Goal: Task Accomplishment & Management: Manage account settings

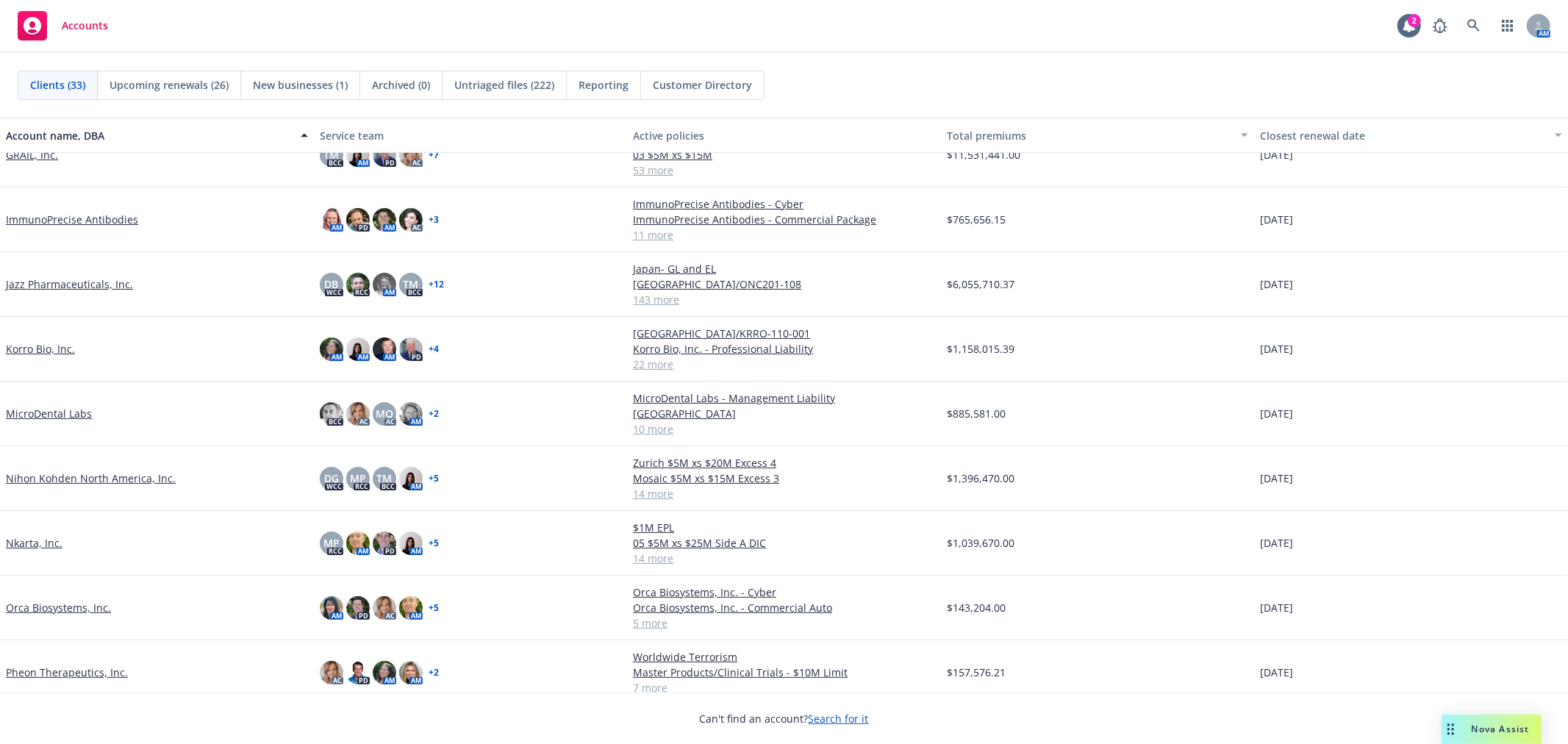
scroll to position [490, 0]
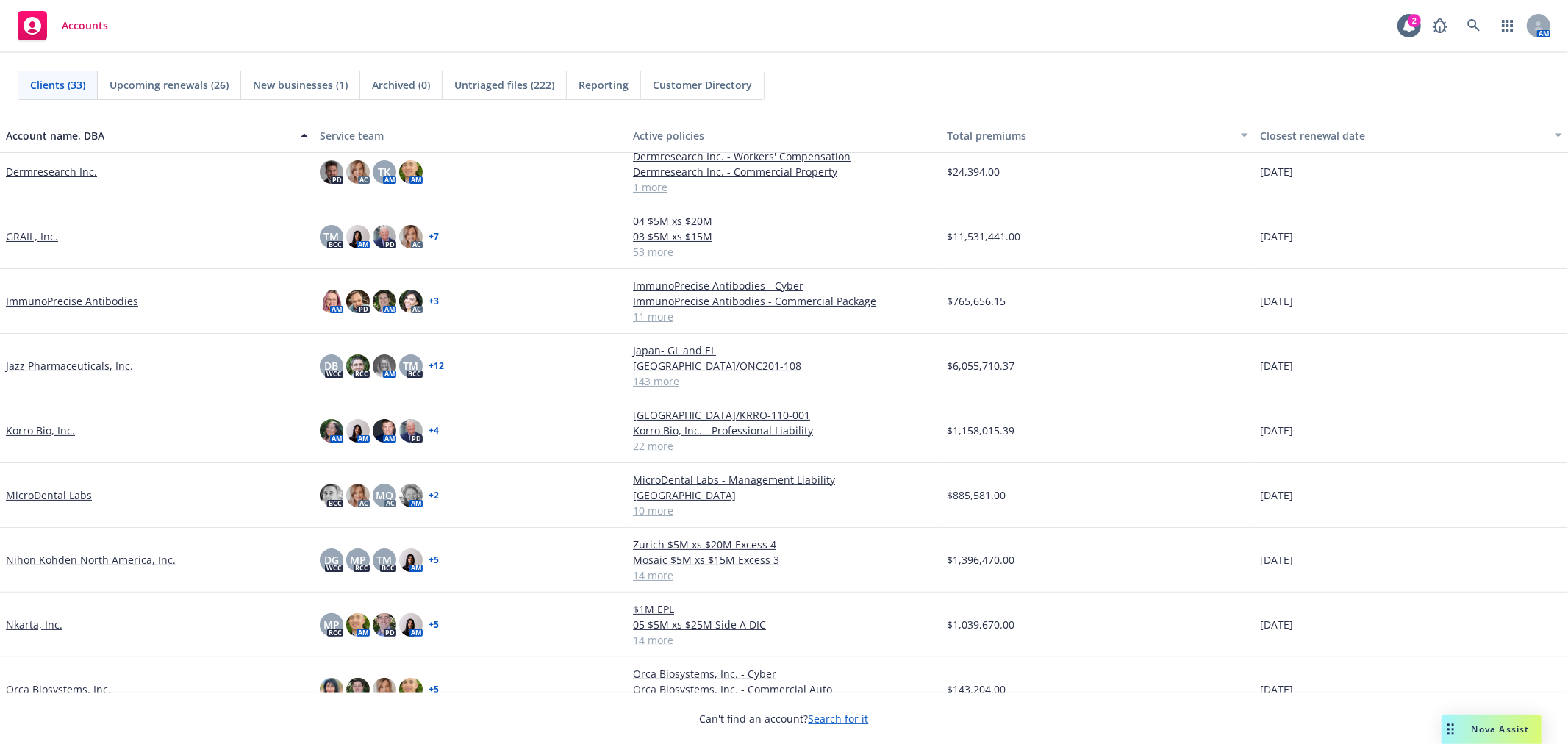
drag, startPoint x: 33, startPoint y: 239, endPoint x: 201, endPoint y: 258, distance: 169.1
click at [33, 239] on link "GRAIL, Inc." at bounding box center [32, 236] width 52 height 15
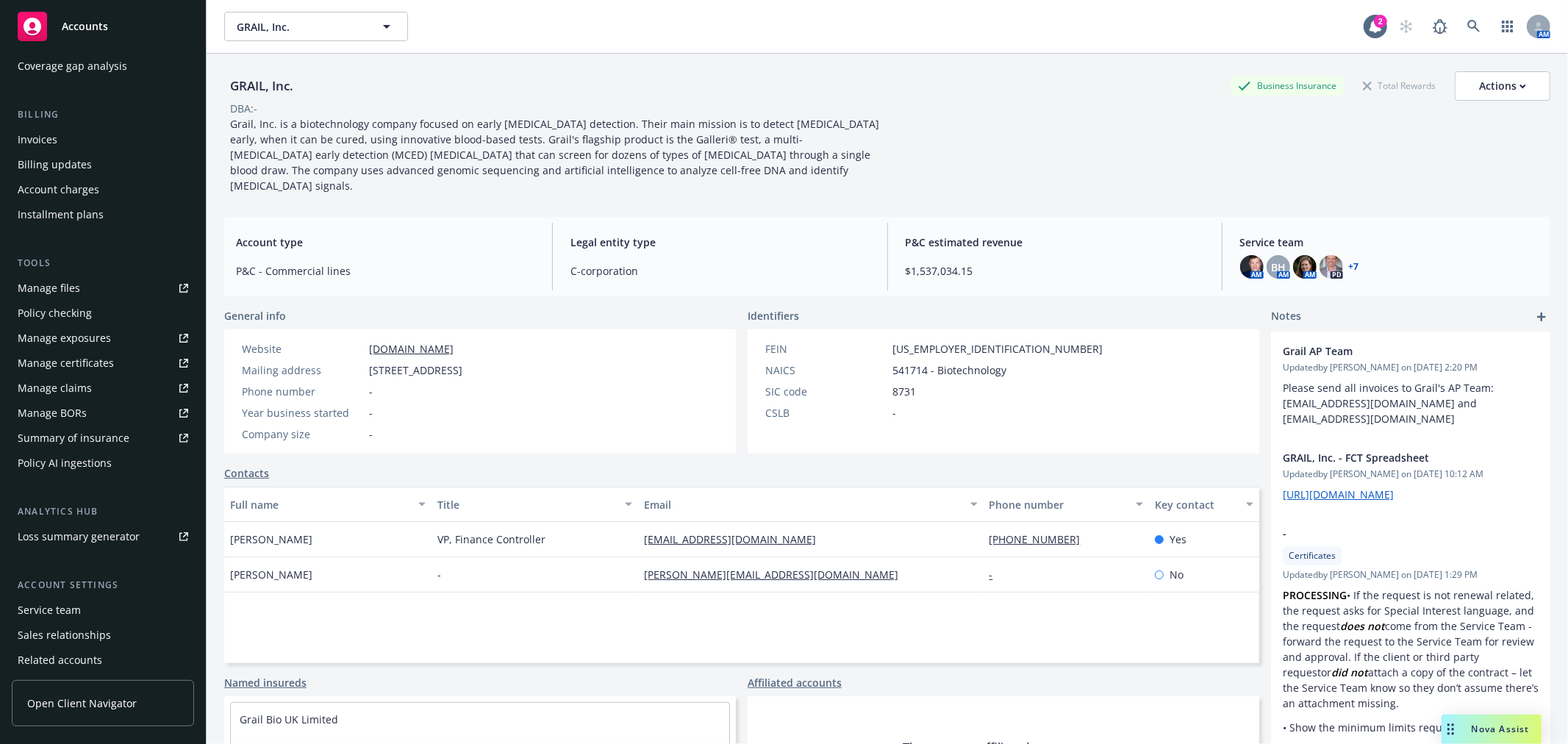
scroll to position [181, 0]
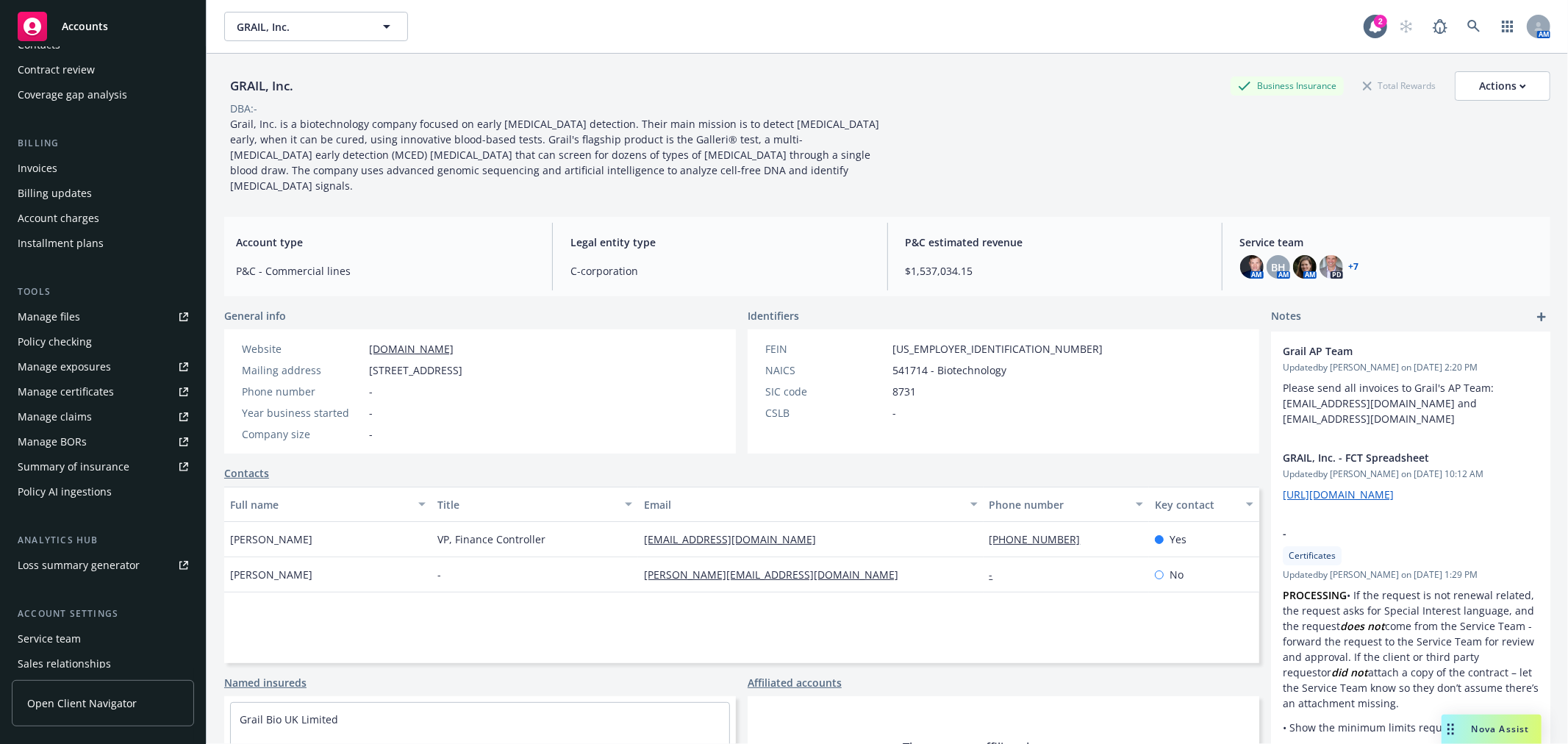
click at [93, 315] on link "Manage files" at bounding box center [103, 317] width 182 height 24
click at [94, 314] on link "Manage files" at bounding box center [103, 317] width 182 height 24
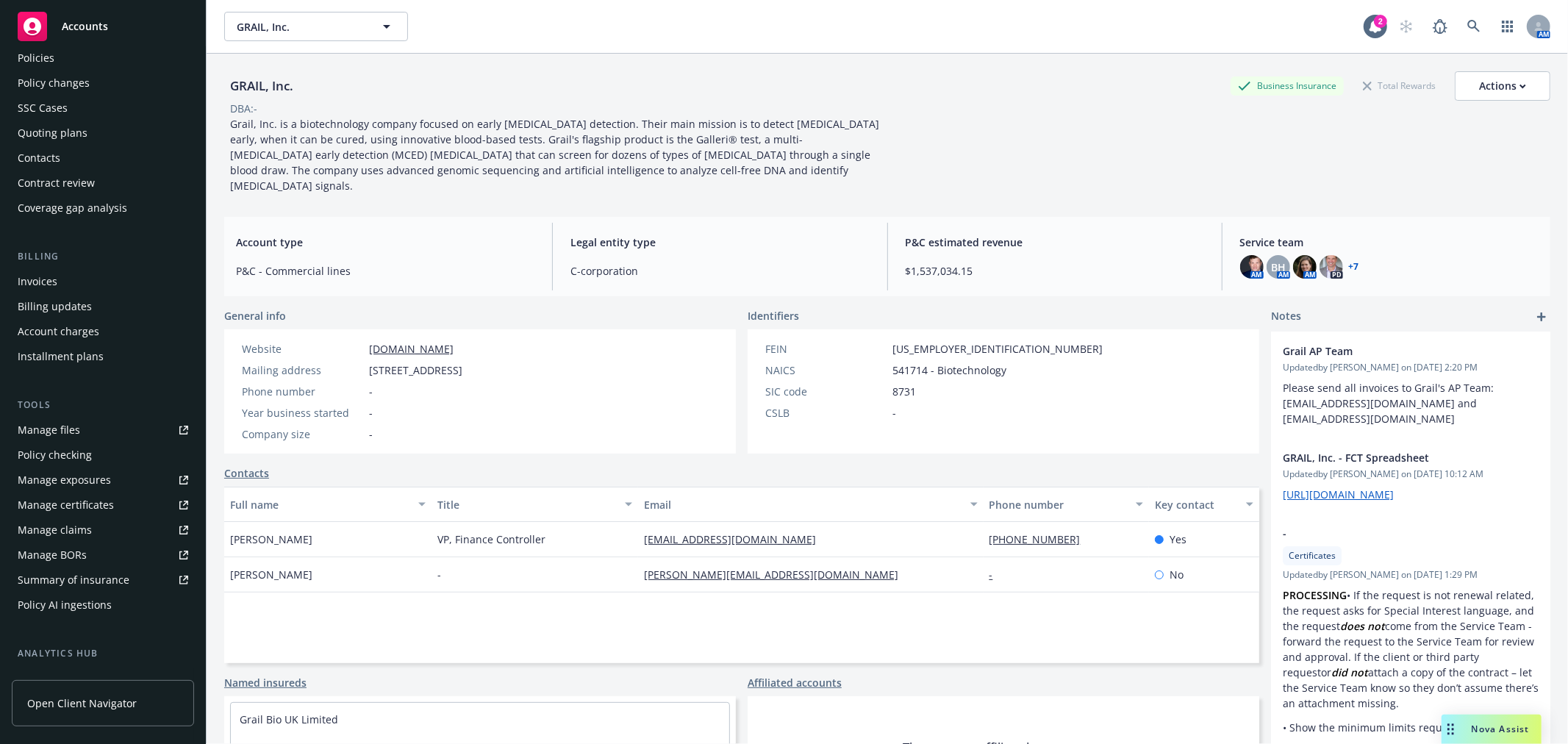
scroll to position [0, 0]
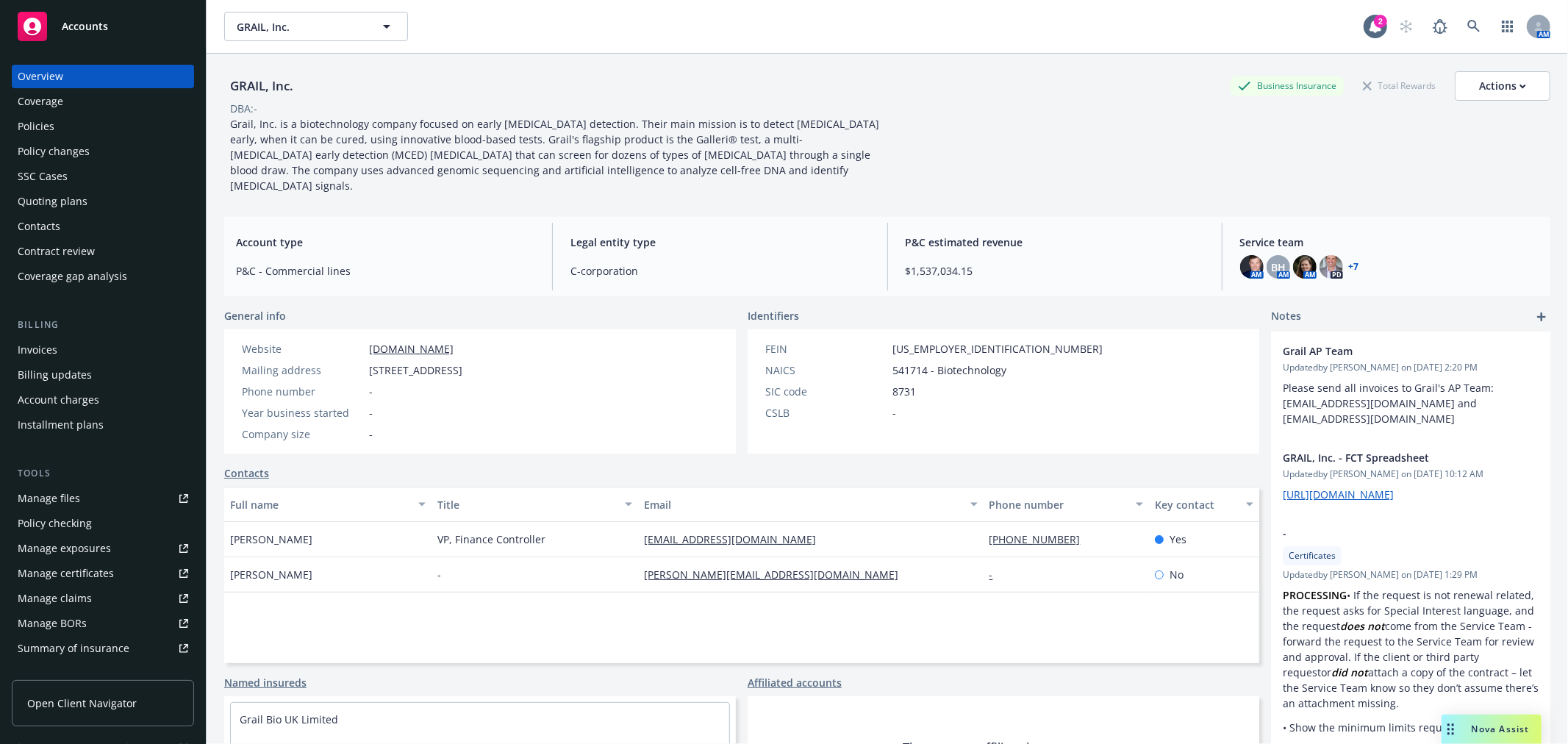
click at [66, 122] on div "Policies" at bounding box center [103, 126] width 171 height 24
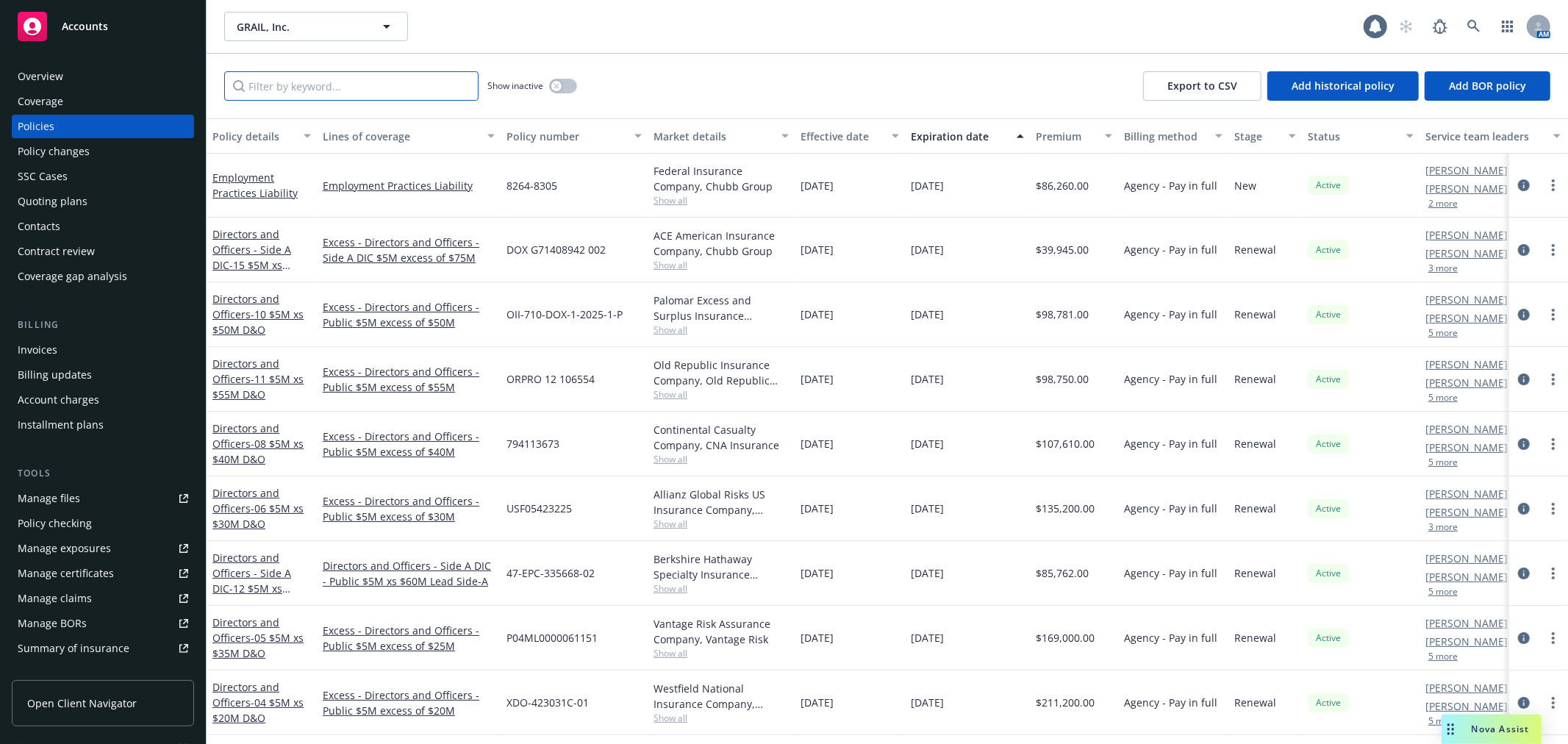
click at [285, 83] on input "Filter by keyword..." at bounding box center [351, 86] width 254 height 29
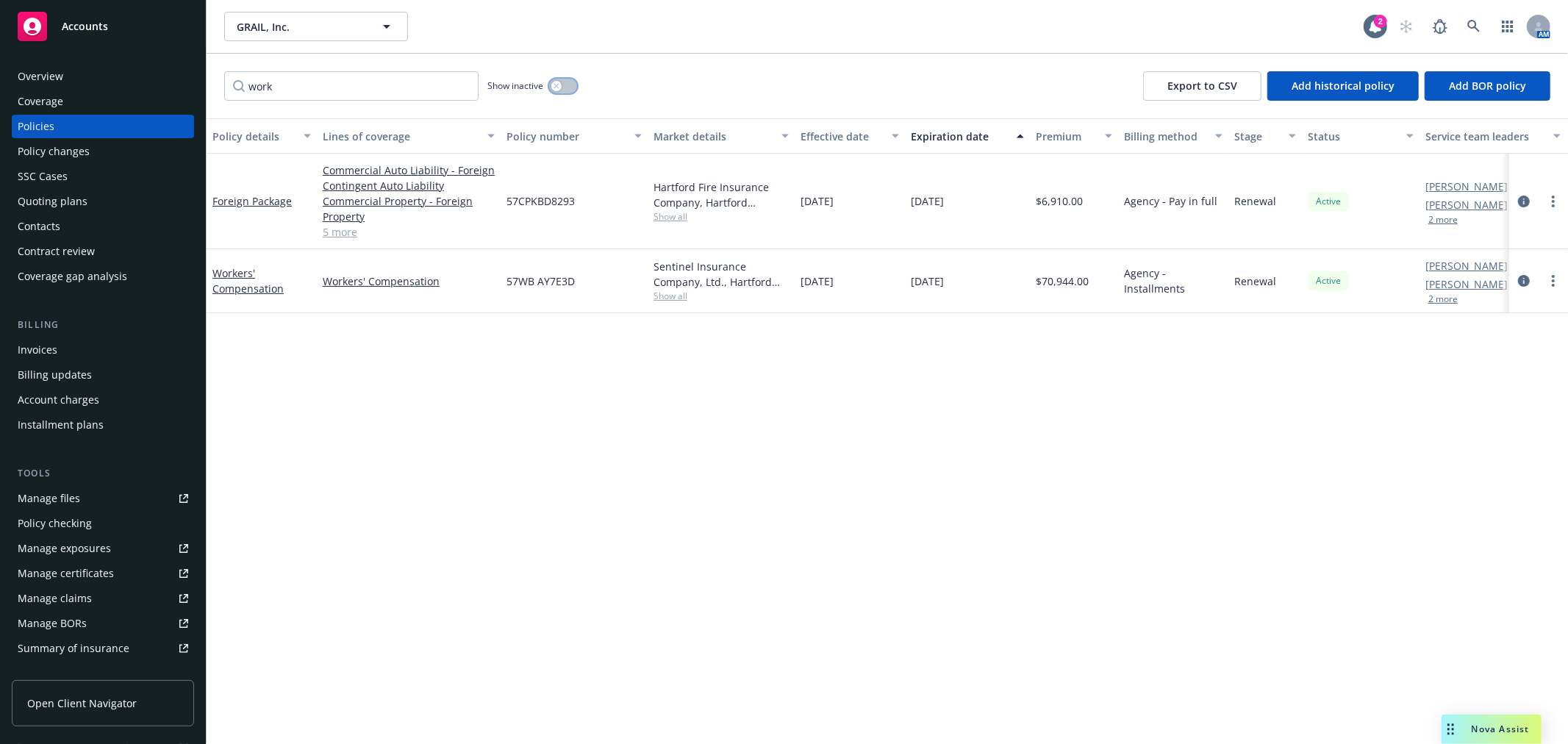
click at [567, 83] on button "button" at bounding box center [563, 86] width 28 height 15
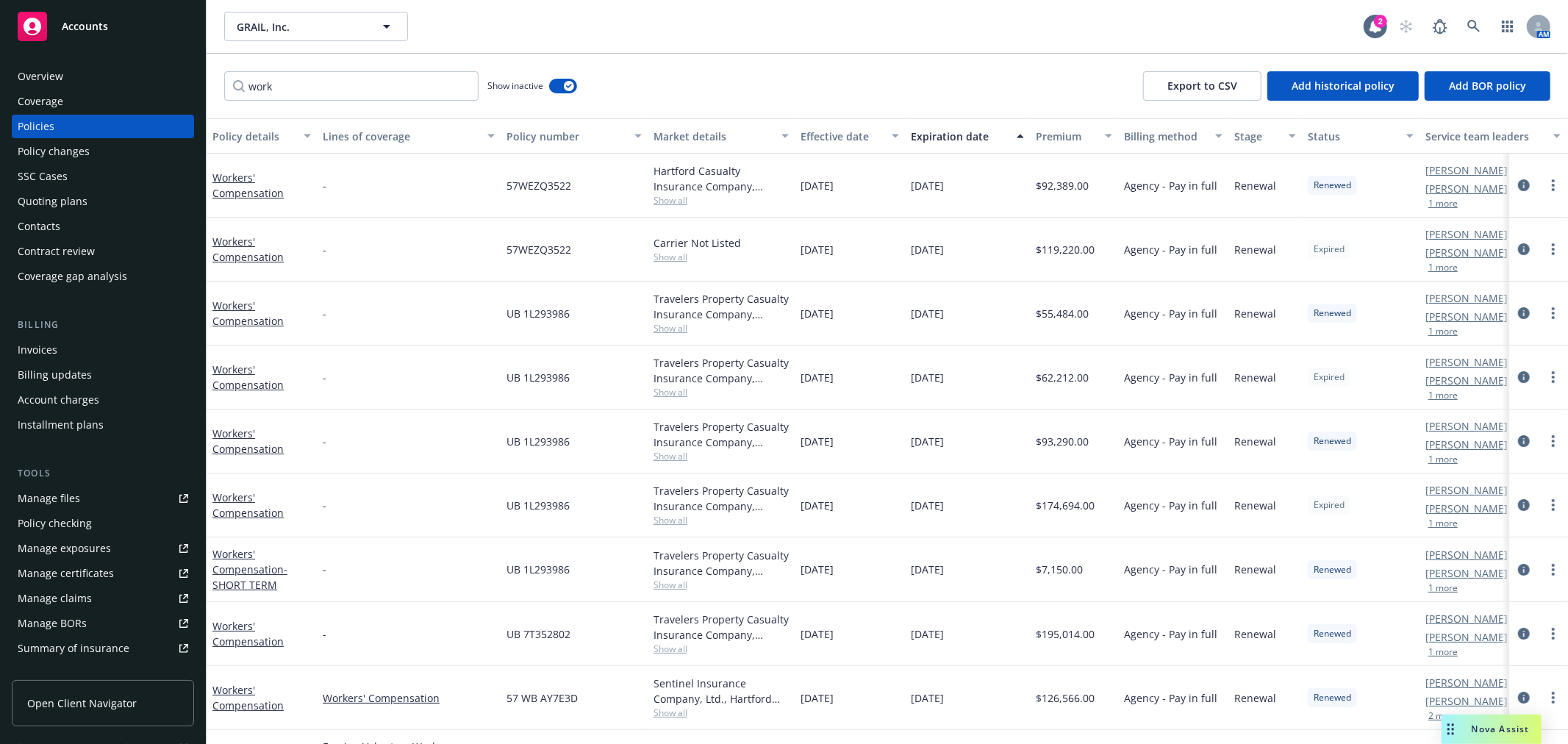
click at [854, 137] on div "Effective date" at bounding box center [842, 136] width 83 height 15
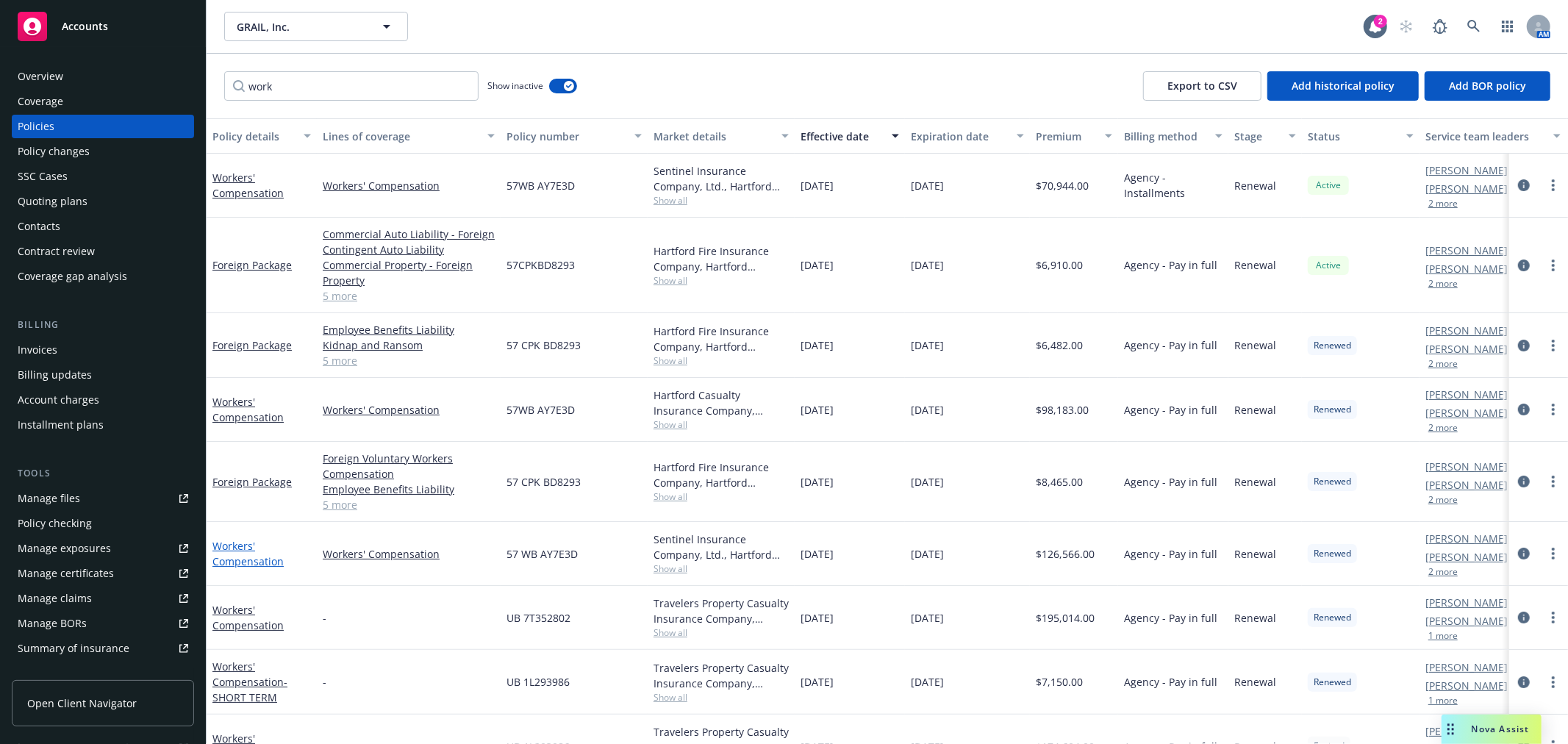
click at [249, 561] on link "Workers' Compensation" at bounding box center [248, 553] width 72 height 29
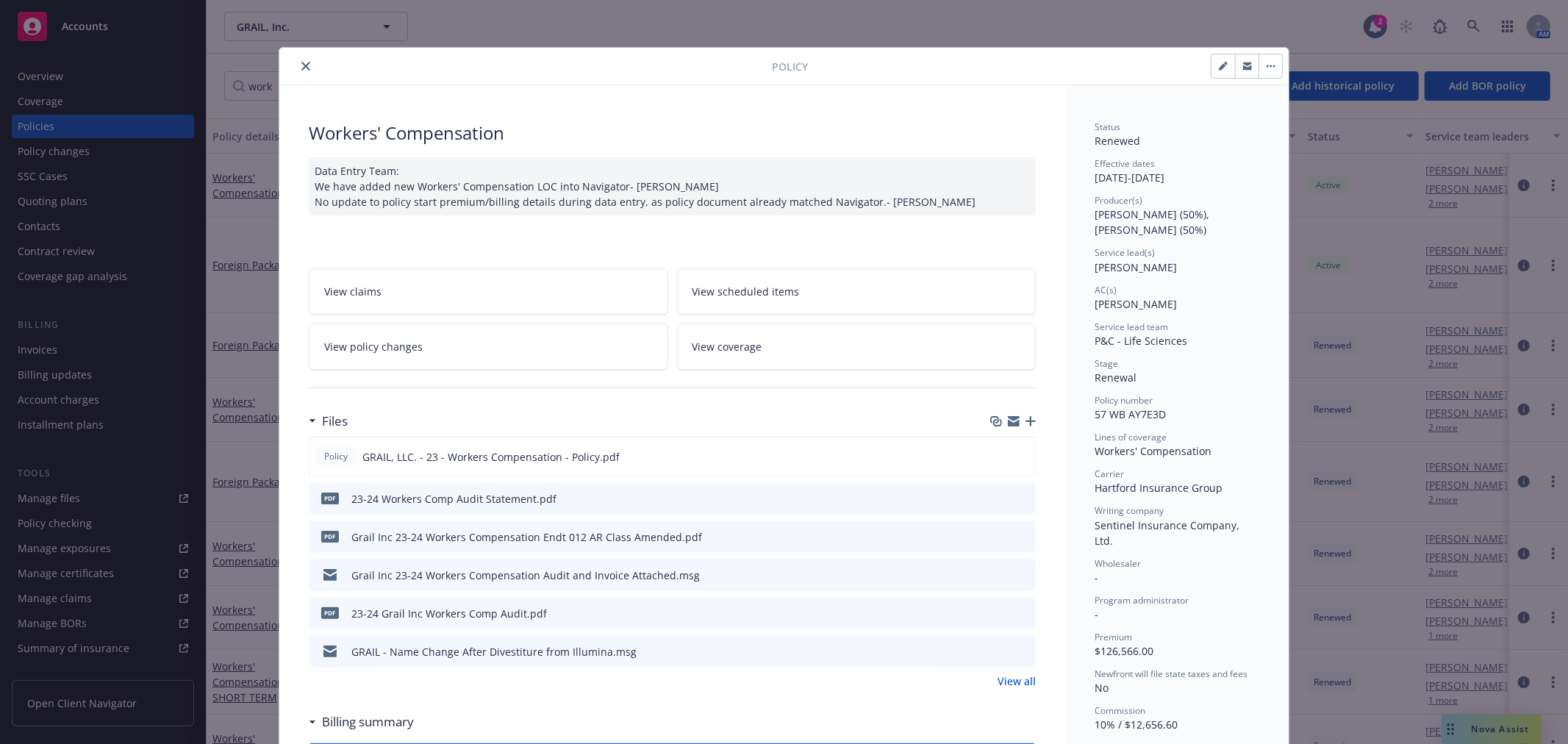
click at [1020, 497] on icon "preview file" at bounding box center [1021, 498] width 14 height 10
click at [301, 64] on icon "close" at bounding box center [305, 66] width 9 height 9
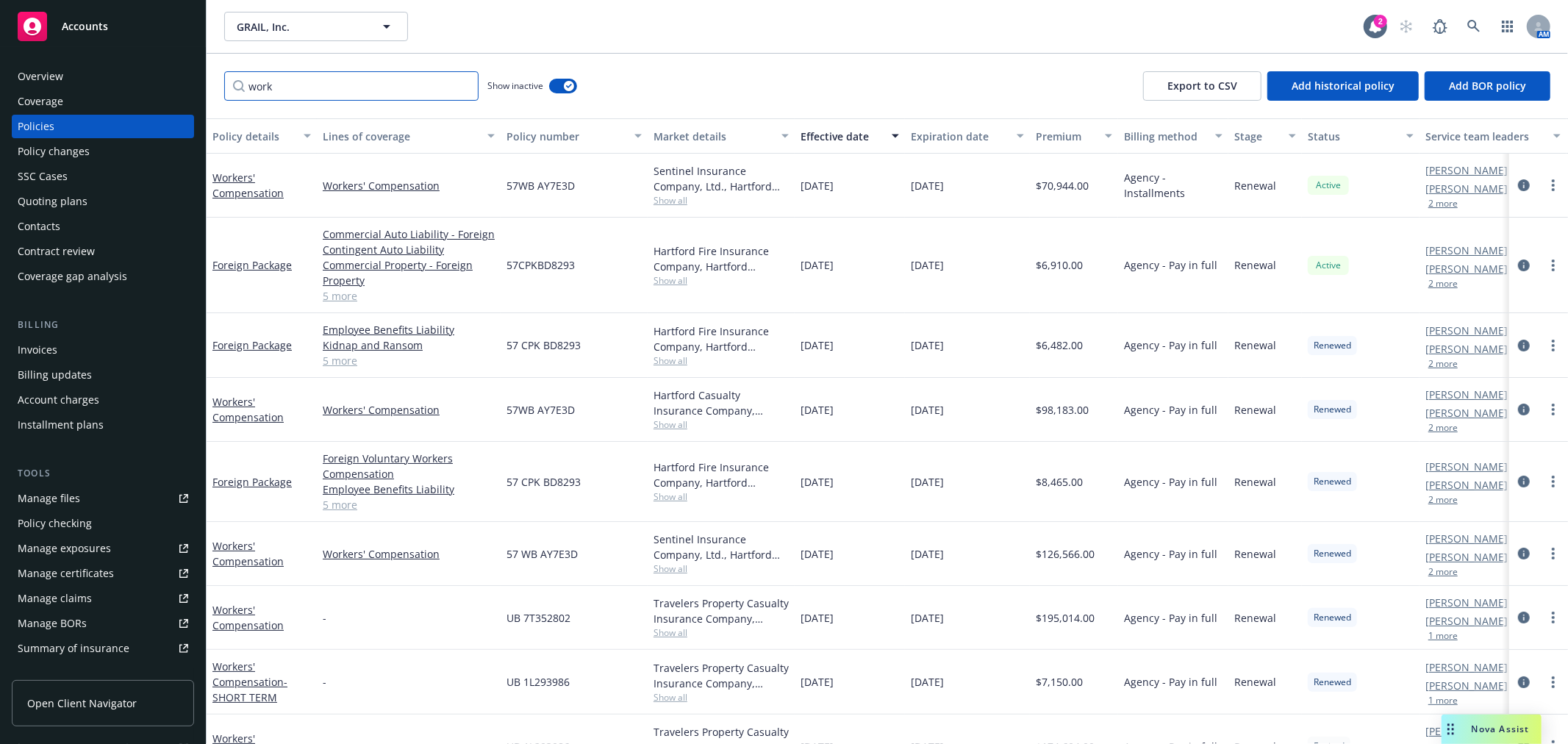
drag, startPoint x: 288, startPoint y: 82, endPoint x: 121, endPoint y: 78, distance: 167.0
click at [121, 78] on div "Accounts Overview Coverage Policies Policy changes SSC Cases Quoting plans Cont…" at bounding box center [784, 372] width 1568 height 744
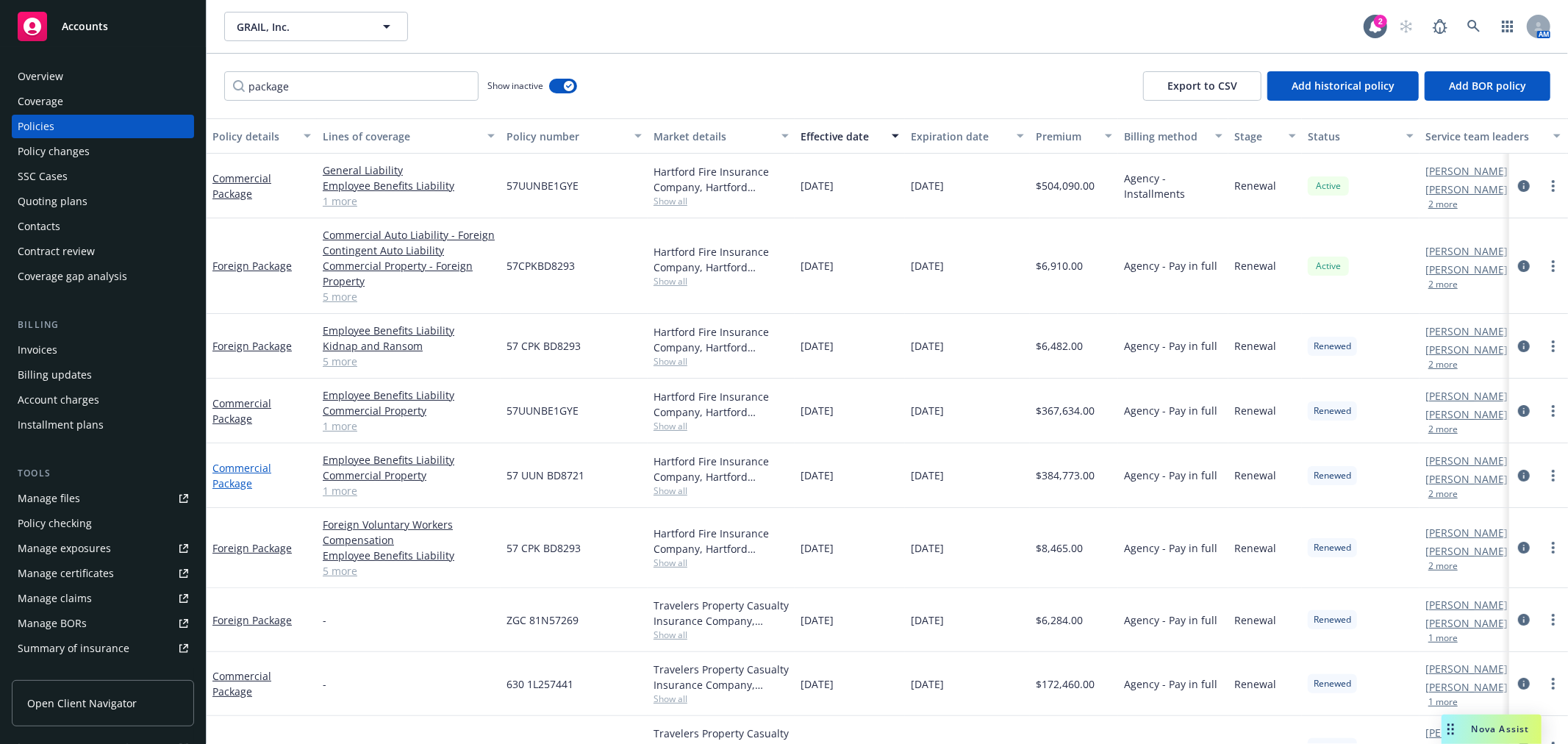
click at [229, 471] on link "Commercial Package" at bounding box center [242, 475] width 59 height 29
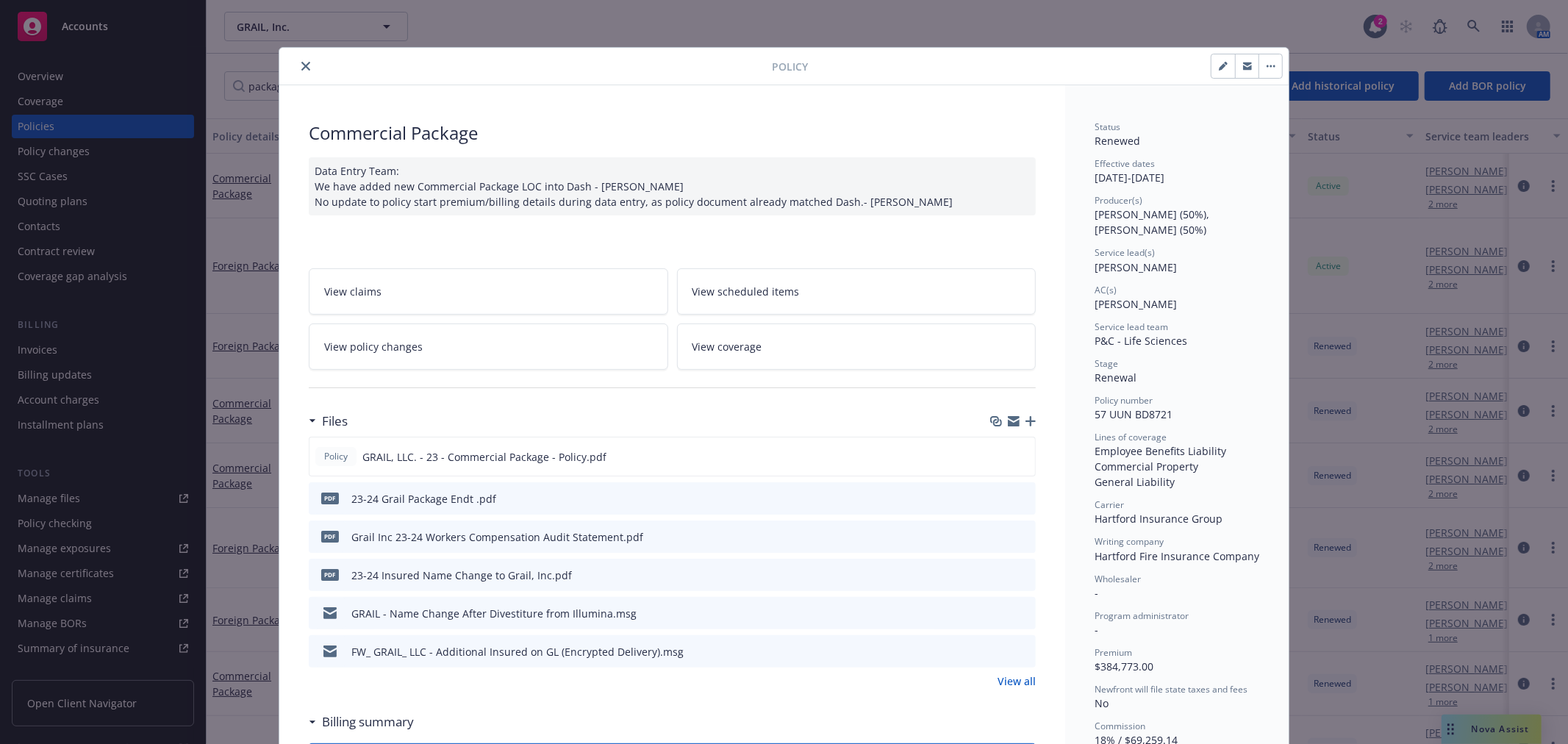
click at [1016, 533] on icon "preview file" at bounding box center [1021, 536] width 14 height 10
click at [301, 62] on icon "close" at bounding box center [305, 66] width 9 height 9
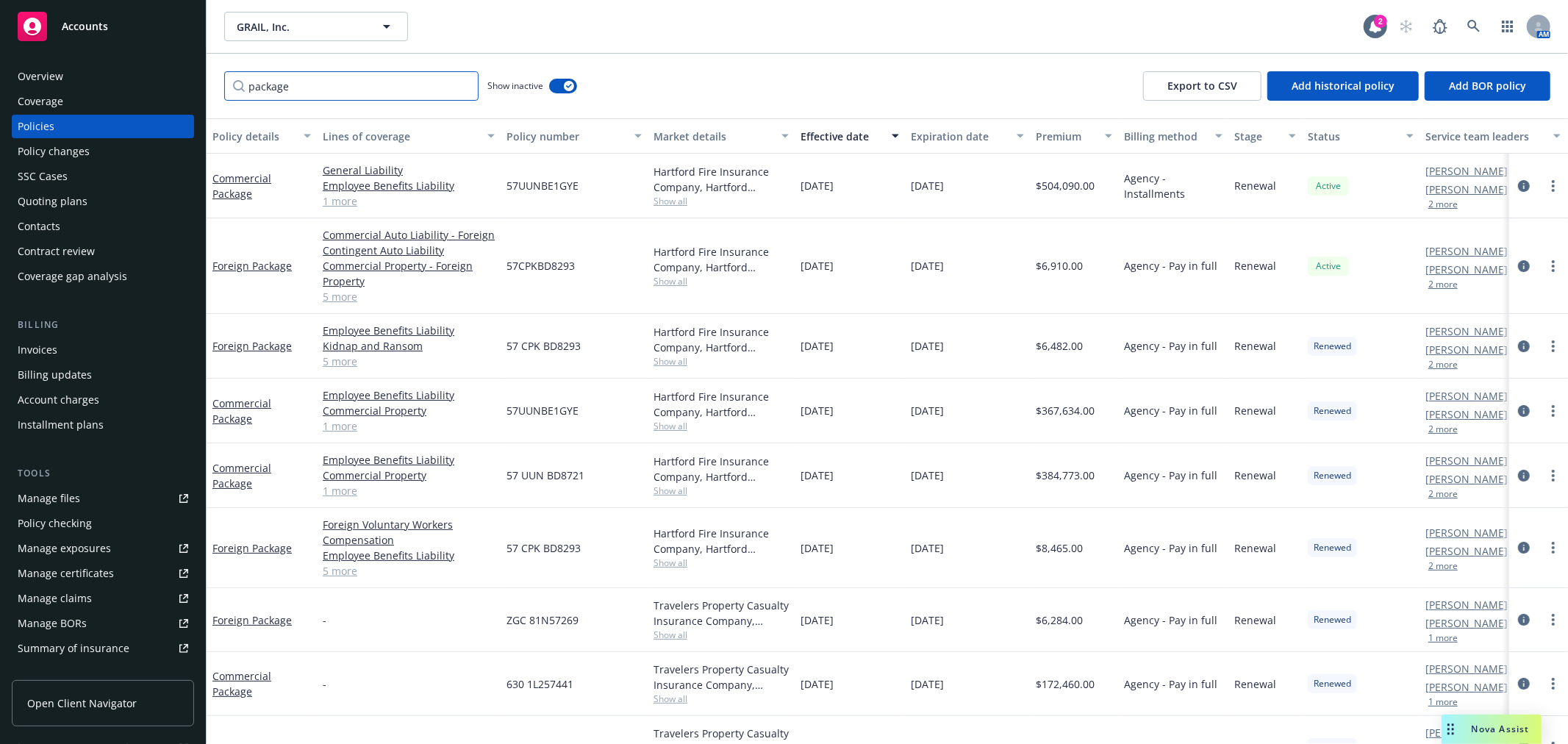
drag, startPoint x: 270, startPoint y: 85, endPoint x: 201, endPoint y: 83, distance: 69.0
click at [201, 83] on div "Accounts Overview Coverage Policies Policy changes SSC Cases Quoting plans Cont…" at bounding box center [784, 372] width 1568 height 744
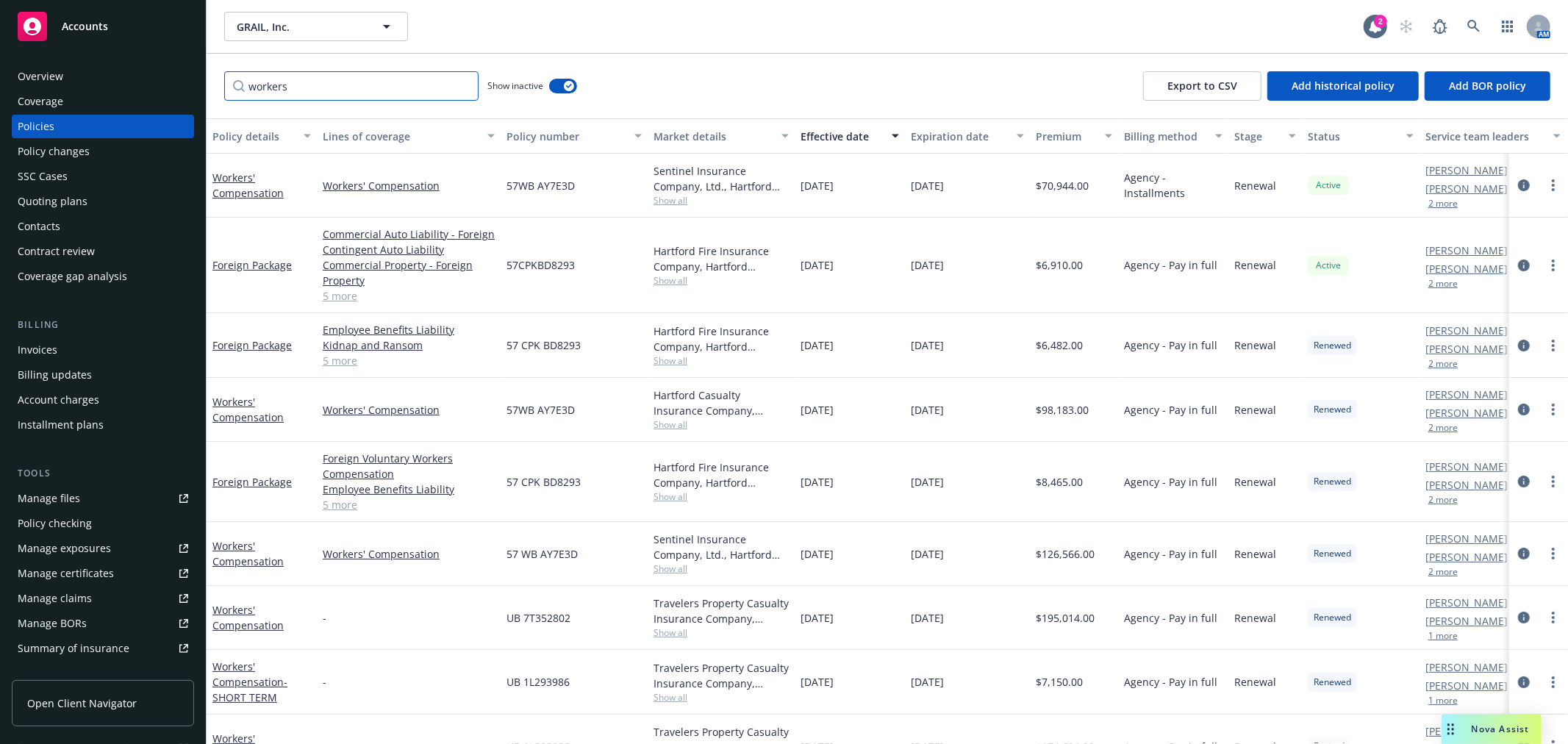
type input "workers"
click at [238, 553] on div "Workers' Compensation" at bounding box center [261, 553] width 99 height 31
click at [236, 559] on link "Workers' Compensation" at bounding box center [248, 553] width 72 height 29
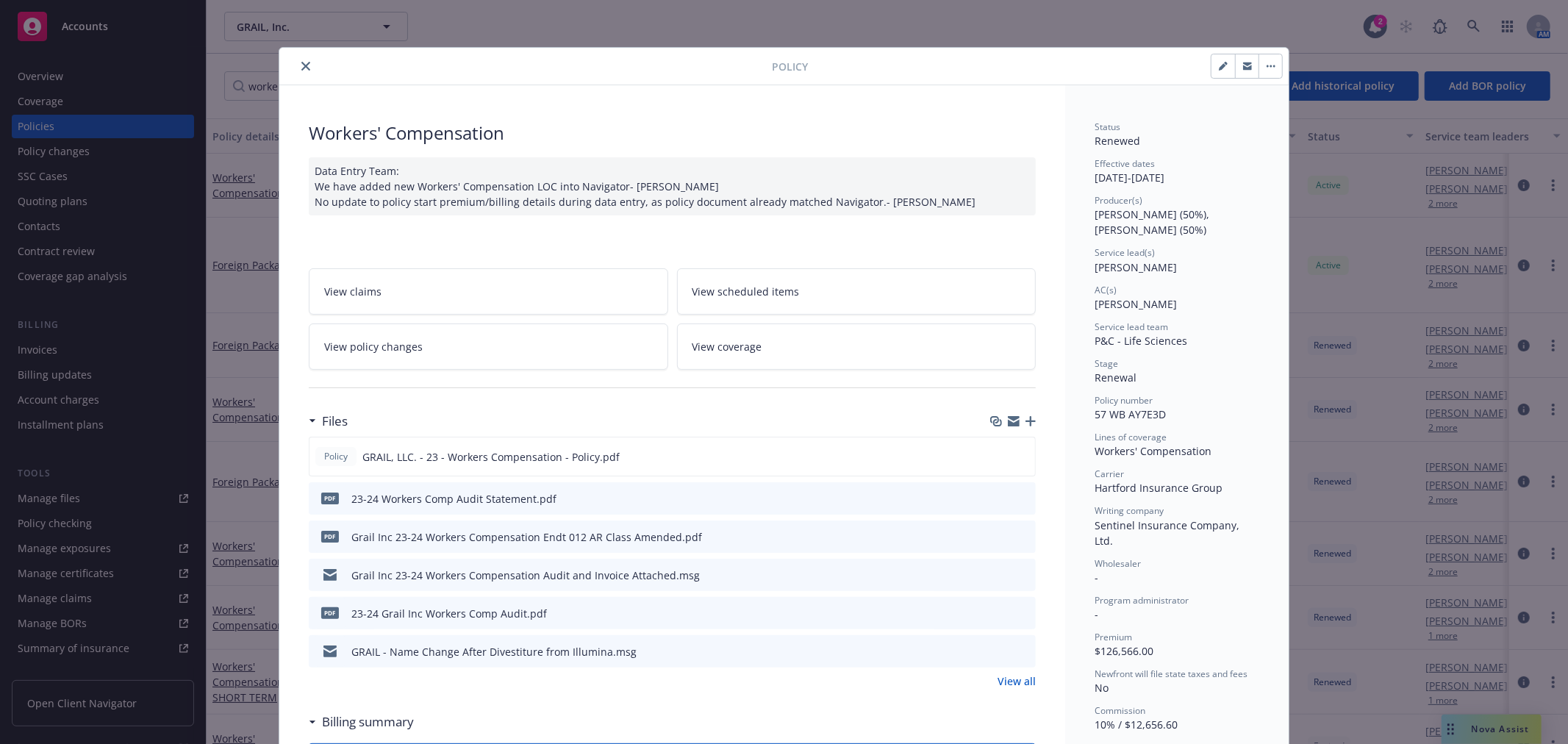
scroll to position [45, 0]
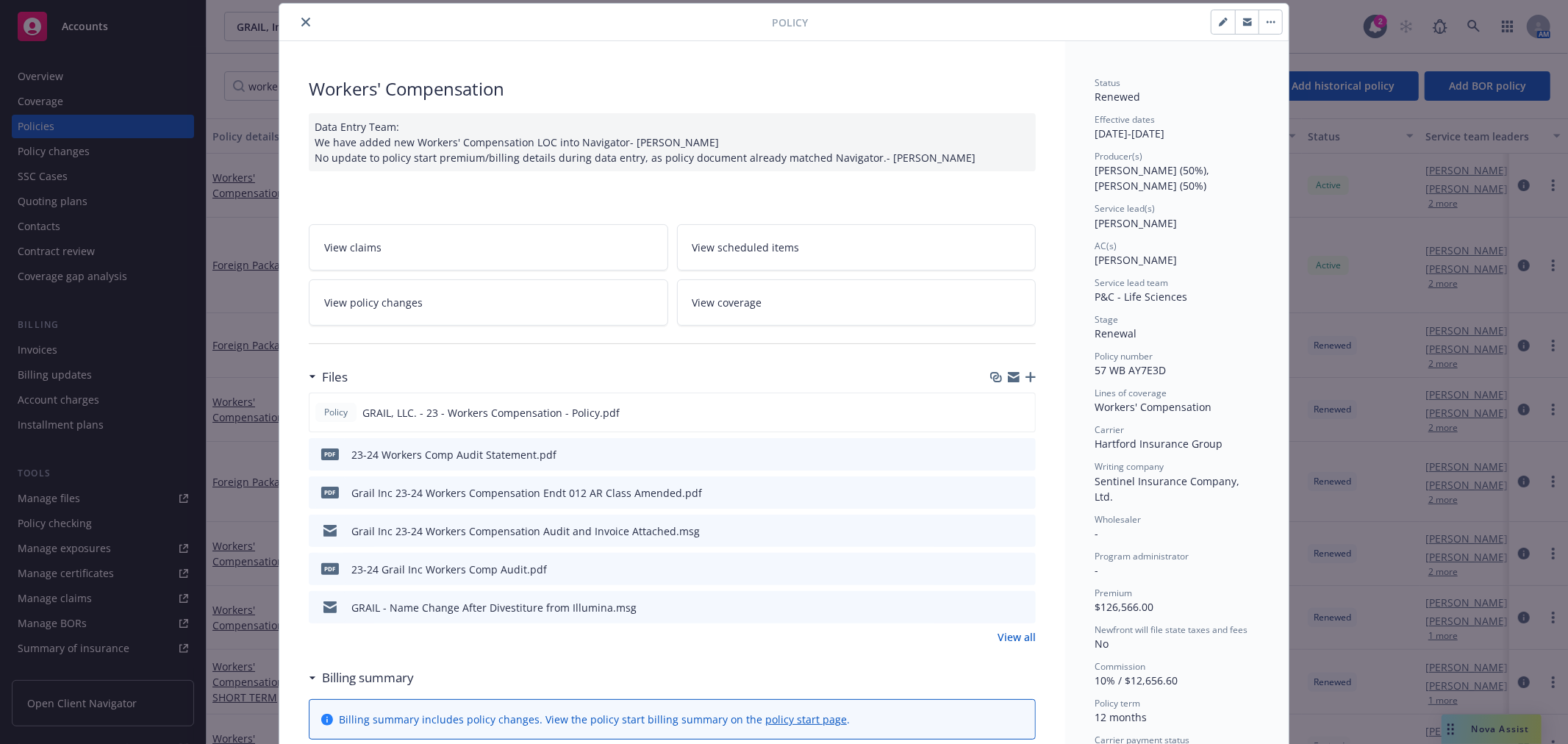
click at [1016, 490] on icon "preview file" at bounding box center [1021, 491] width 14 height 10
click at [1015, 566] on icon "preview file" at bounding box center [1021, 568] width 14 height 10
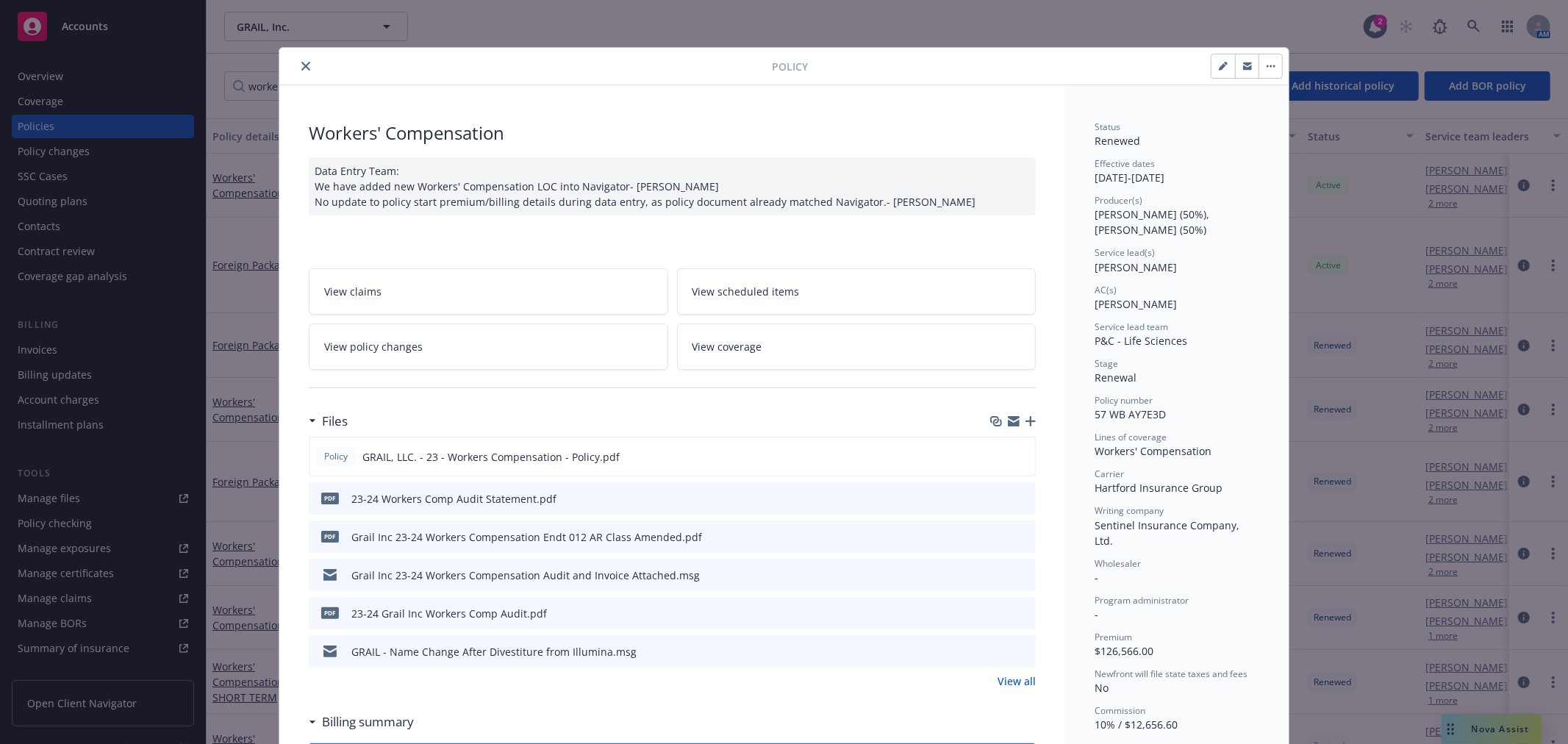
click at [305, 61] on button "close" at bounding box center [306, 66] width 17 height 17
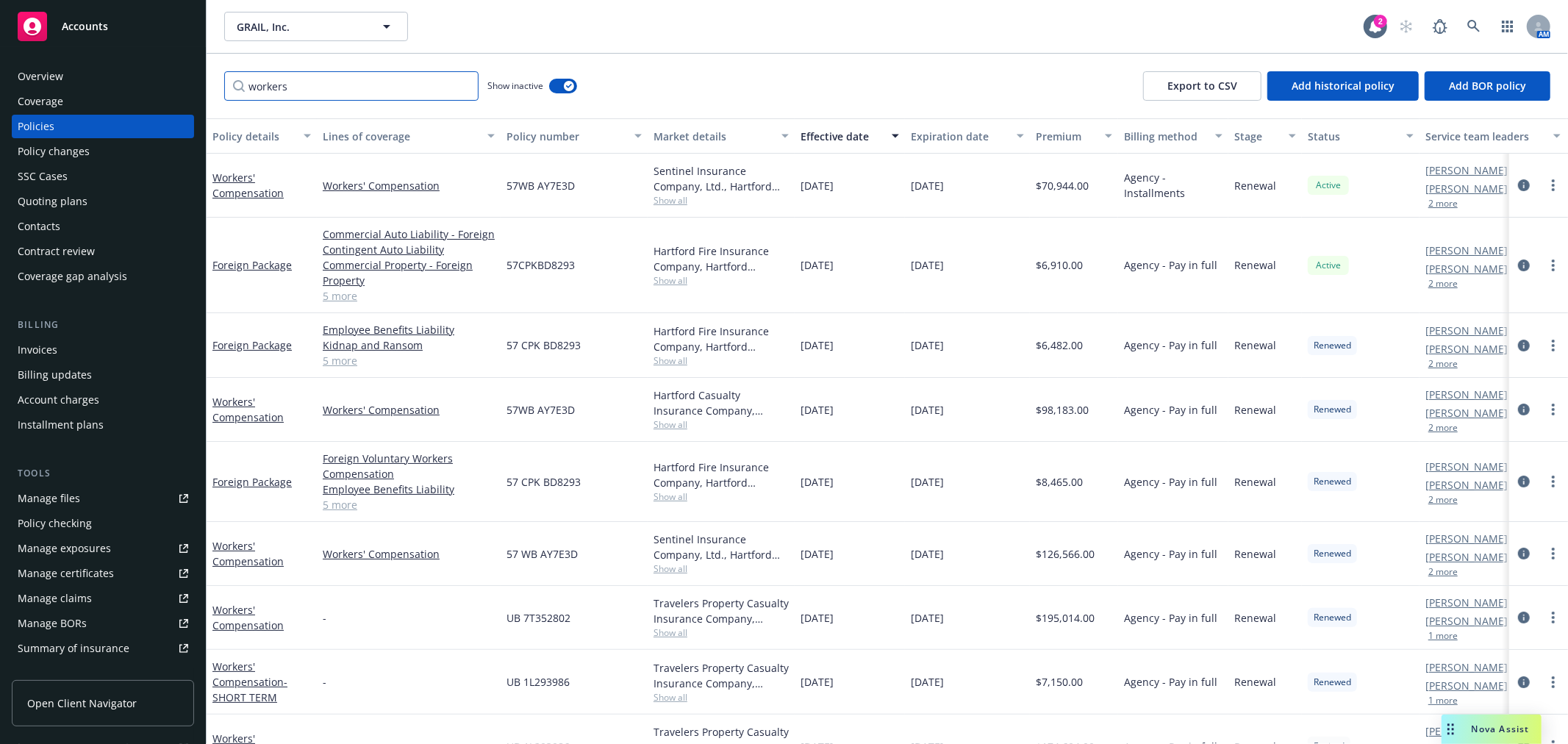
drag, startPoint x: 298, startPoint y: 91, endPoint x: 123, endPoint y: 74, distance: 175.8
click at [123, 79] on div "Accounts Overview Coverage Policies Policy changes SSC Cases Quoting plans Cont…" at bounding box center [784, 372] width 1568 height 744
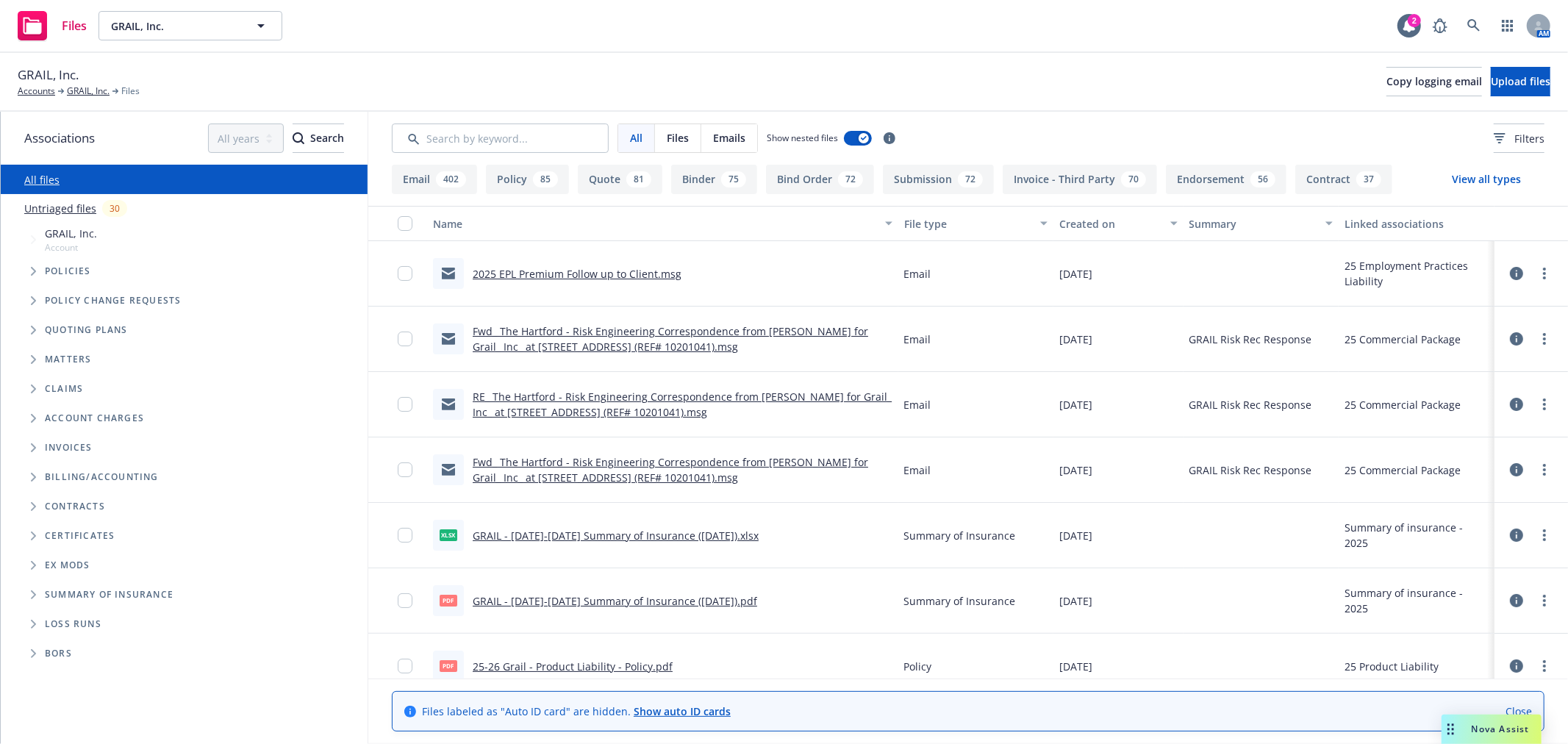
click at [52, 202] on link "Untriaged files" at bounding box center [60, 208] width 72 height 15
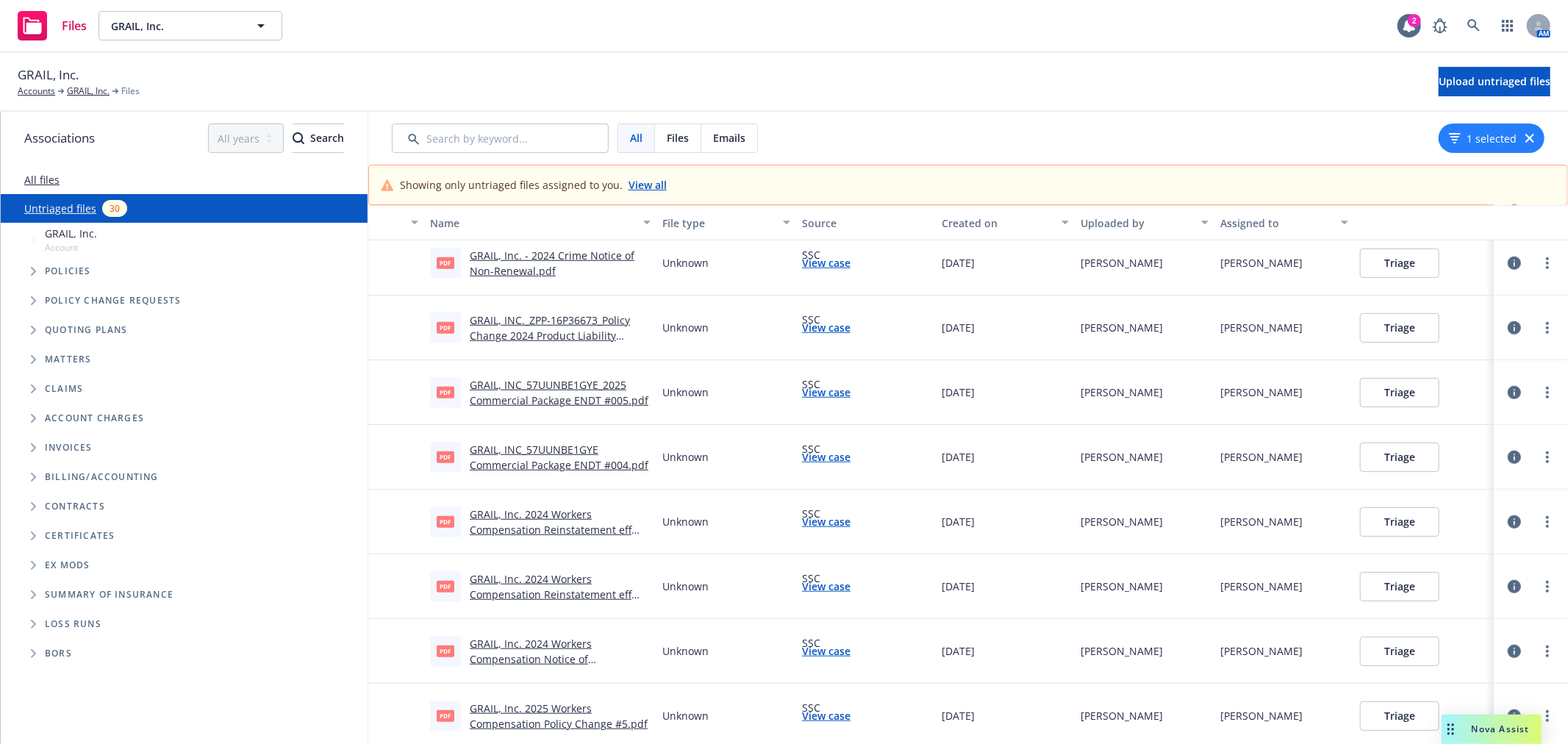
scroll to position [1308, 0]
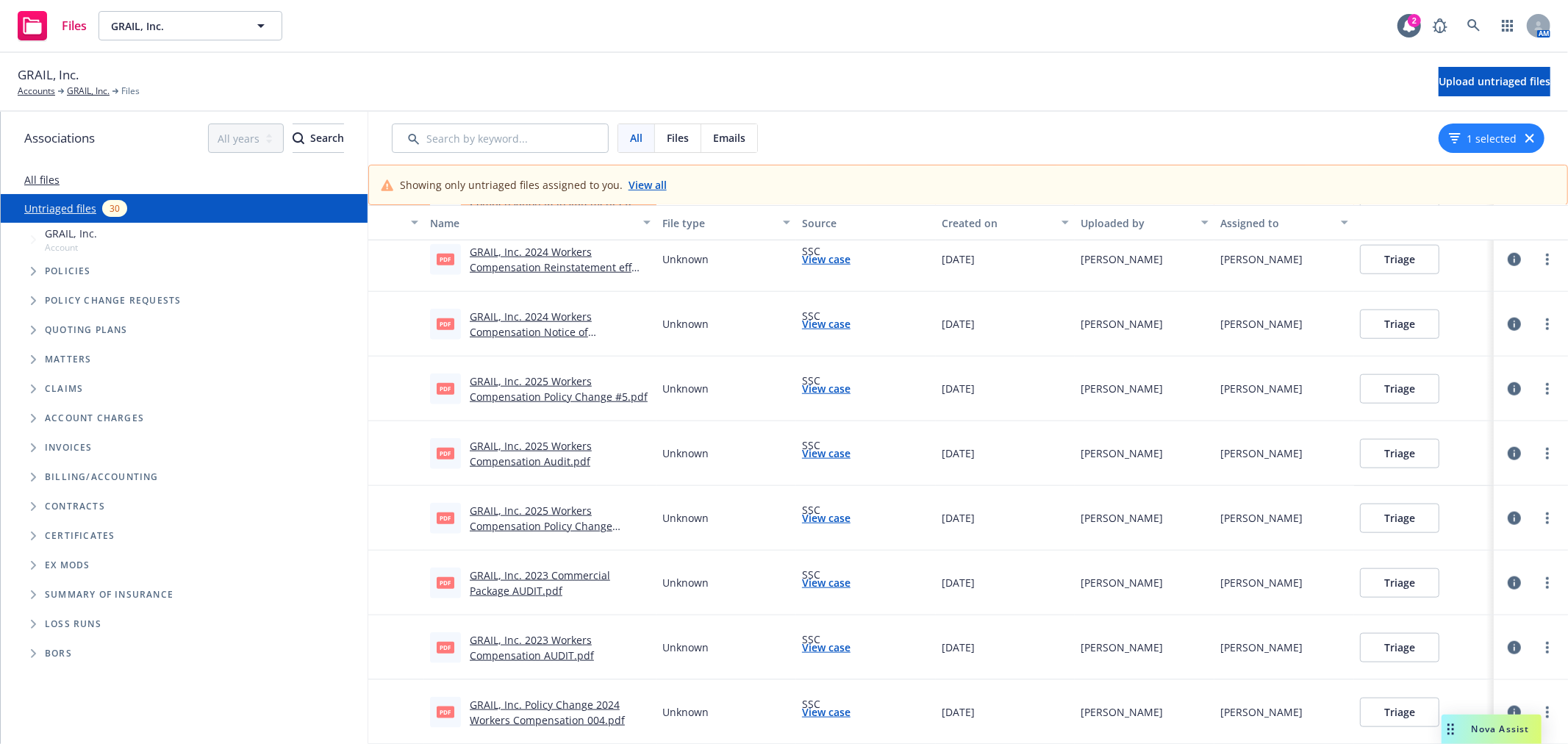
click at [525, 707] on link "GRAIL, Inc. Policy Change 2024 Workers Compensation 004.pdf" at bounding box center [547, 712] width 155 height 29
click at [77, 91] on link "GRAIL, Inc." at bounding box center [88, 91] width 43 height 14
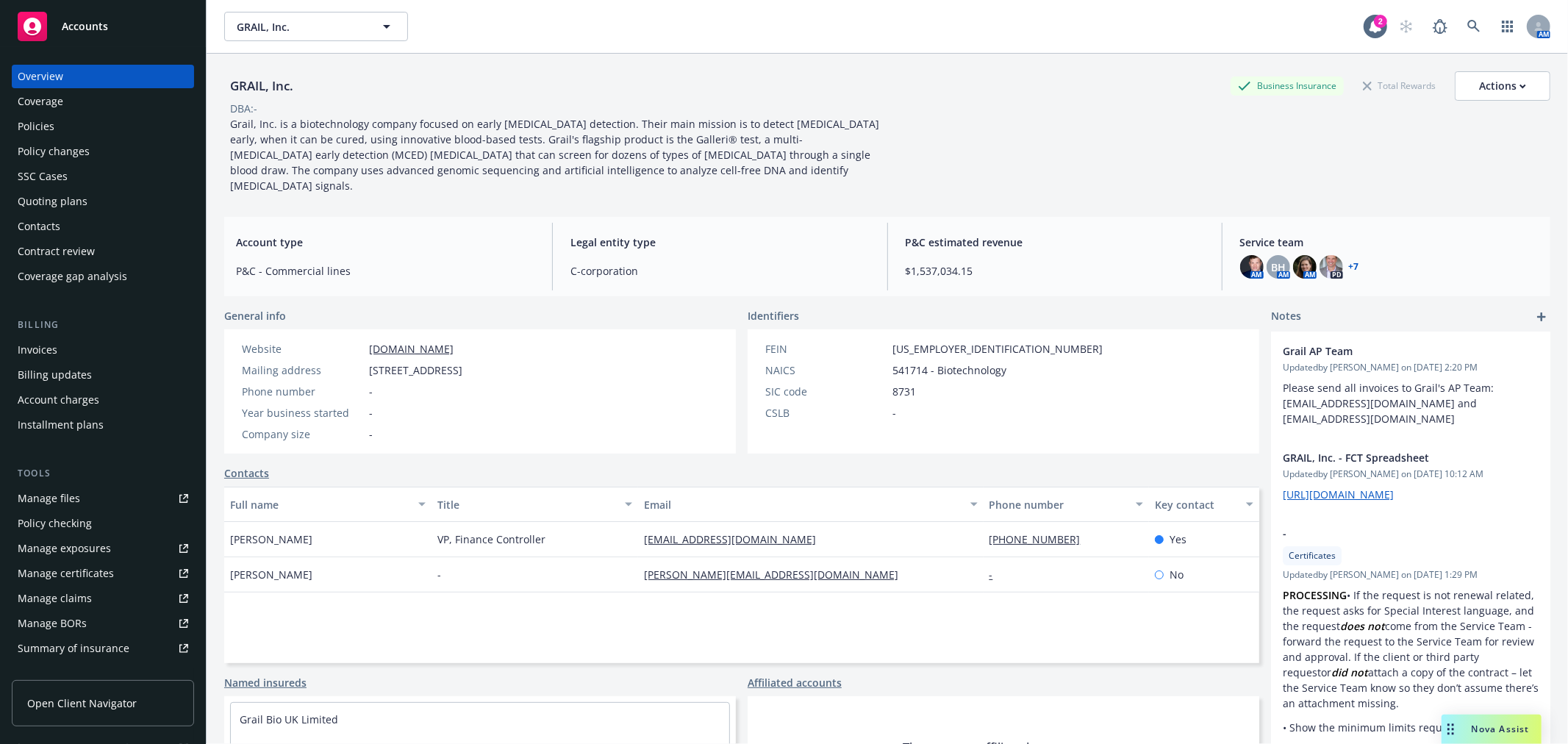
click at [85, 122] on div "Policies" at bounding box center [103, 126] width 171 height 24
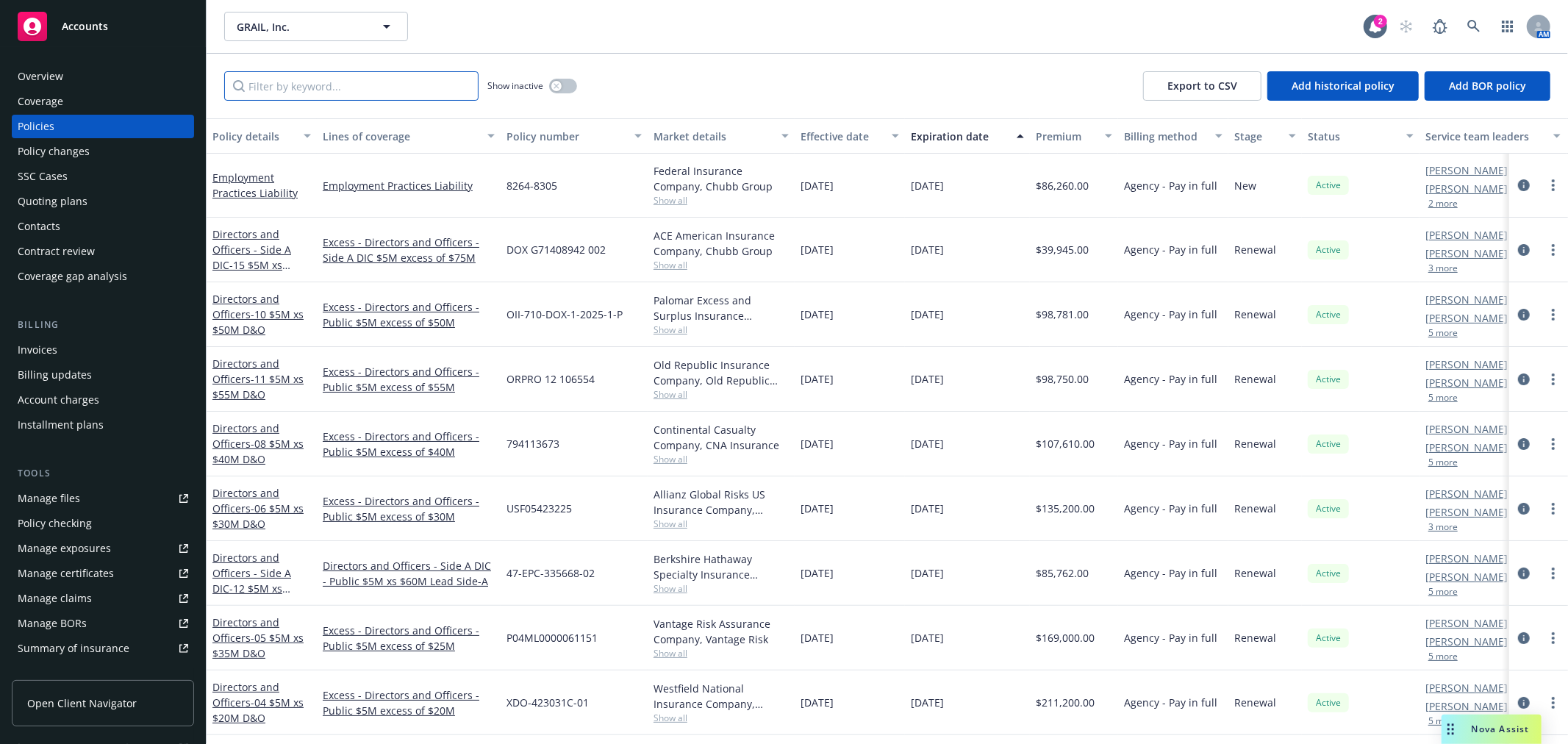
click at [397, 91] on input "Filter by keyword..." at bounding box center [351, 86] width 254 height 29
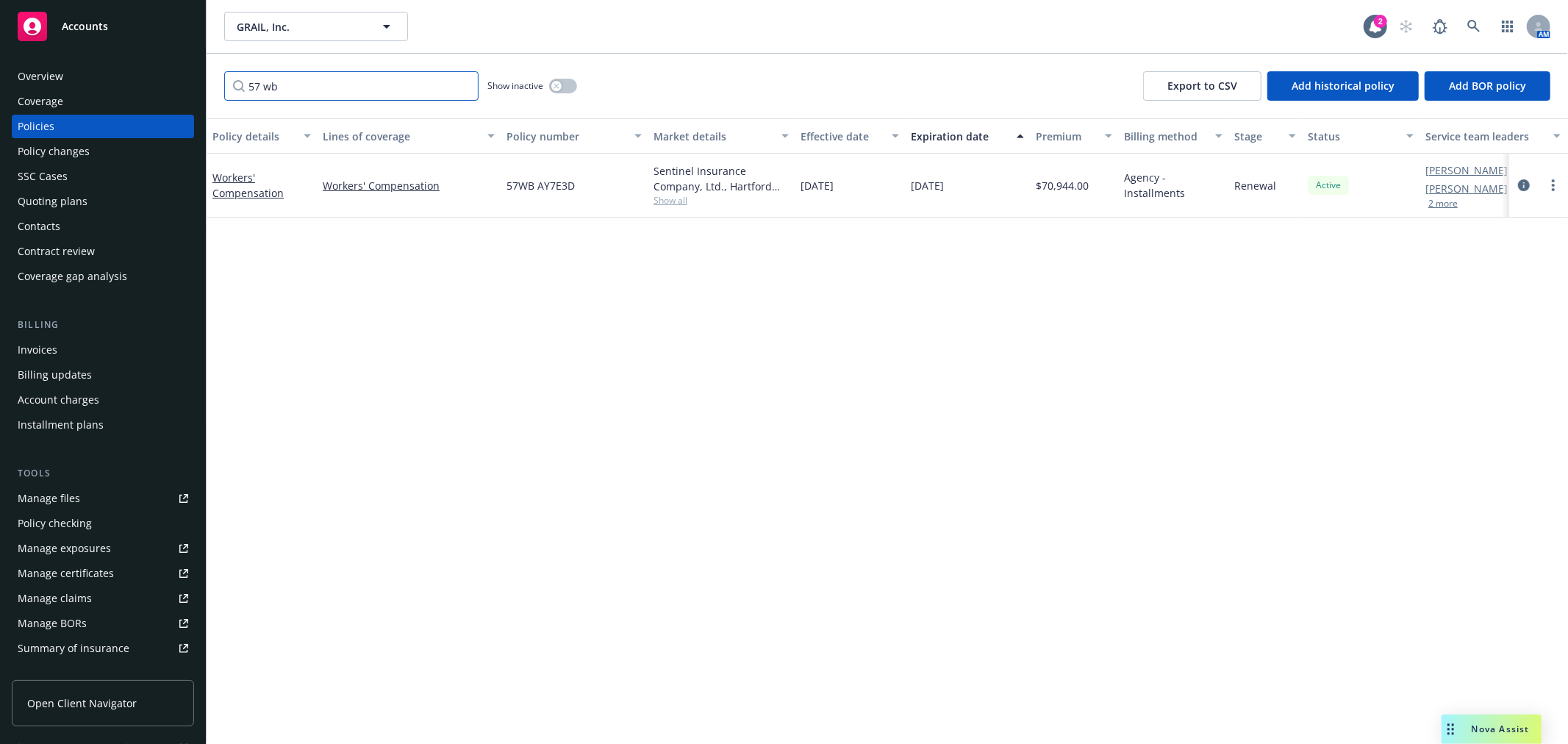
type input "57 wb"
click at [567, 84] on button "button" at bounding box center [563, 86] width 28 height 15
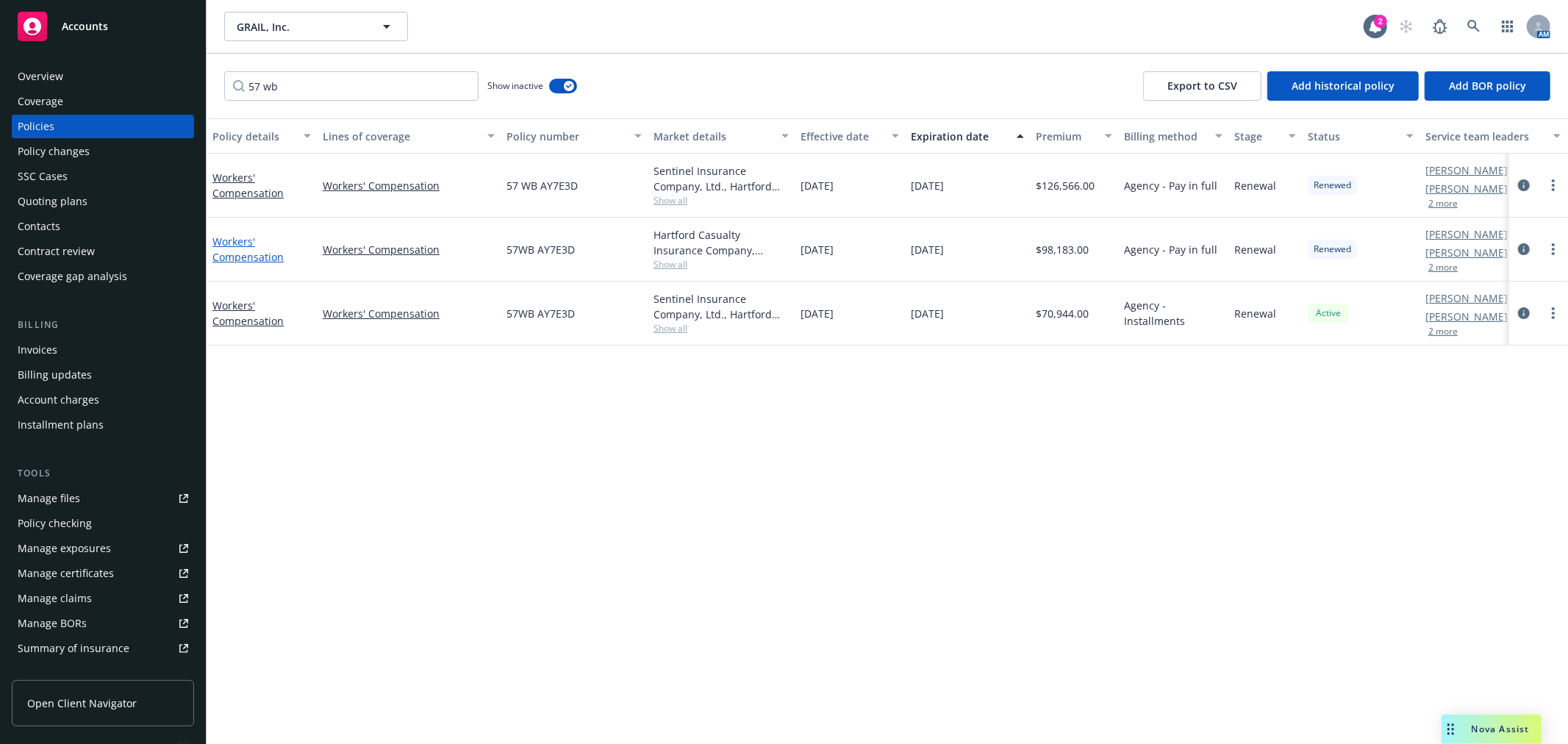
click at [246, 254] on link "Workers' Compensation" at bounding box center [248, 249] width 72 height 29
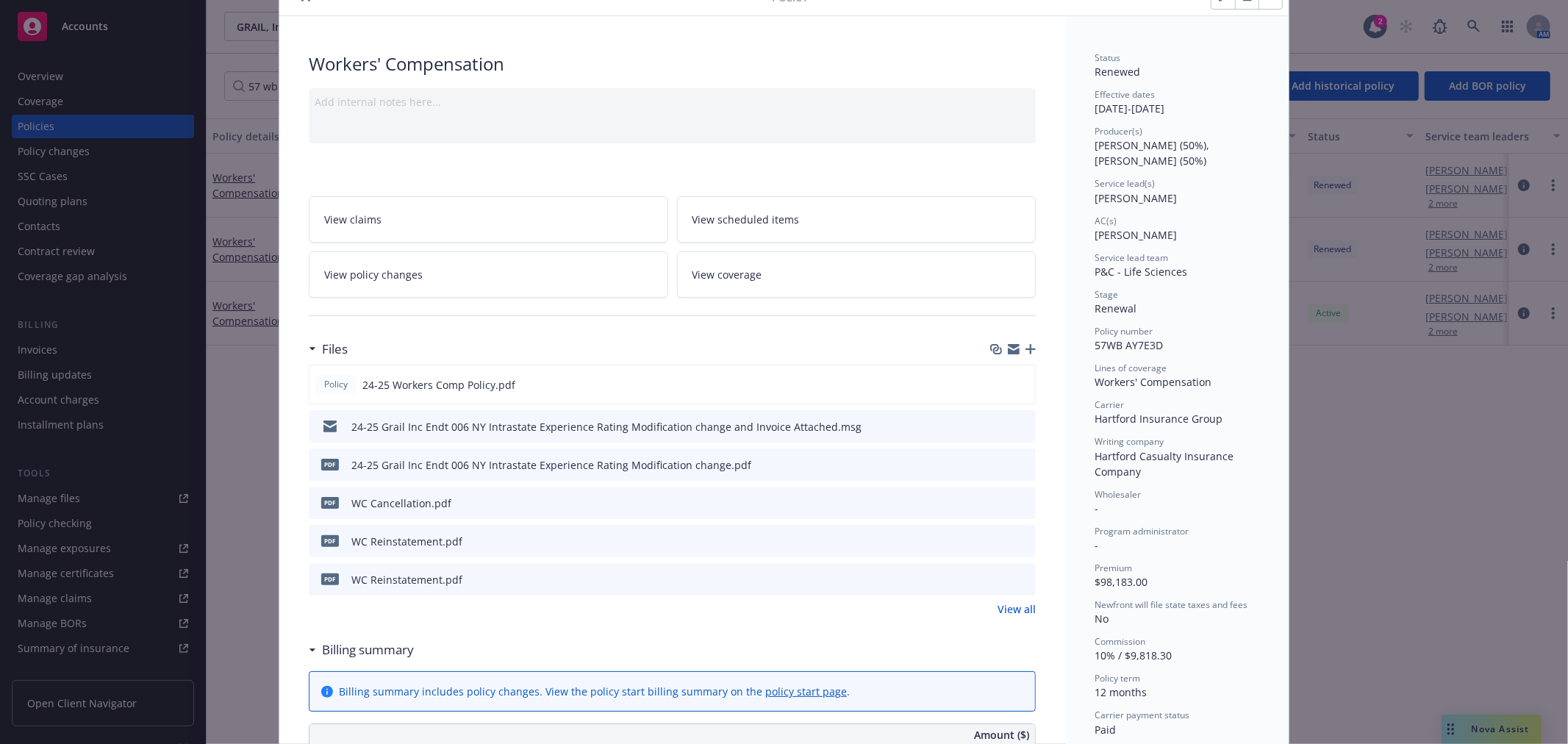
scroll to position [163, 0]
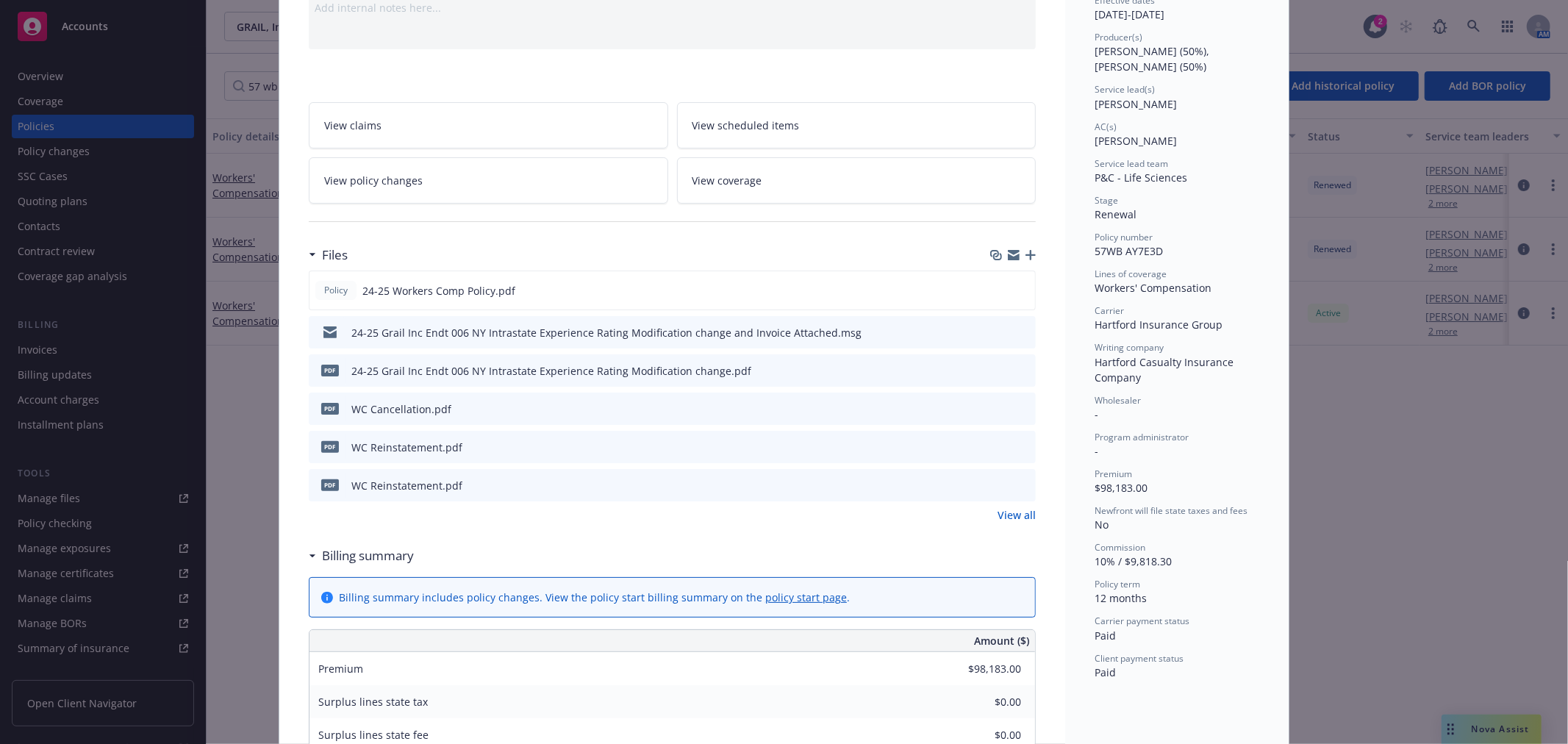
drag, startPoint x: 412, startPoint y: 187, endPoint x: 443, endPoint y: 188, distance: 31.0
click at [412, 187] on span "View policy changes" at bounding box center [374, 180] width 99 height 15
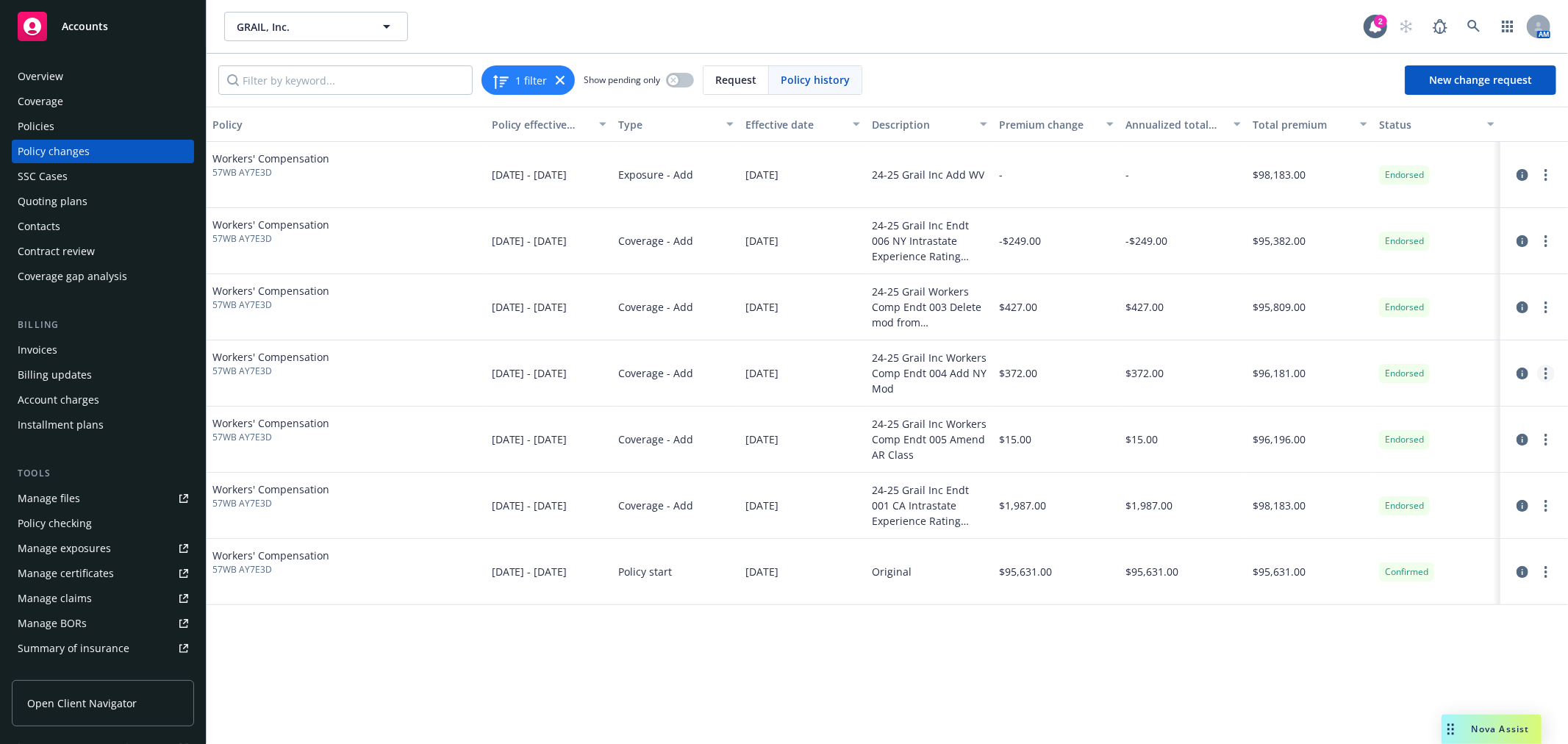
click at [1554, 377] on link "more" at bounding box center [1546, 374] width 17 height 17
click at [1392, 495] on link "Edit billing info" at bounding box center [1427, 491] width 252 height 29
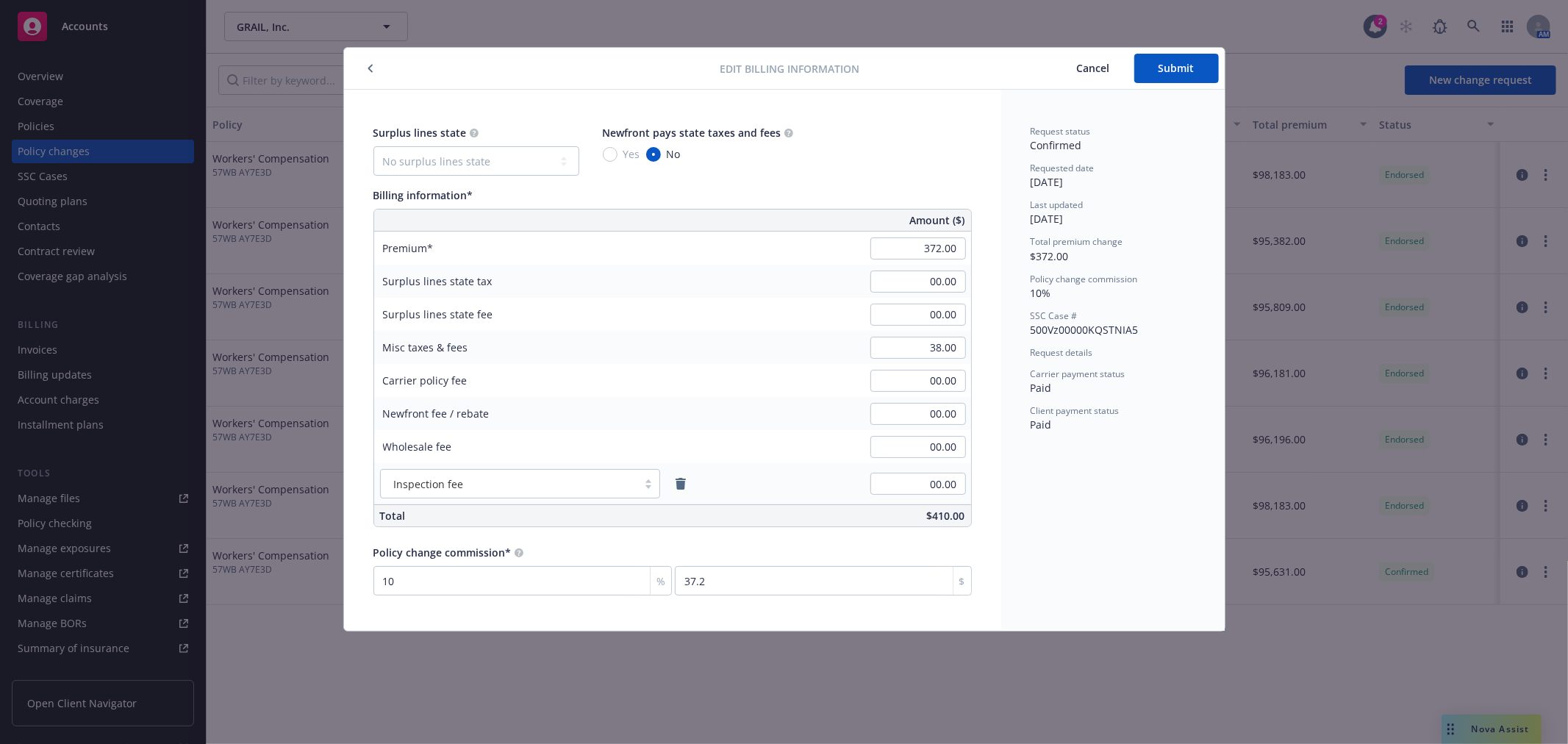
click at [371, 72] on icon "button" at bounding box center [370, 68] width 5 height 8
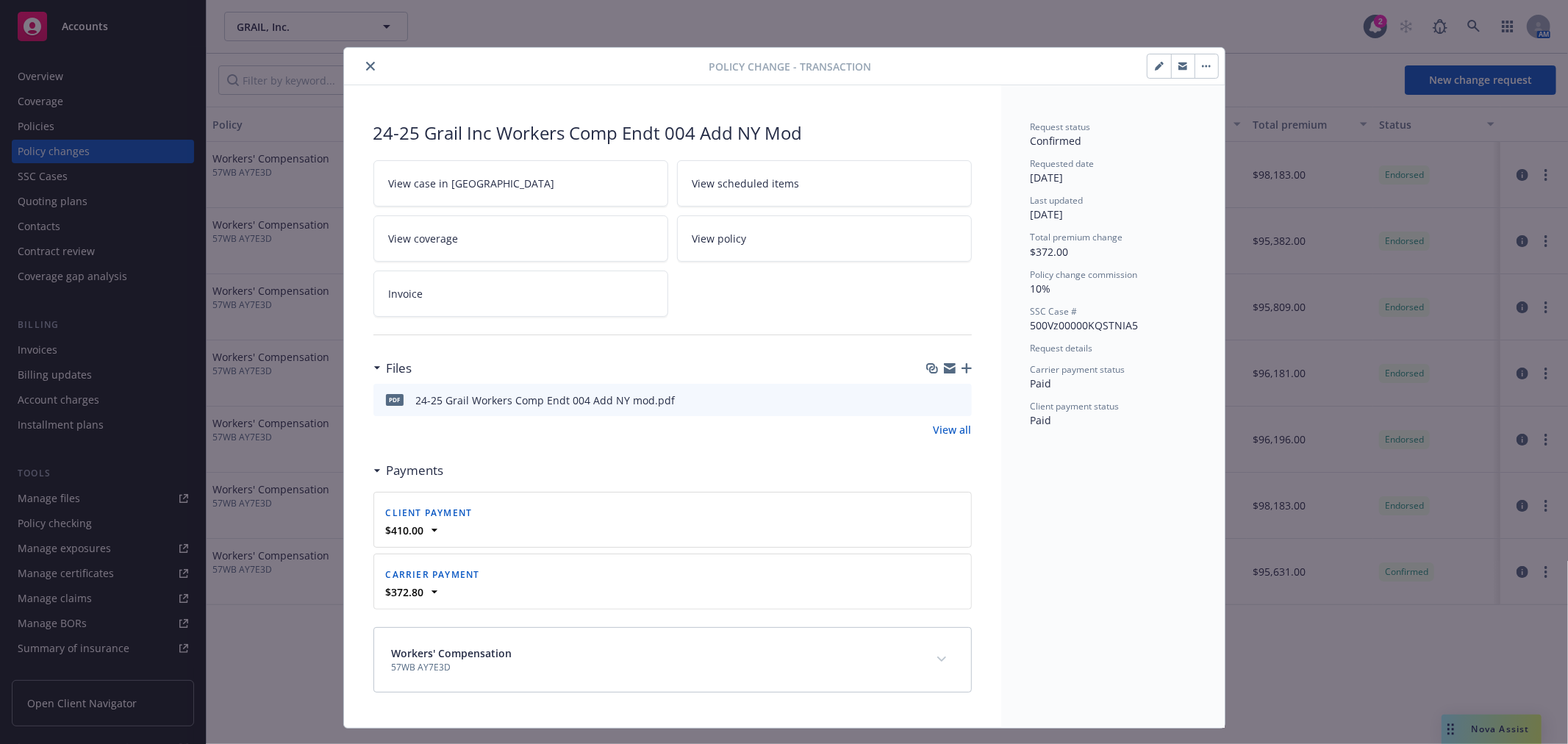
click at [363, 59] on button "close" at bounding box center [370, 66] width 17 height 17
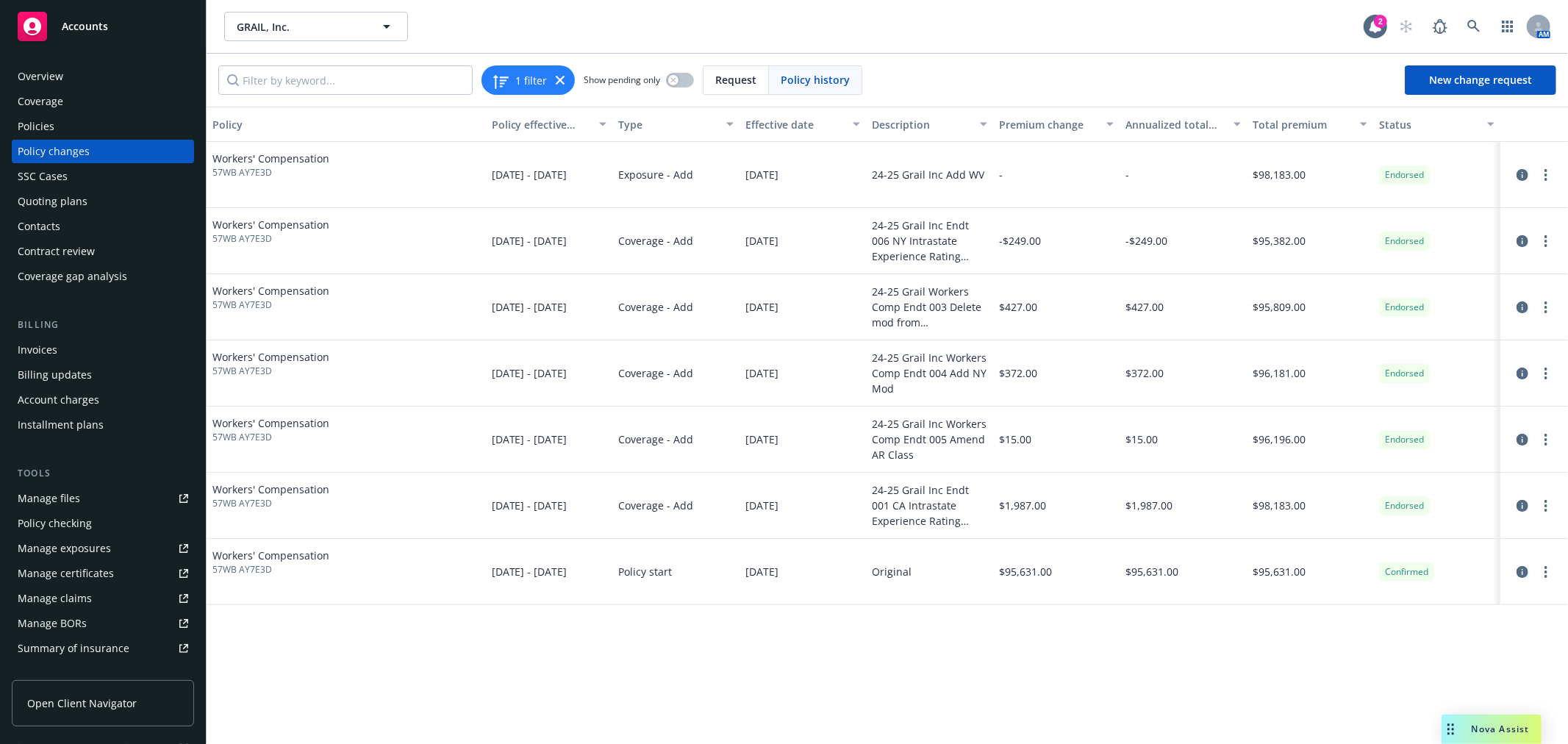
click at [48, 123] on div "Policies" at bounding box center [36, 126] width 37 height 24
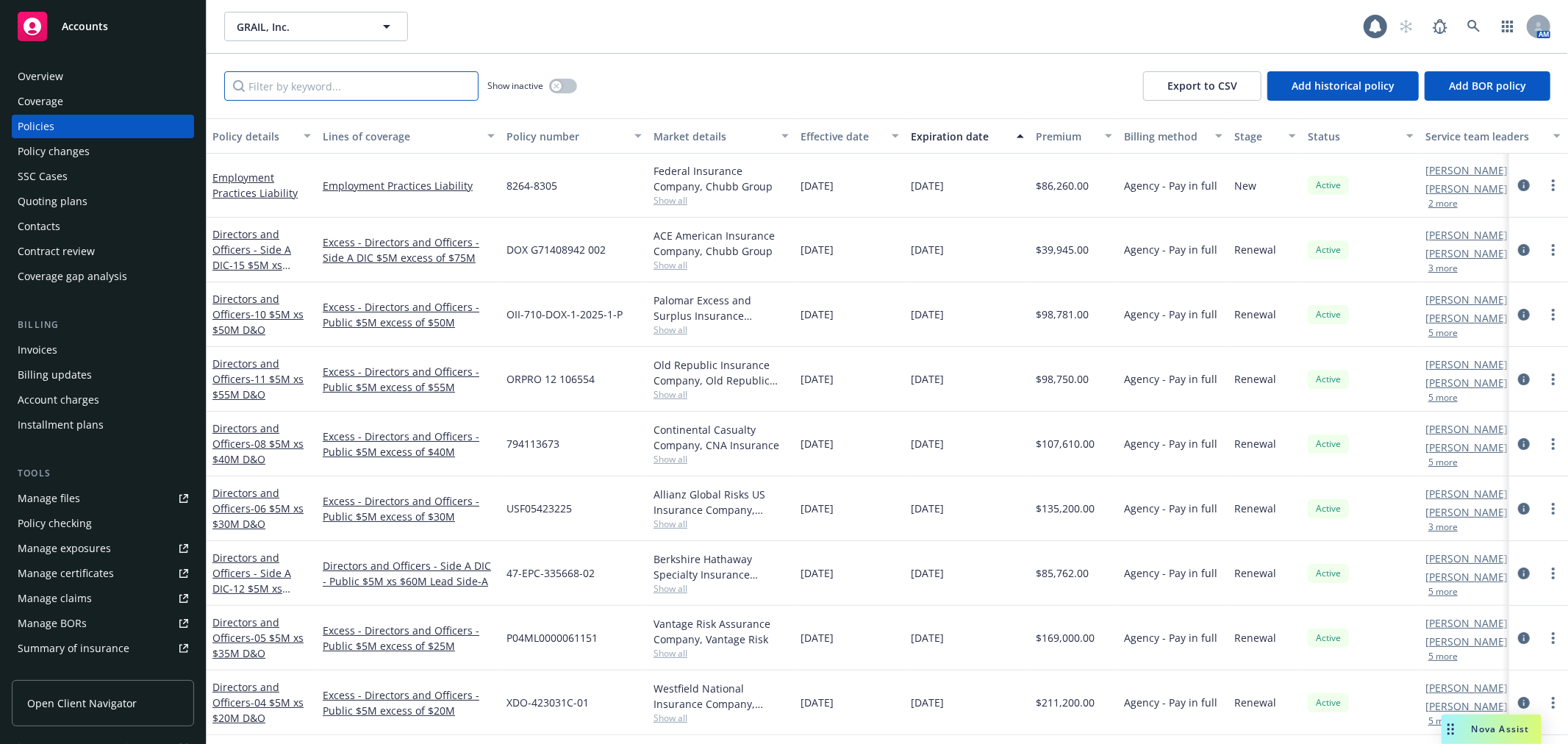
click at [355, 78] on input "Filter by keyword..." at bounding box center [351, 86] width 254 height 29
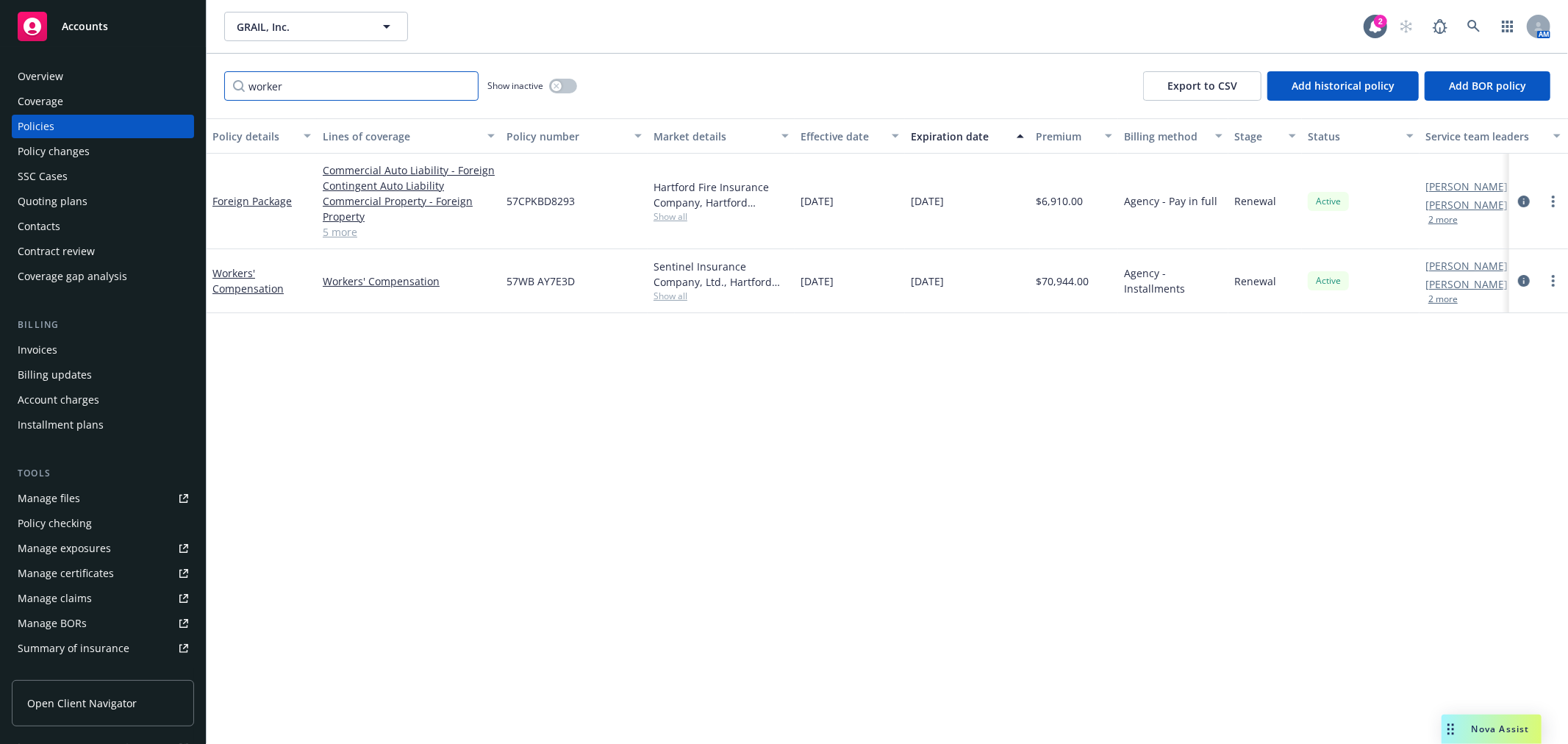
type input "worker"
click at [553, 83] on div "button" at bounding box center [556, 86] width 10 height 10
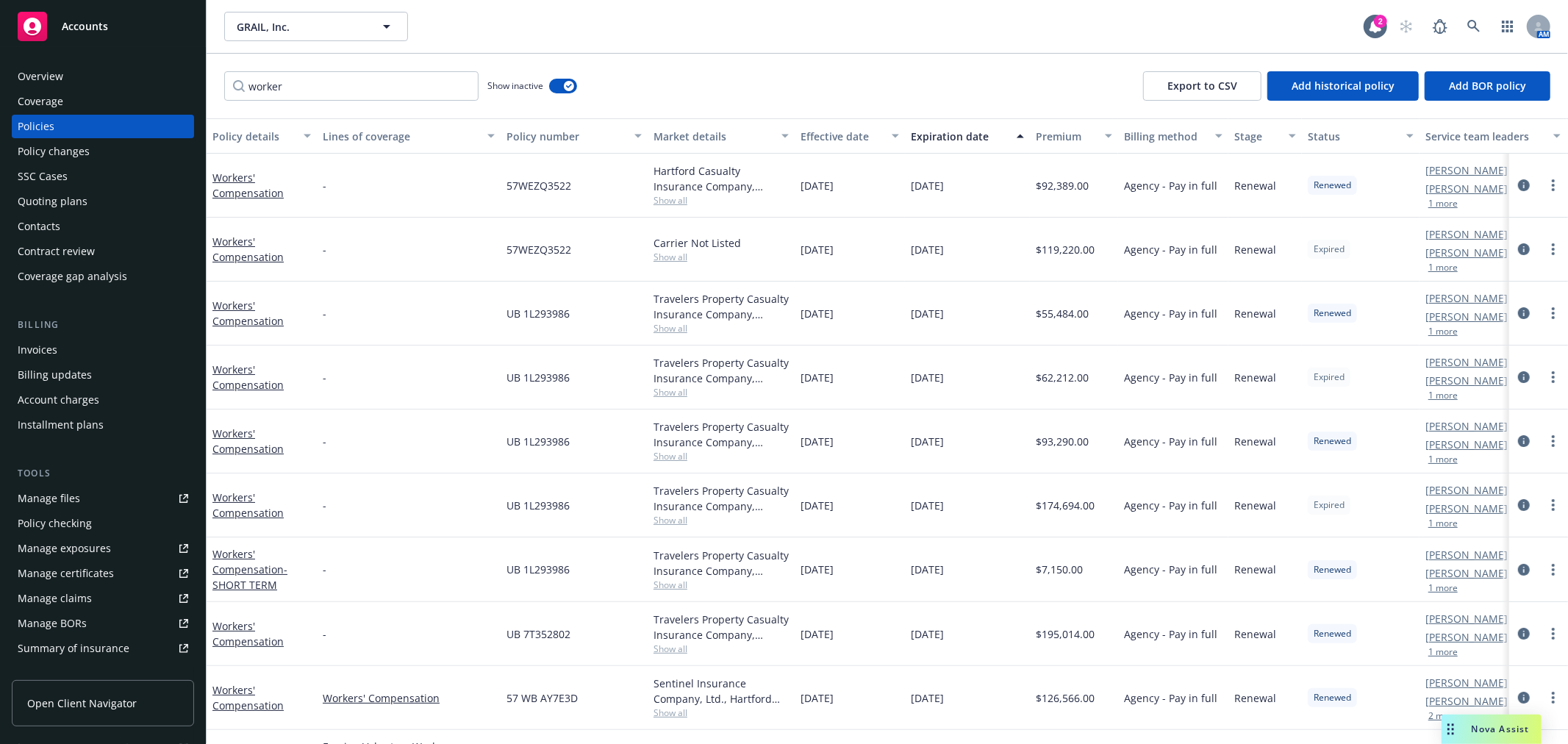
click at [834, 127] on button "Effective date" at bounding box center [850, 136] width 110 height 35
click at [834, 129] on div "Effective date" at bounding box center [842, 136] width 83 height 15
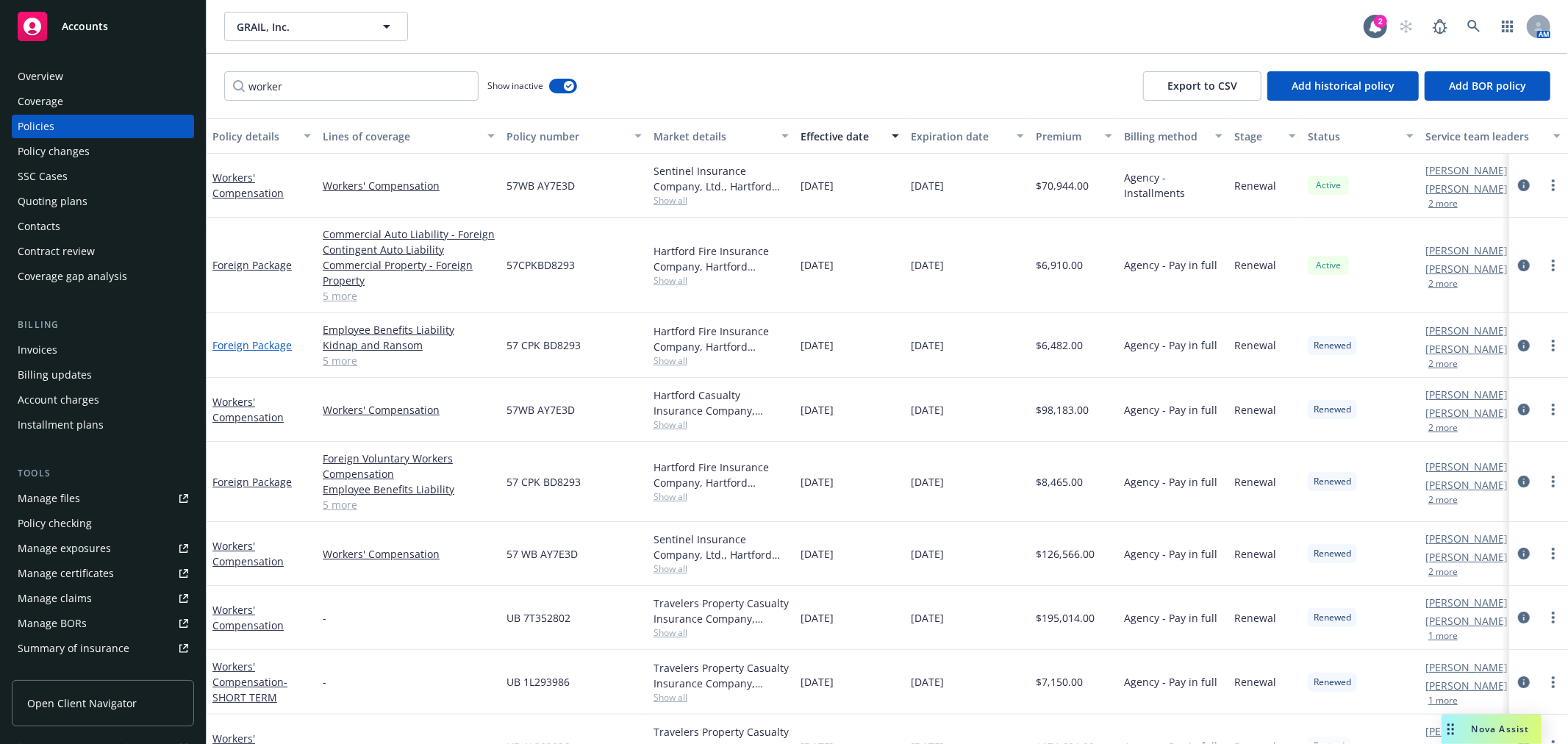
click at [240, 347] on link "Foreign Package" at bounding box center [252, 346] width 79 height 14
click at [222, 413] on link "Workers' Compensation" at bounding box center [248, 409] width 72 height 29
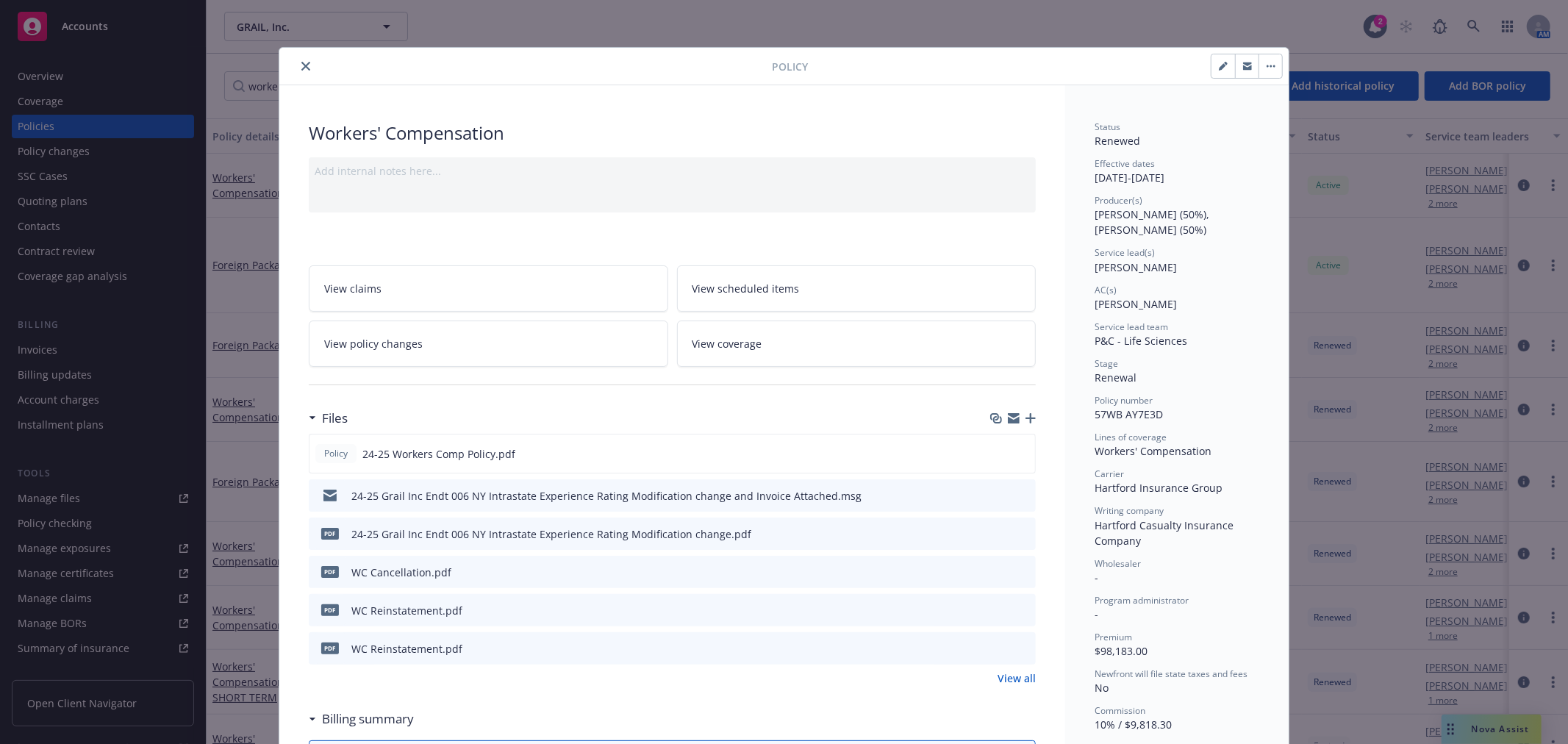
scroll to position [45, 0]
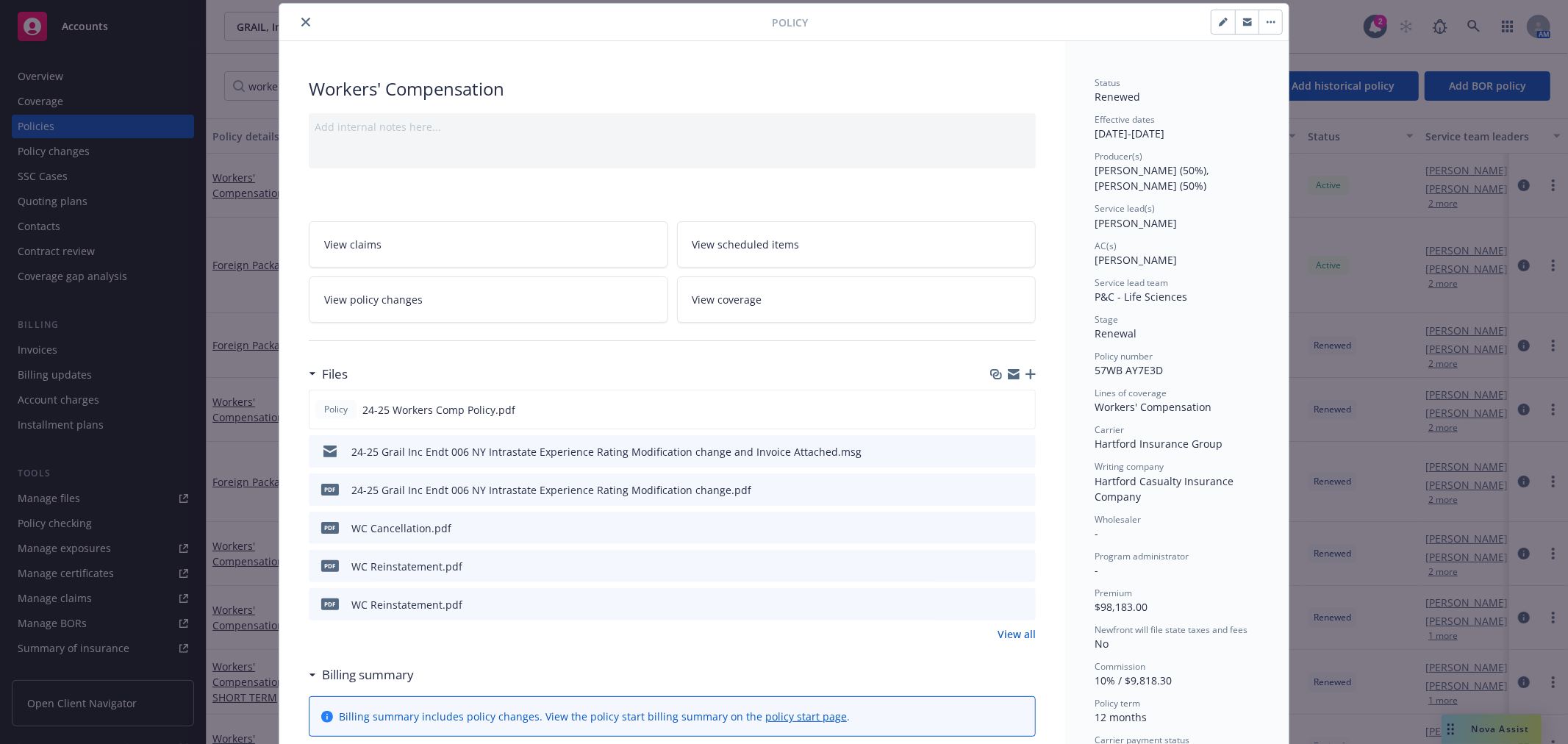
click at [1005, 630] on link "View all" at bounding box center [1016, 634] width 38 height 15
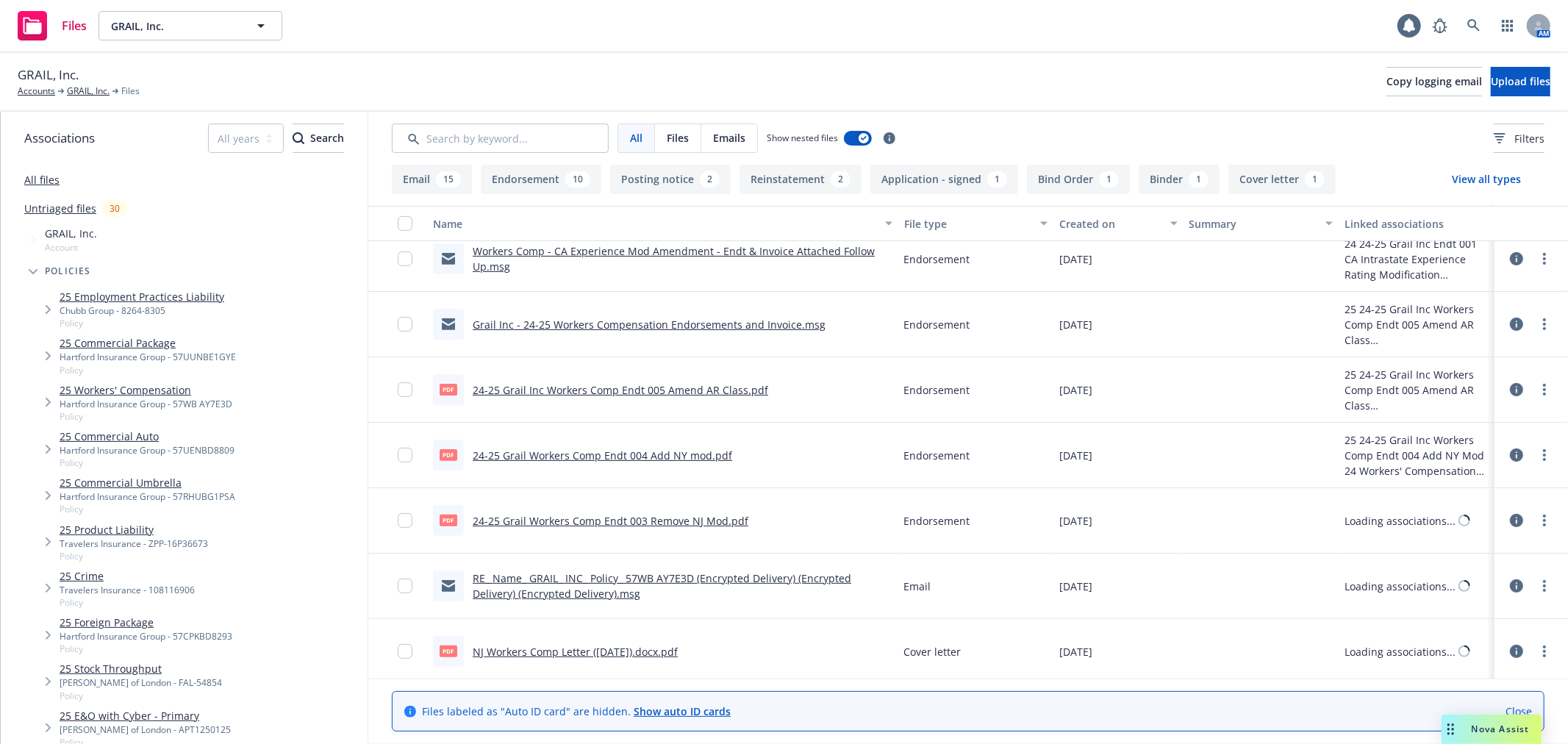
scroll to position [408, 0]
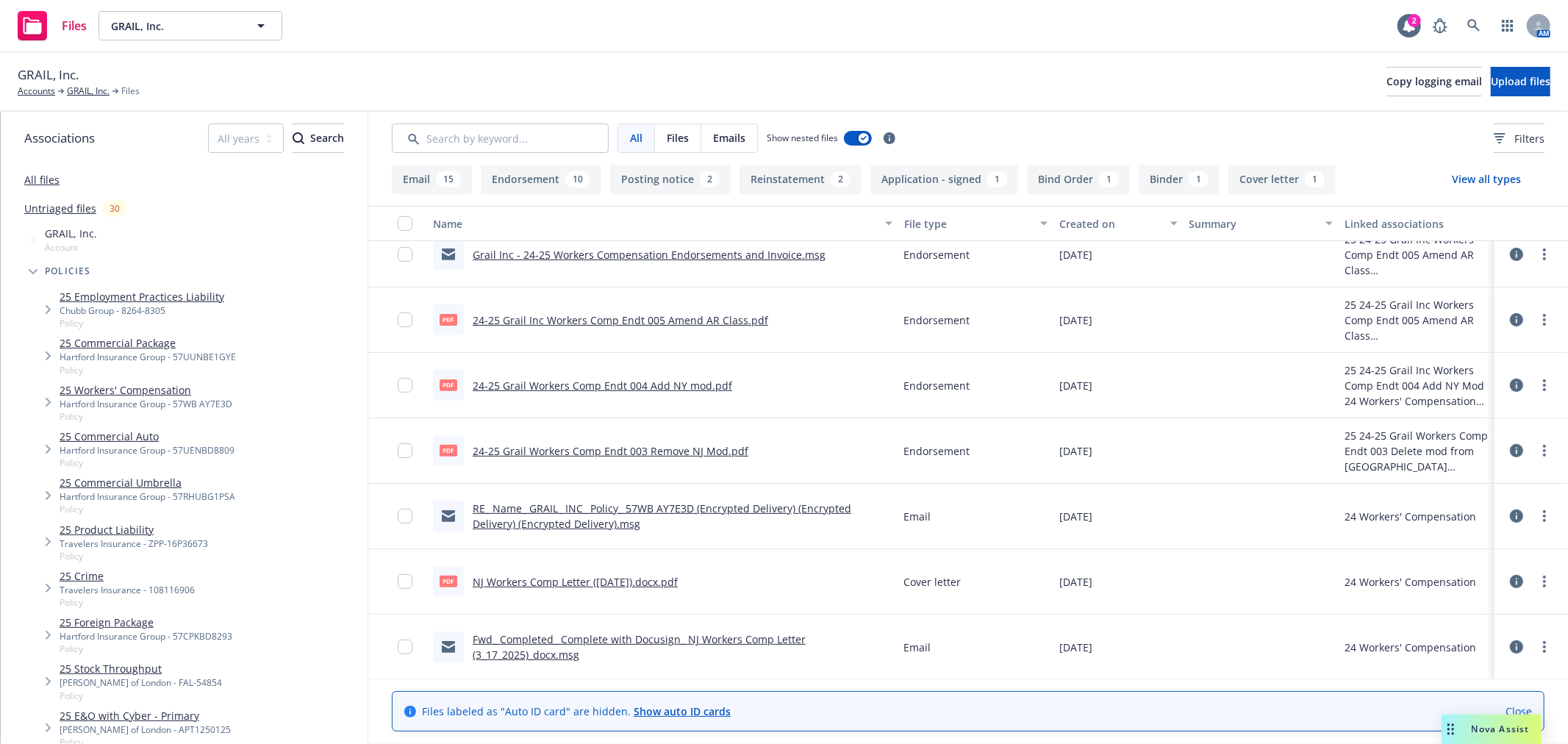
click at [640, 384] on link "24-25 Grail Workers Comp Endt 004 Add NY mod.pdf" at bounding box center [602, 386] width 260 height 14
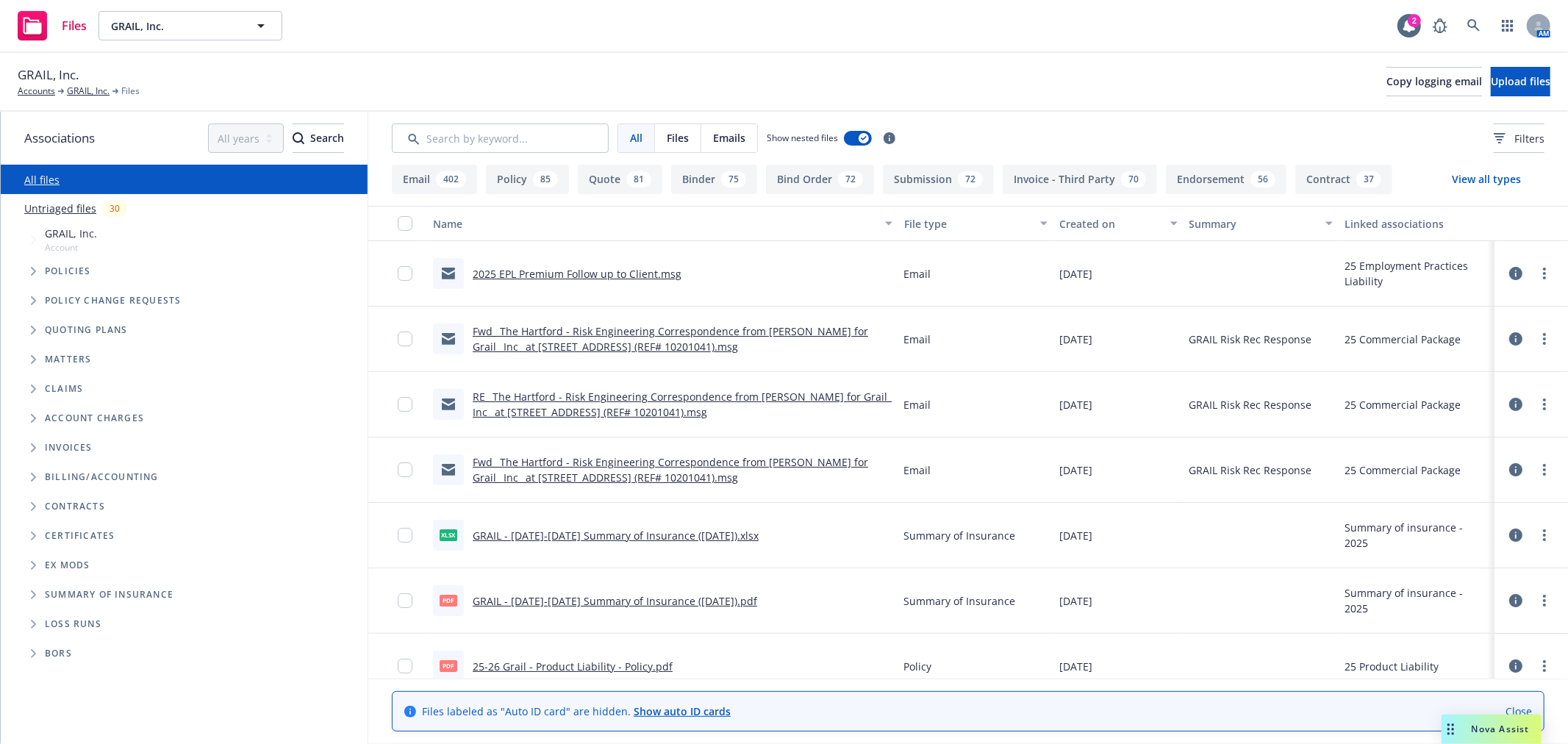
click at [82, 207] on link "Untriaged files" at bounding box center [60, 208] width 72 height 15
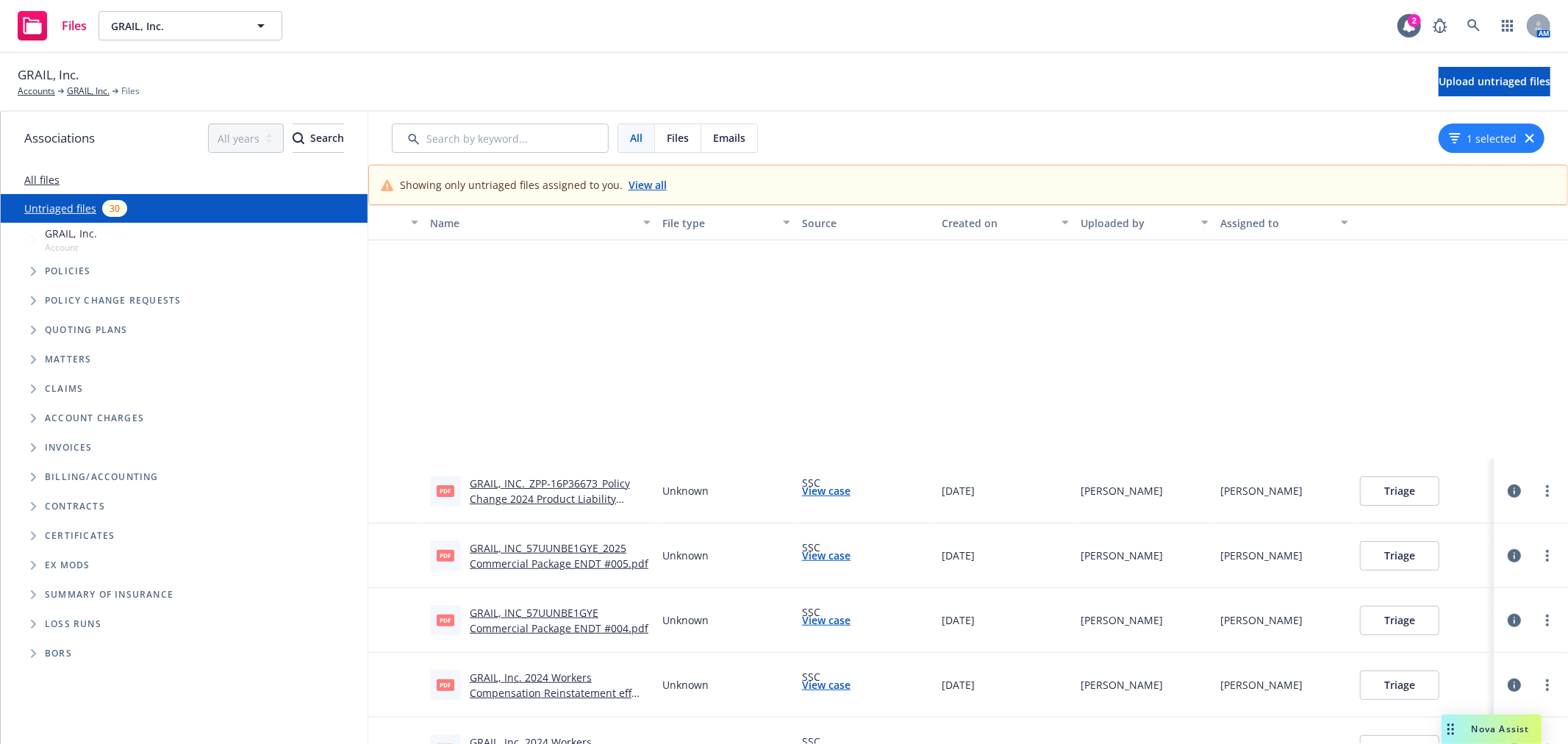
scroll to position [1308, 0]
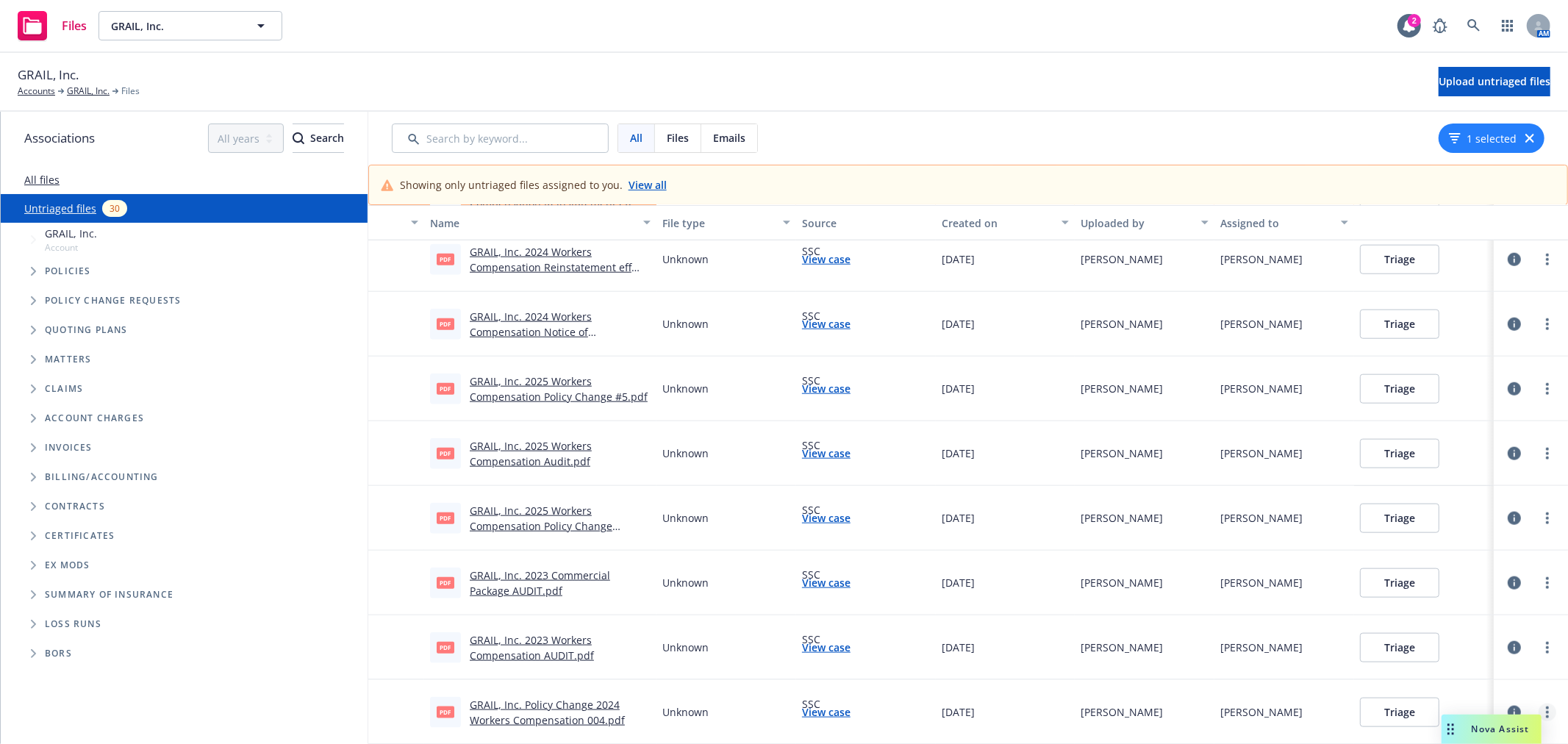
click at [1539, 703] on link "more" at bounding box center [1547, 712] width 17 height 17
click at [1476, 578] on link "Archive" at bounding box center [1491, 576] width 130 height 29
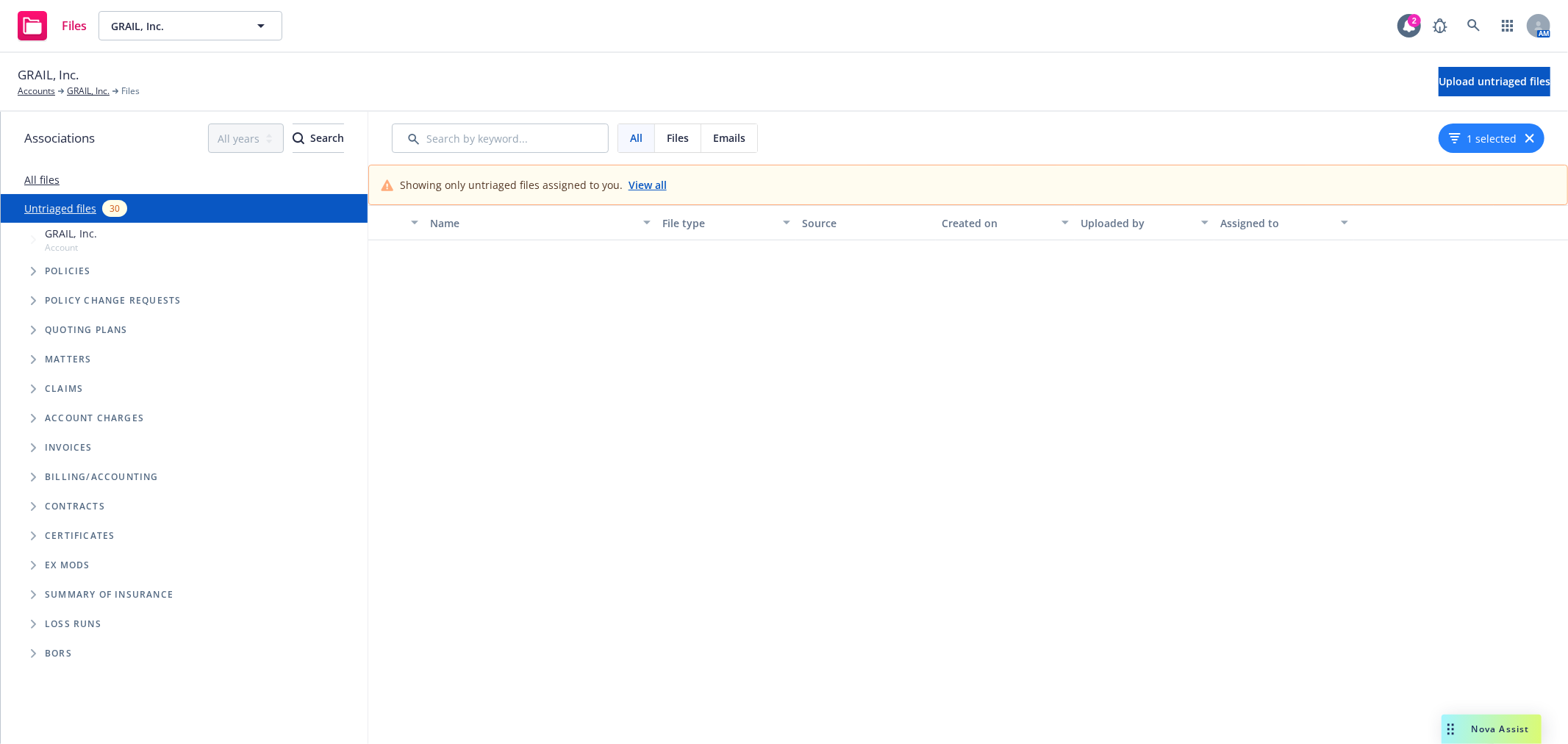
scroll to position [1308, 0]
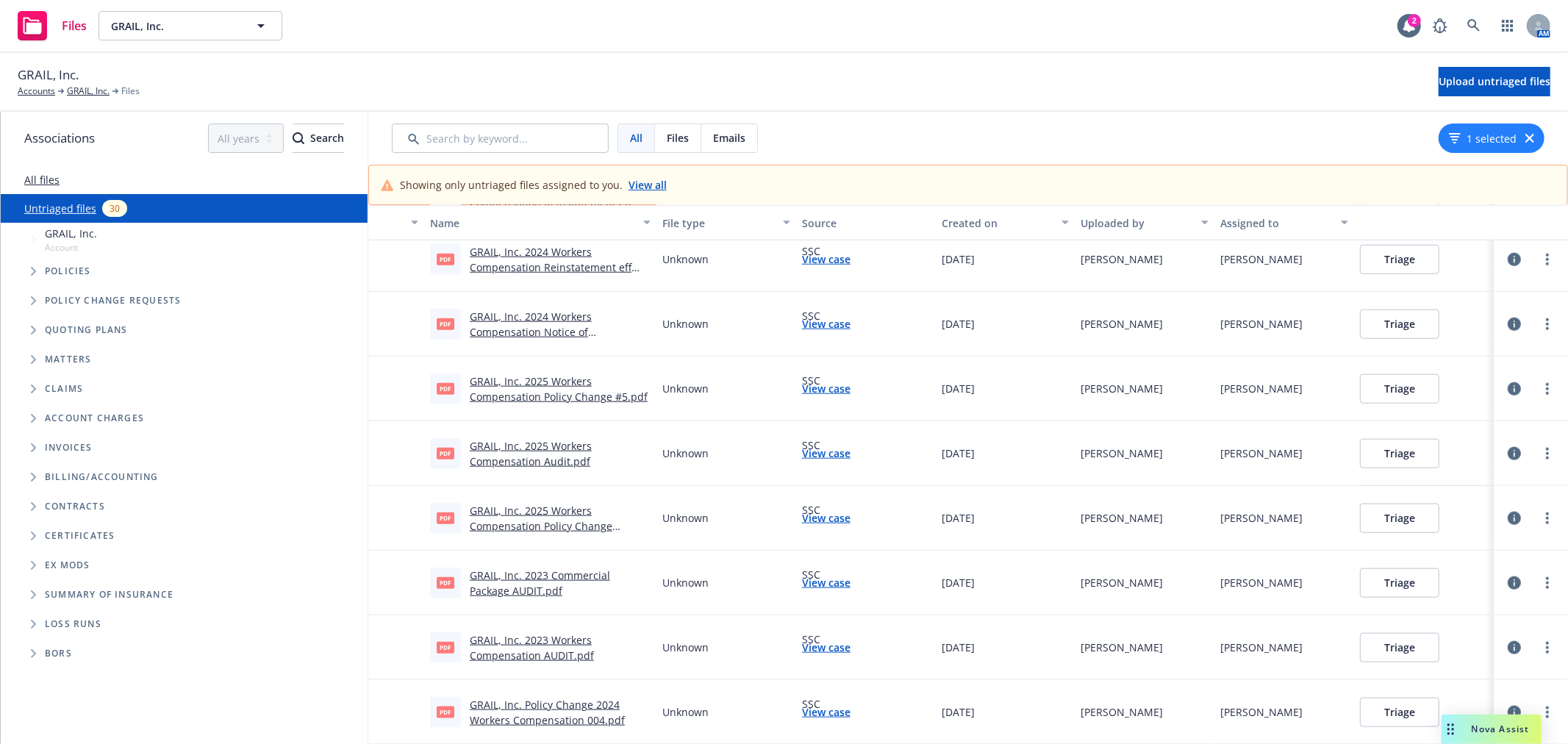
click at [1539, 703] on link "more" at bounding box center [1547, 712] width 17 height 17
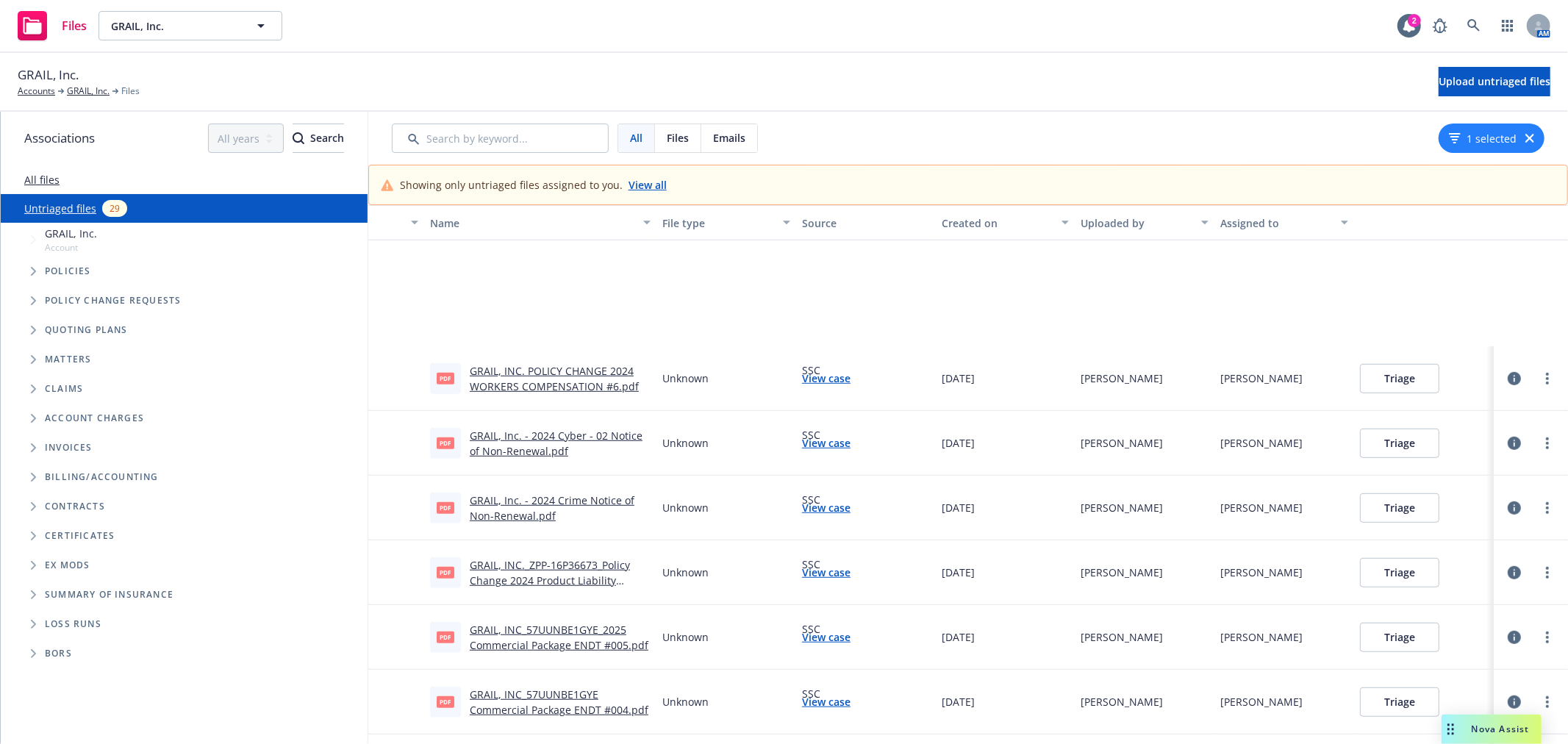
scroll to position [1243, 0]
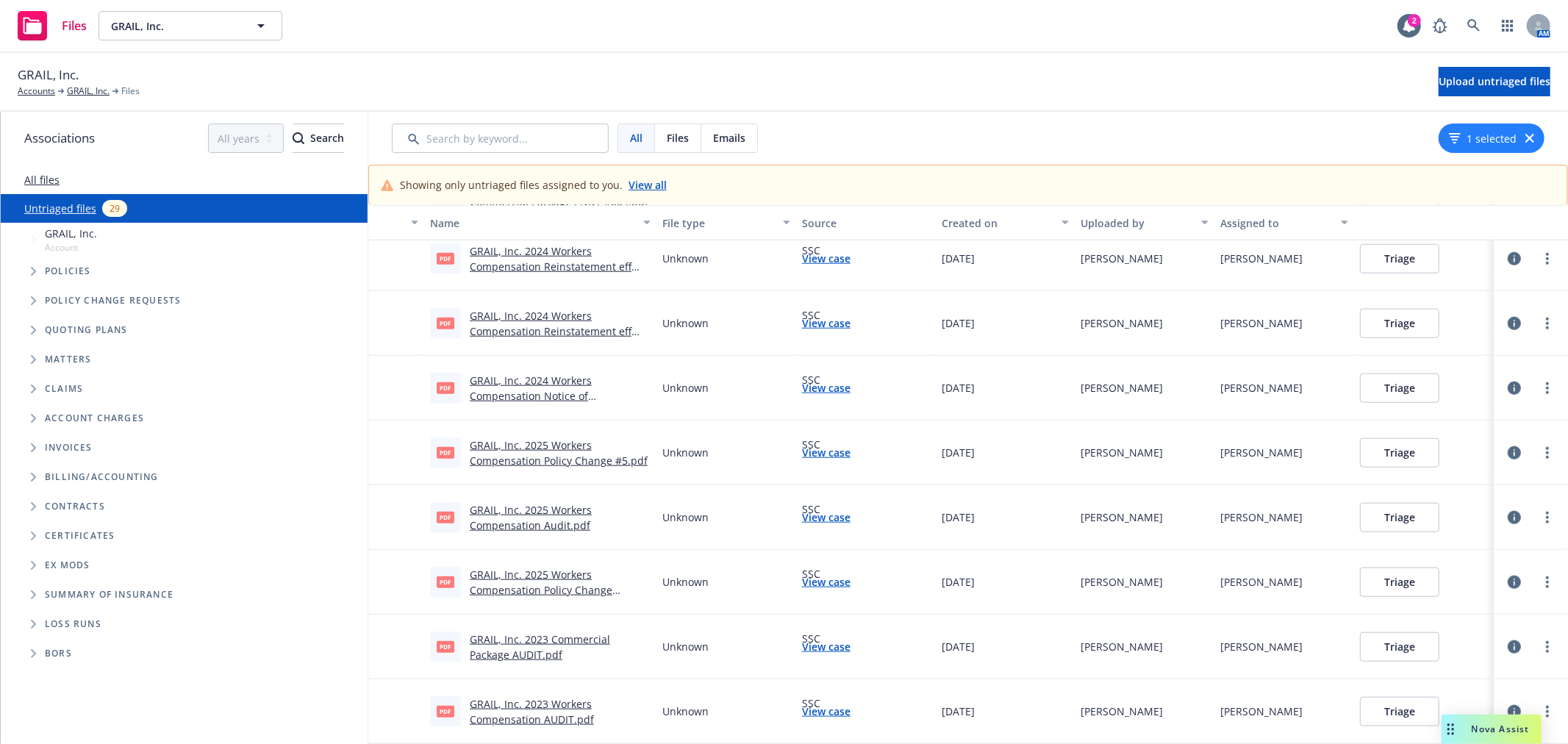
click at [552, 709] on link "GRAIL, Inc. 2023 Workers Compensation AUDIT.pdf" at bounding box center [532, 711] width 124 height 29
click at [1539, 703] on link "more" at bounding box center [1547, 711] width 17 height 17
click at [1472, 577] on link "Archive" at bounding box center [1491, 575] width 130 height 29
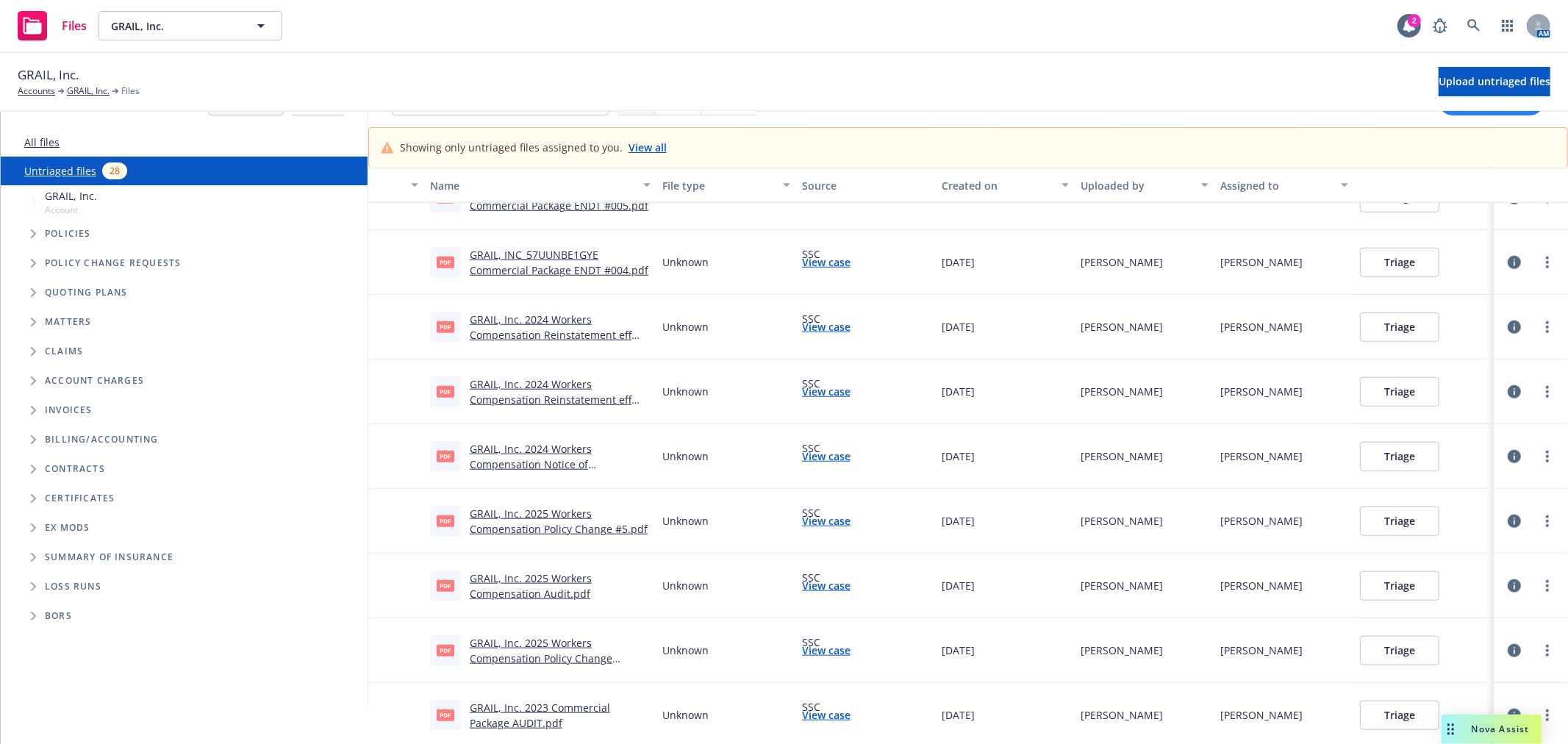
scroll to position [41, 0]
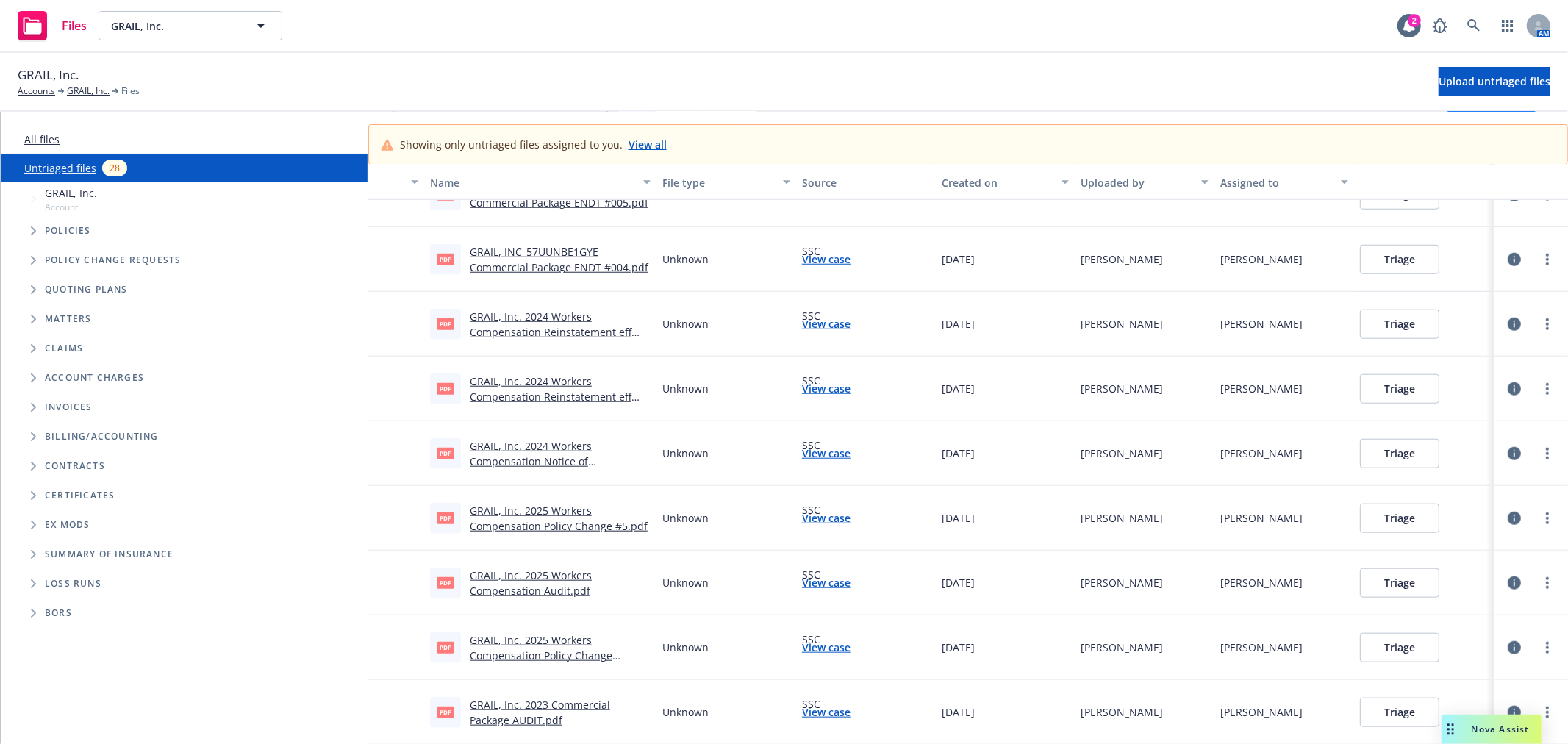
click at [525, 699] on link "GRAIL, Inc. 2023 Commercial Package AUDIT.pdf" at bounding box center [540, 712] width 141 height 29
click at [1546, 707] on circle "more" at bounding box center [1547, 708] width 3 height 3
click at [1456, 576] on link "Archive" at bounding box center [1479, 575] width 130 height 29
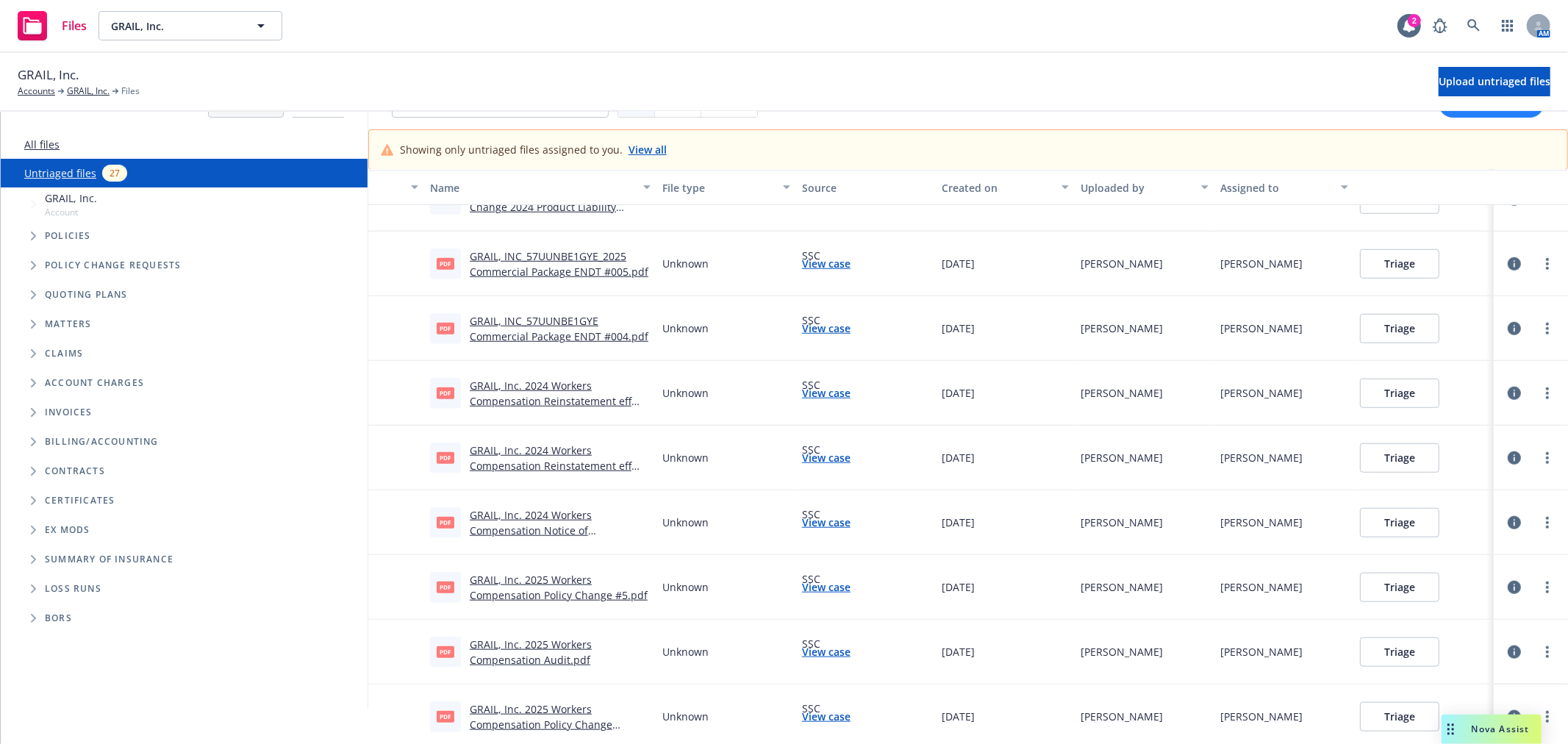
scroll to position [41, 0]
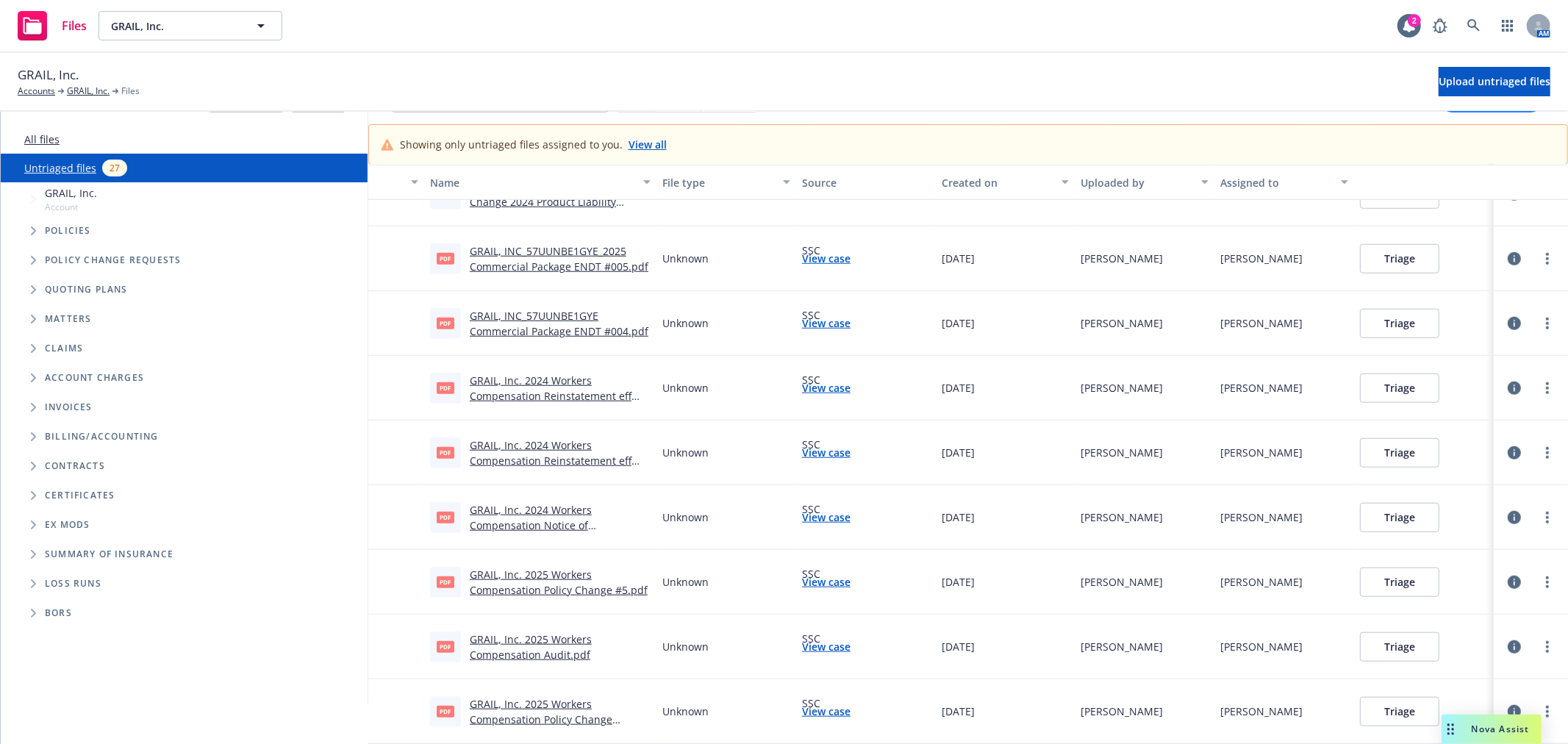
click at [569, 719] on link "GRAIL, Inc. 2025 Workers Compensation Policy Change #12.pdf" at bounding box center [540, 719] width 142 height 45
click at [1539, 703] on link "more" at bounding box center [1547, 711] width 17 height 17
click at [1459, 568] on link "Archive" at bounding box center [1479, 575] width 130 height 29
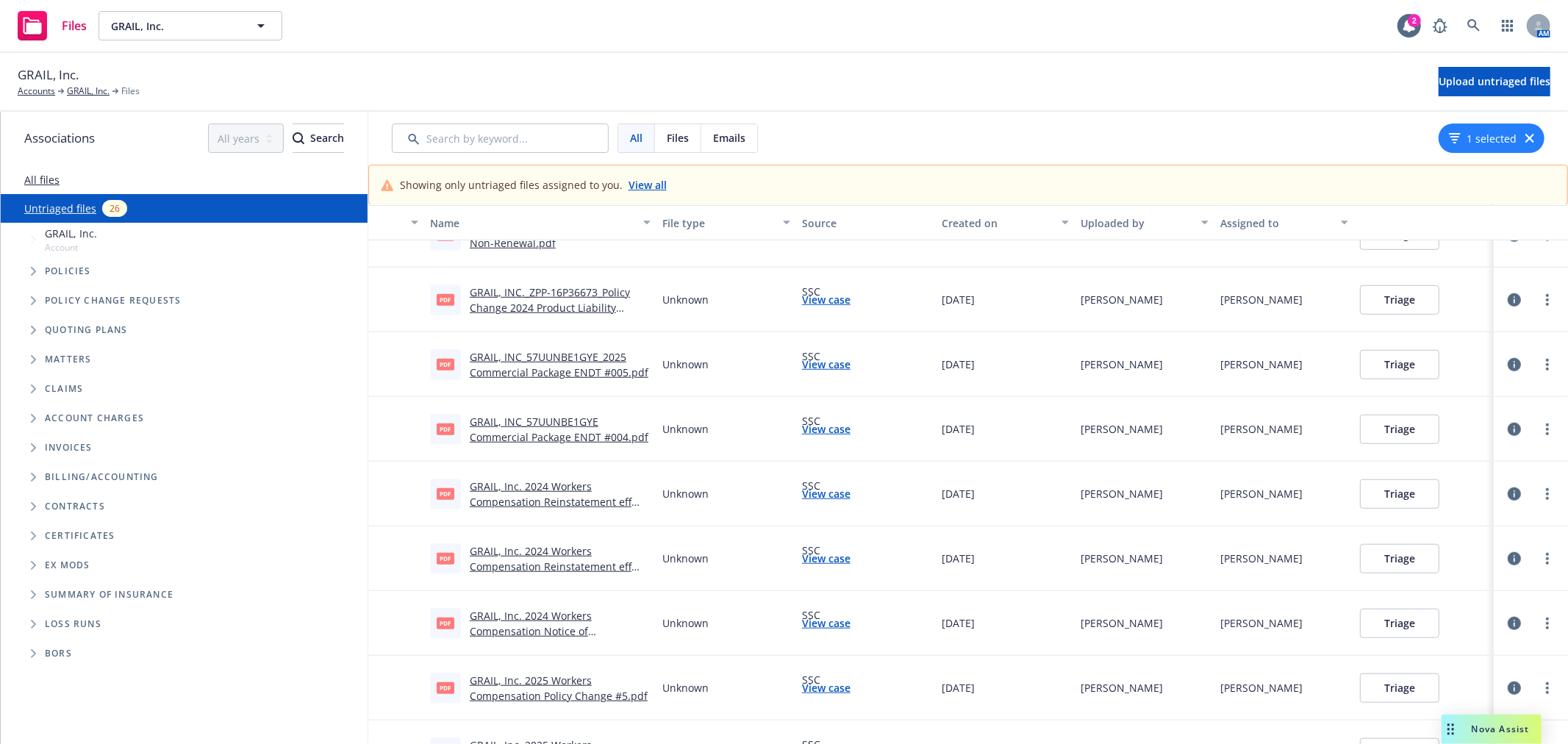
scroll to position [41, 0]
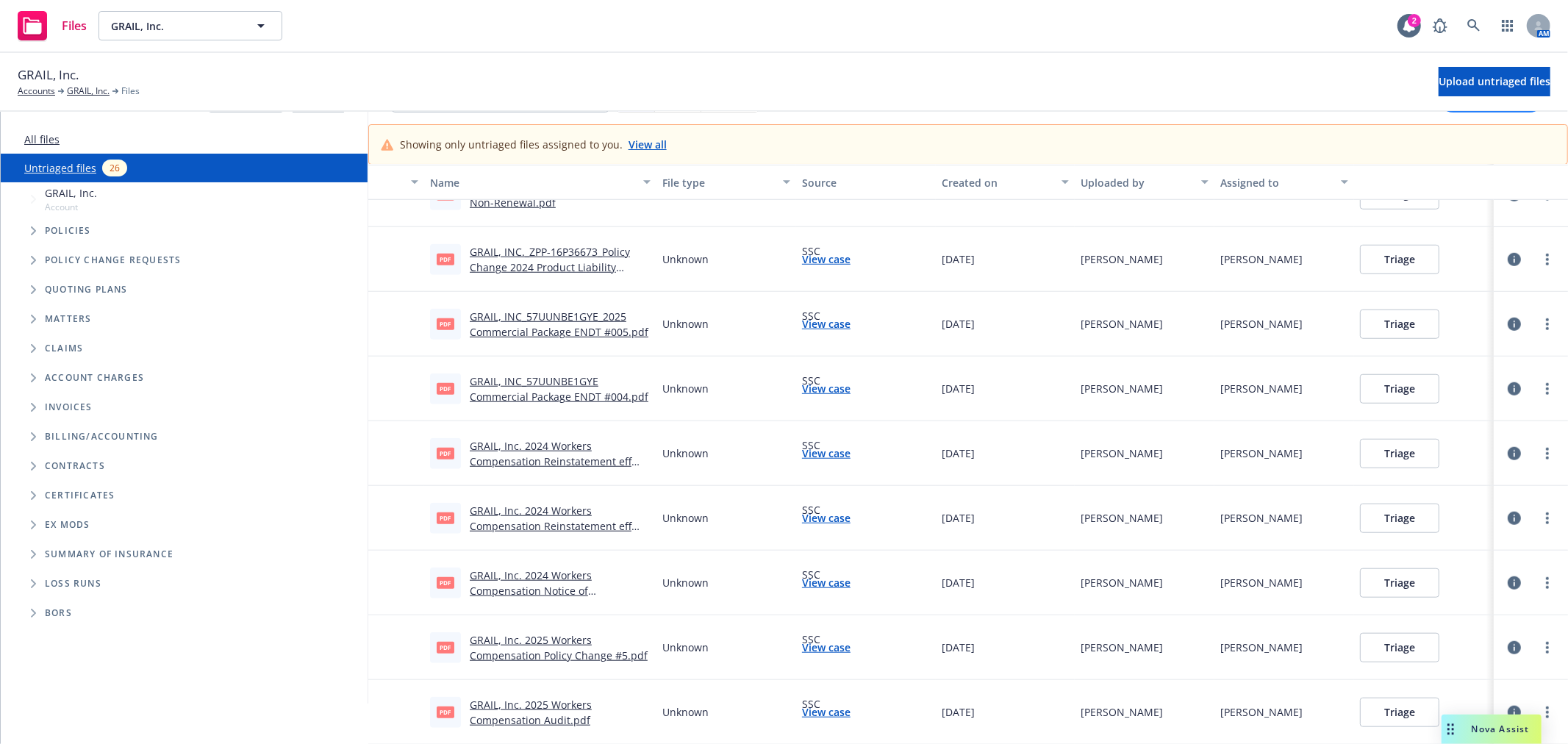
click at [526, 703] on link "GRAIL, Inc. 2025 Workers Compensation Audit.pdf" at bounding box center [531, 712] width 122 height 29
click at [1539, 703] on link "more" at bounding box center [1547, 712] width 17 height 17
click at [1463, 575] on link "Archive" at bounding box center [1479, 576] width 130 height 29
click at [509, 701] on link "GRAIL, Inc. 2025 Workers Compensation Audit.pdf" at bounding box center [531, 712] width 122 height 29
click at [541, 708] on link "GRAIL, Inc. 2025 Workers Compensation Audit.pdf" at bounding box center [531, 712] width 122 height 29
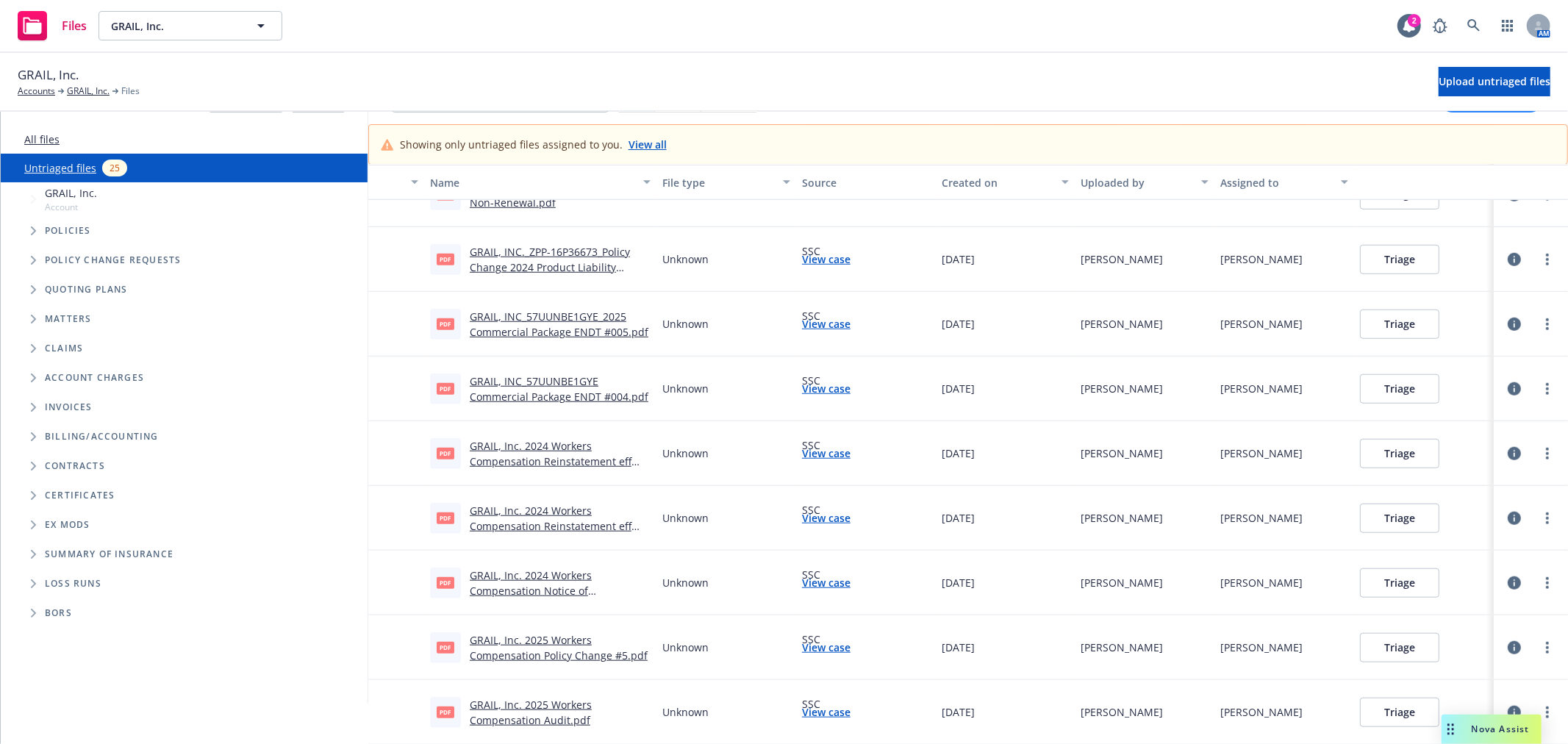
click at [515, 703] on link "GRAIL, Inc. 2025 Workers Compensation Audit.pdf" at bounding box center [531, 712] width 122 height 29
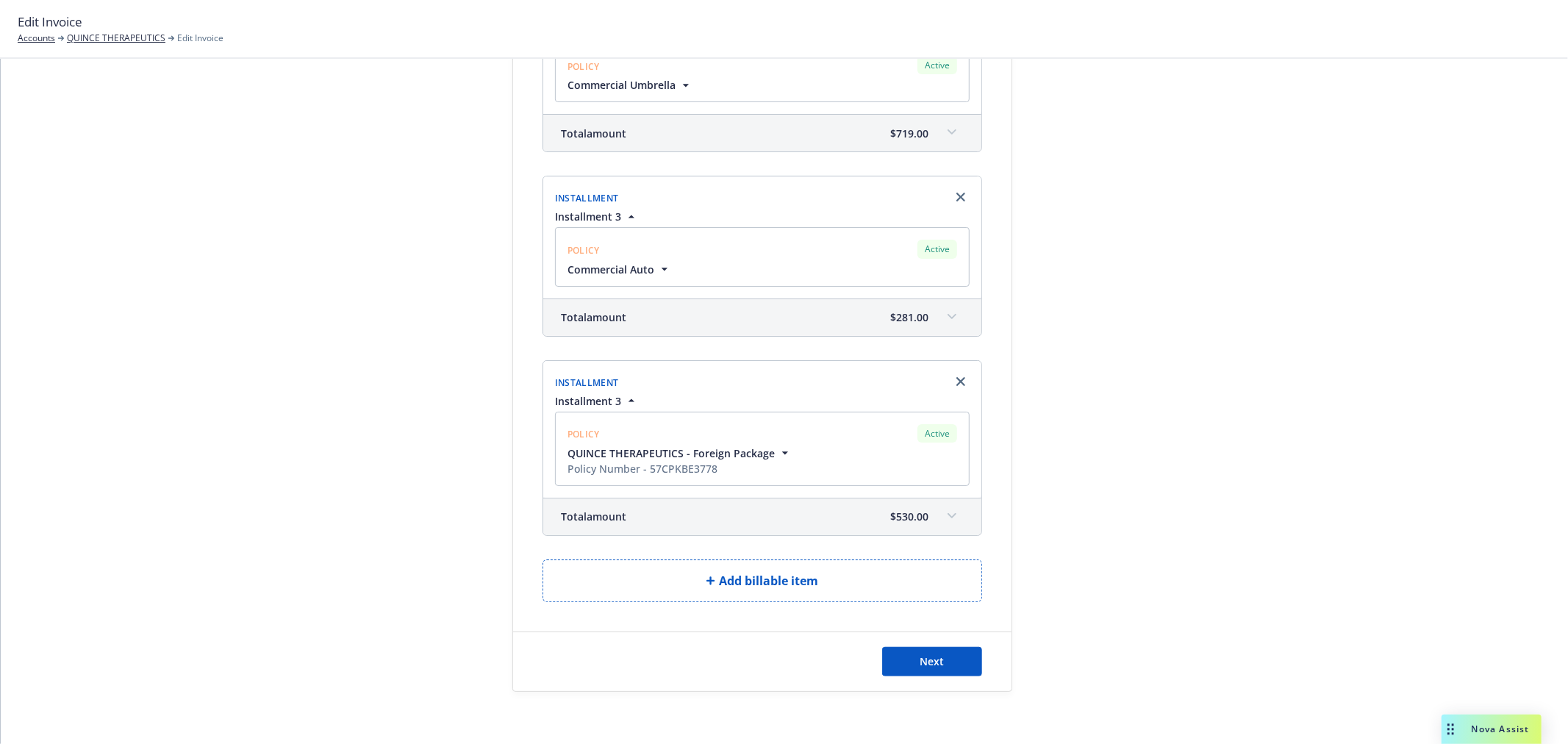
scroll to position [614, 0]
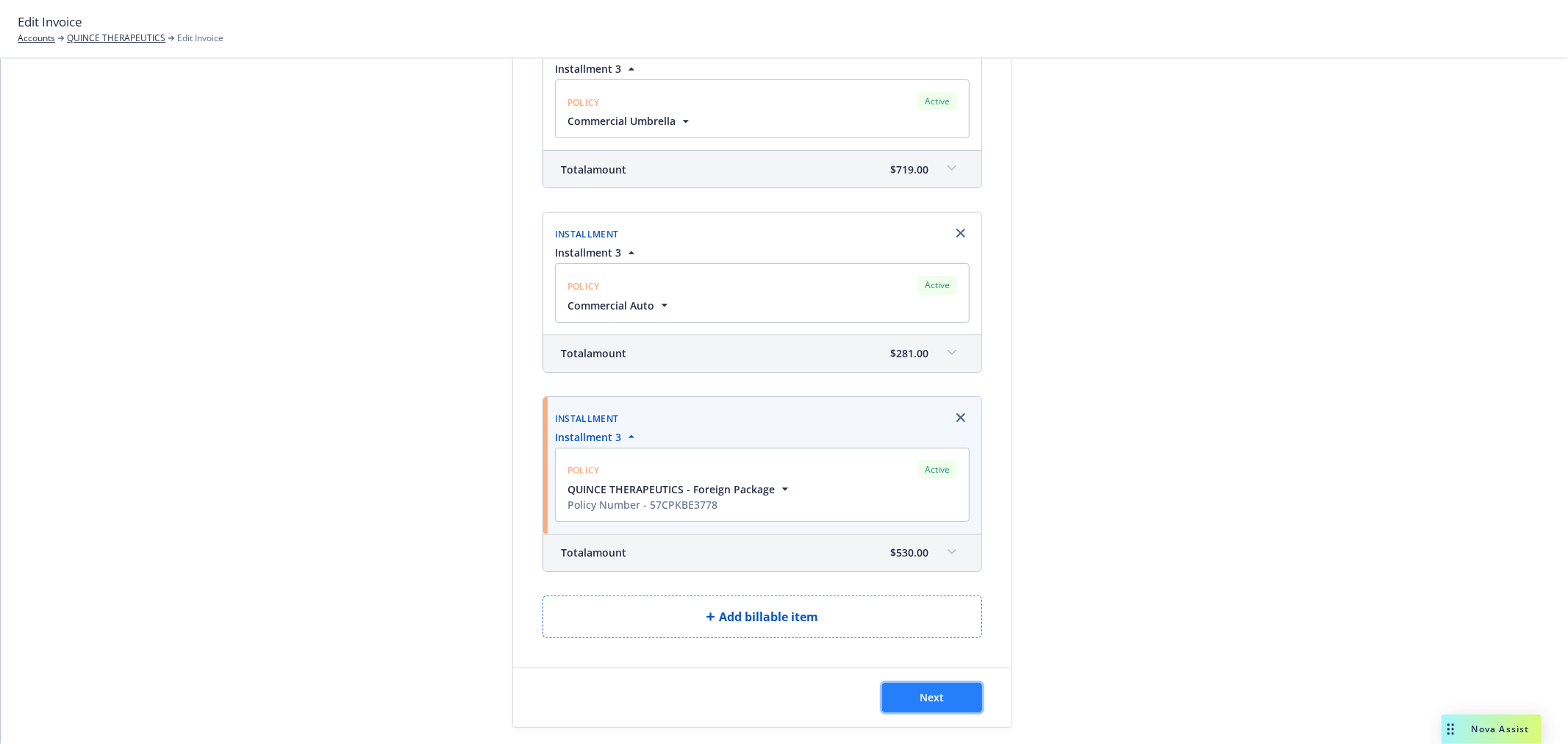
click at [909, 696] on button "Next" at bounding box center [932, 697] width 100 height 29
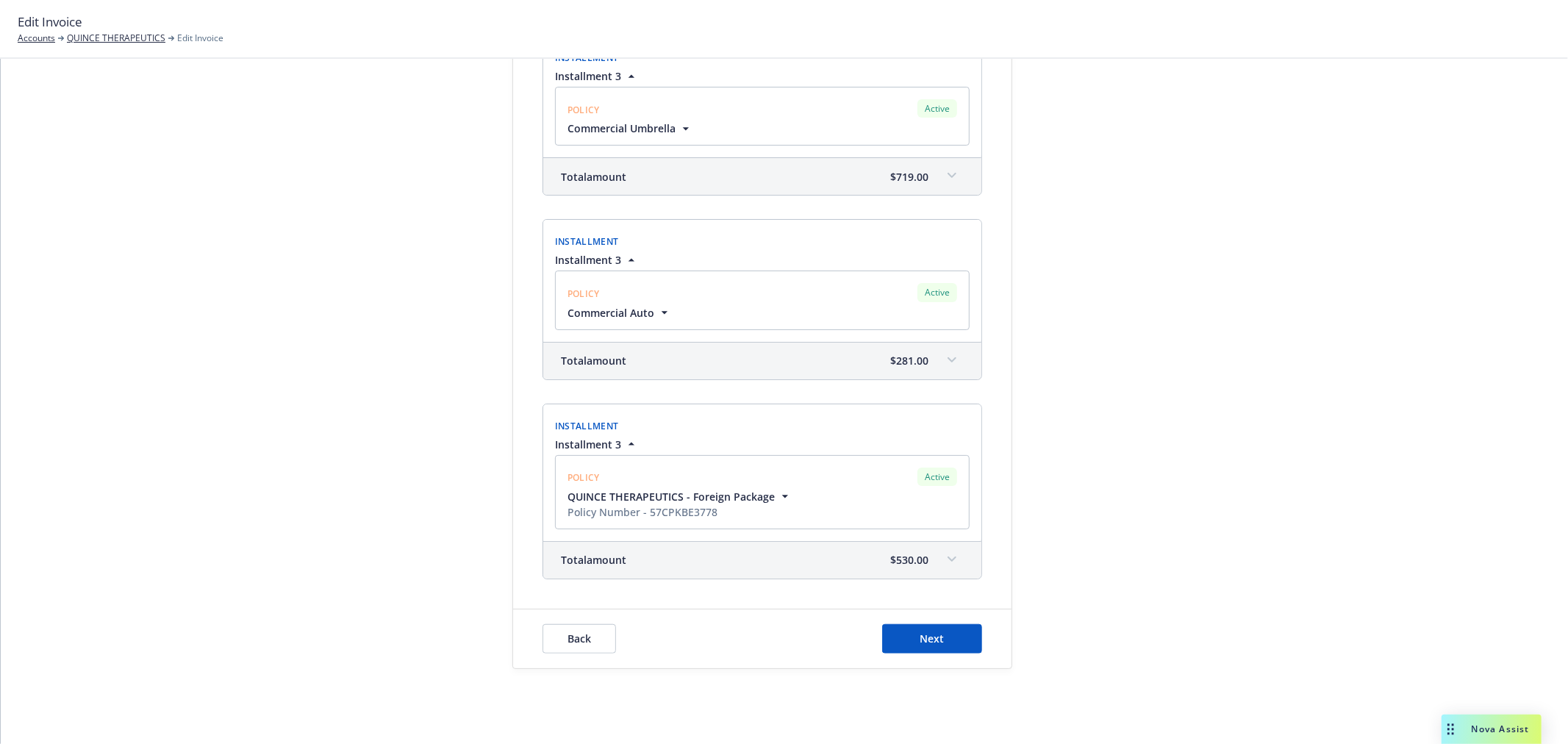
scroll to position [796, 0]
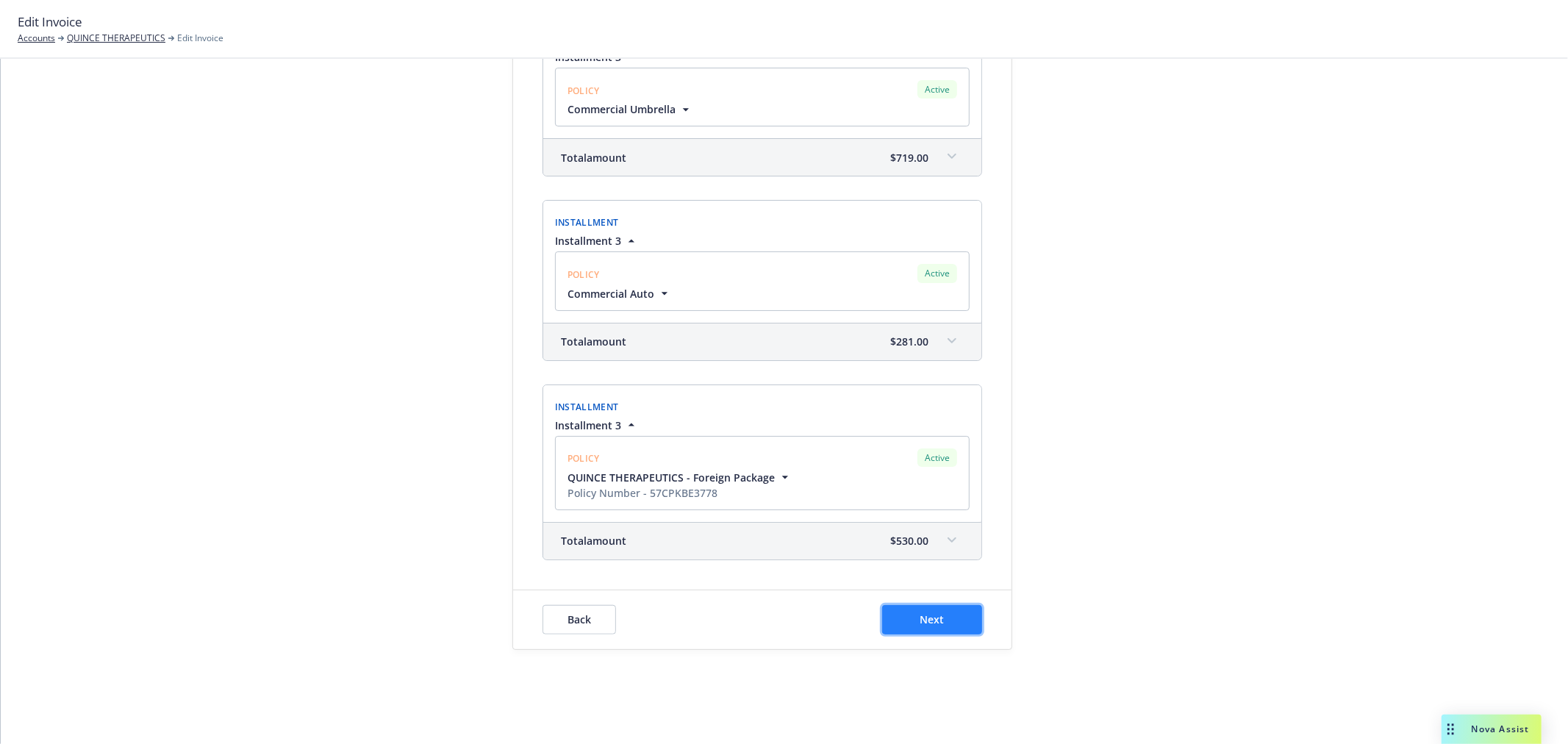
click at [900, 618] on button "Next" at bounding box center [932, 619] width 100 height 29
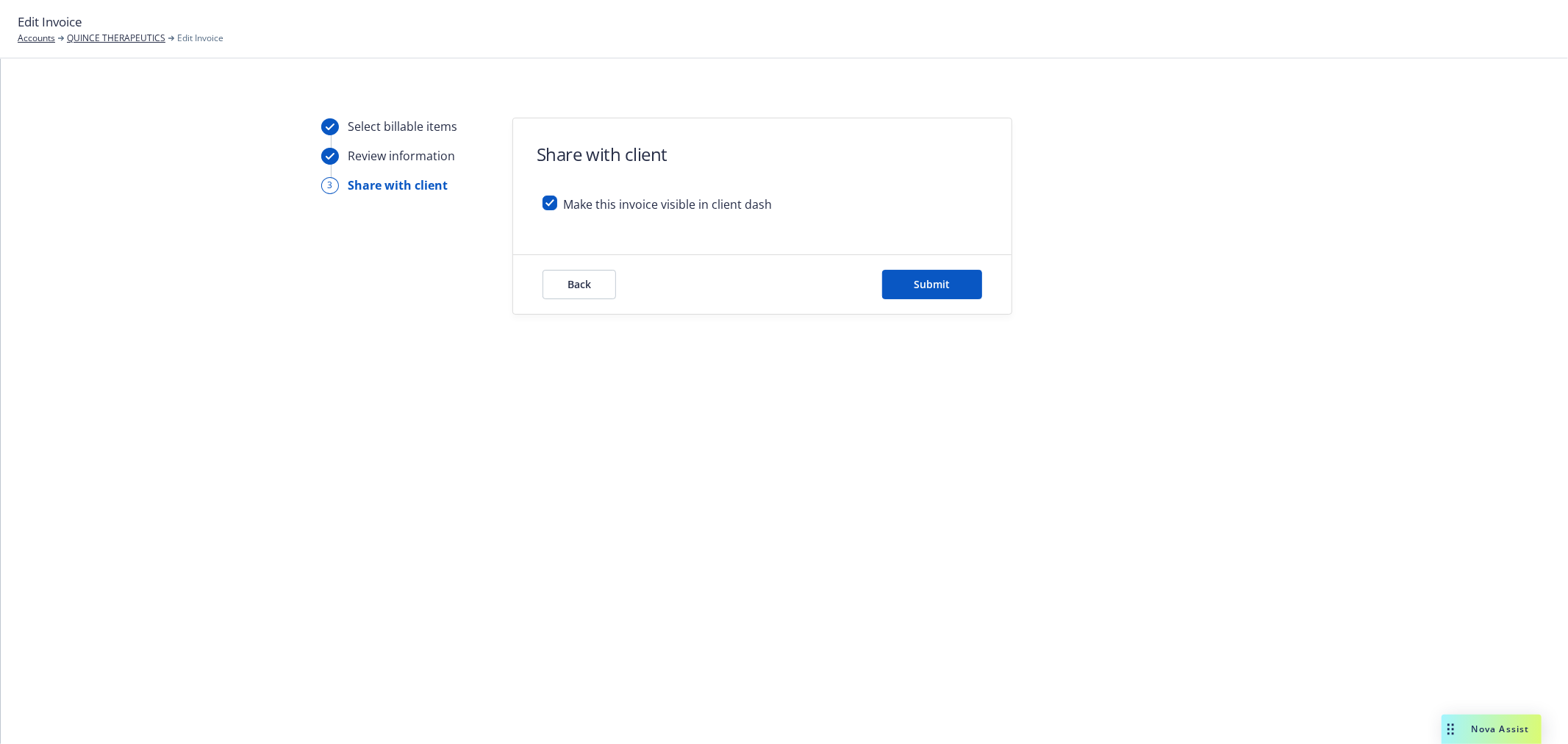
scroll to position [0, 0]
click at [579, 280] on span "Back" at bounding box center [579, 285] width 24 height 14
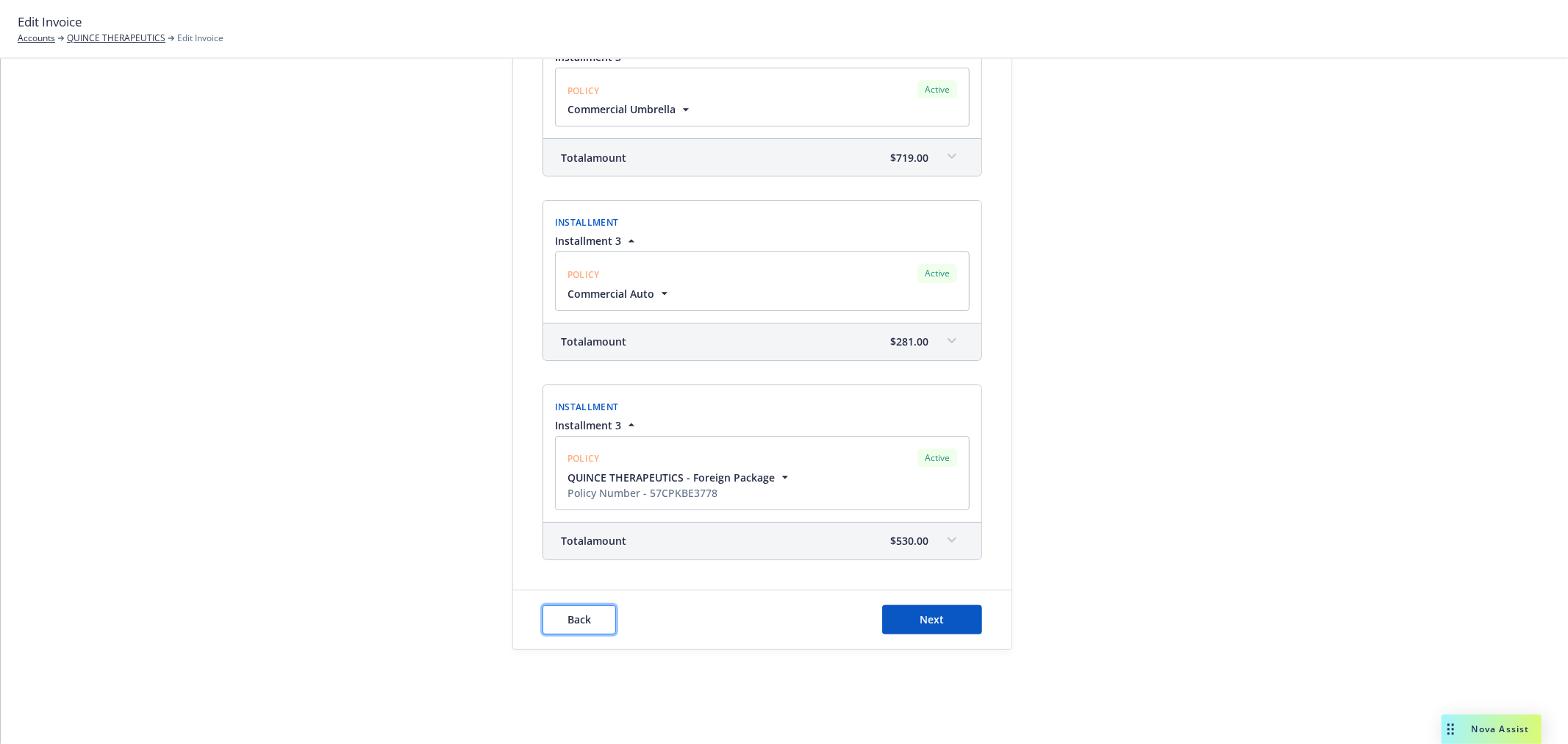
click at [583, 623] on span "Back" at bounding box center [579, 620] width 24 height 14
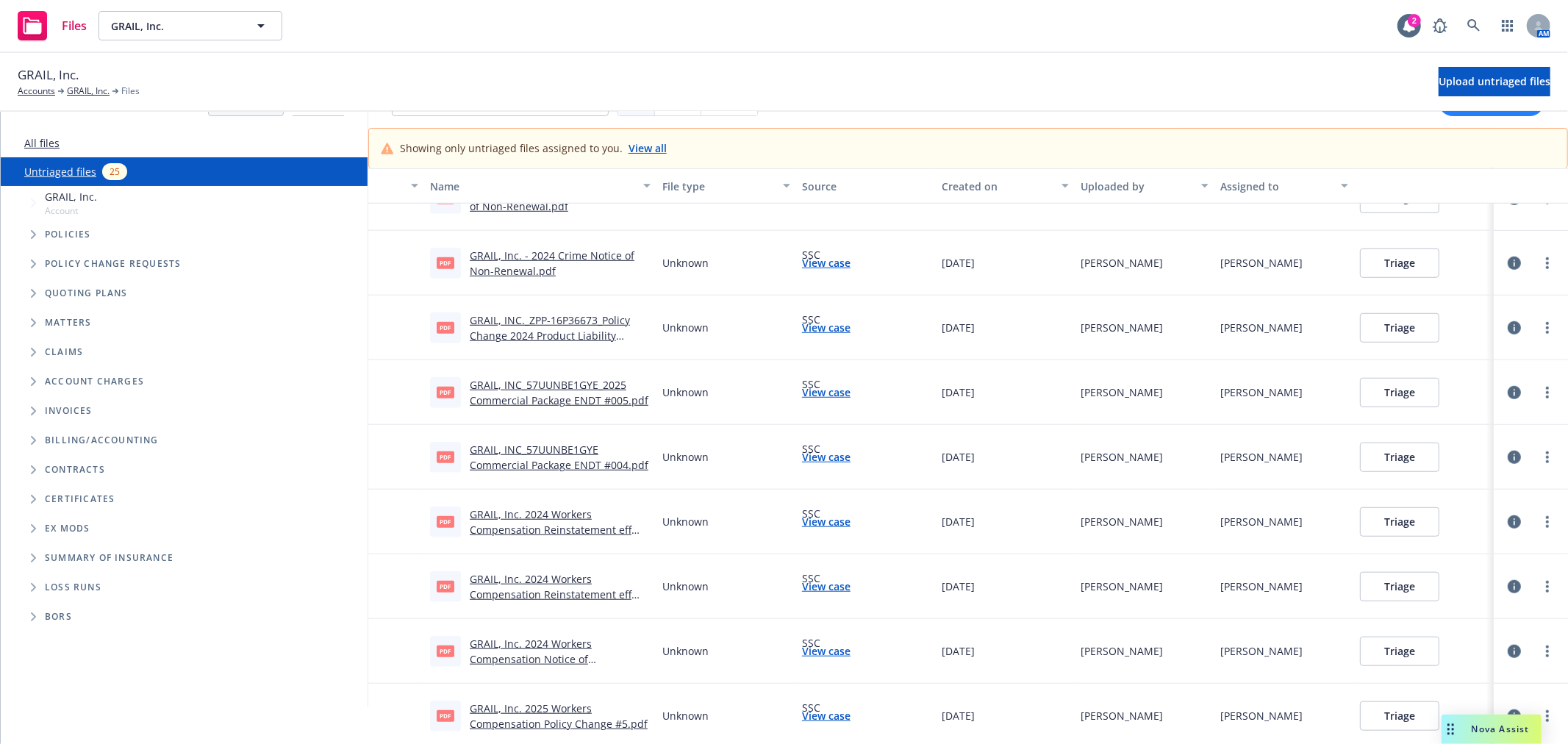
scroll to position [41, 0]
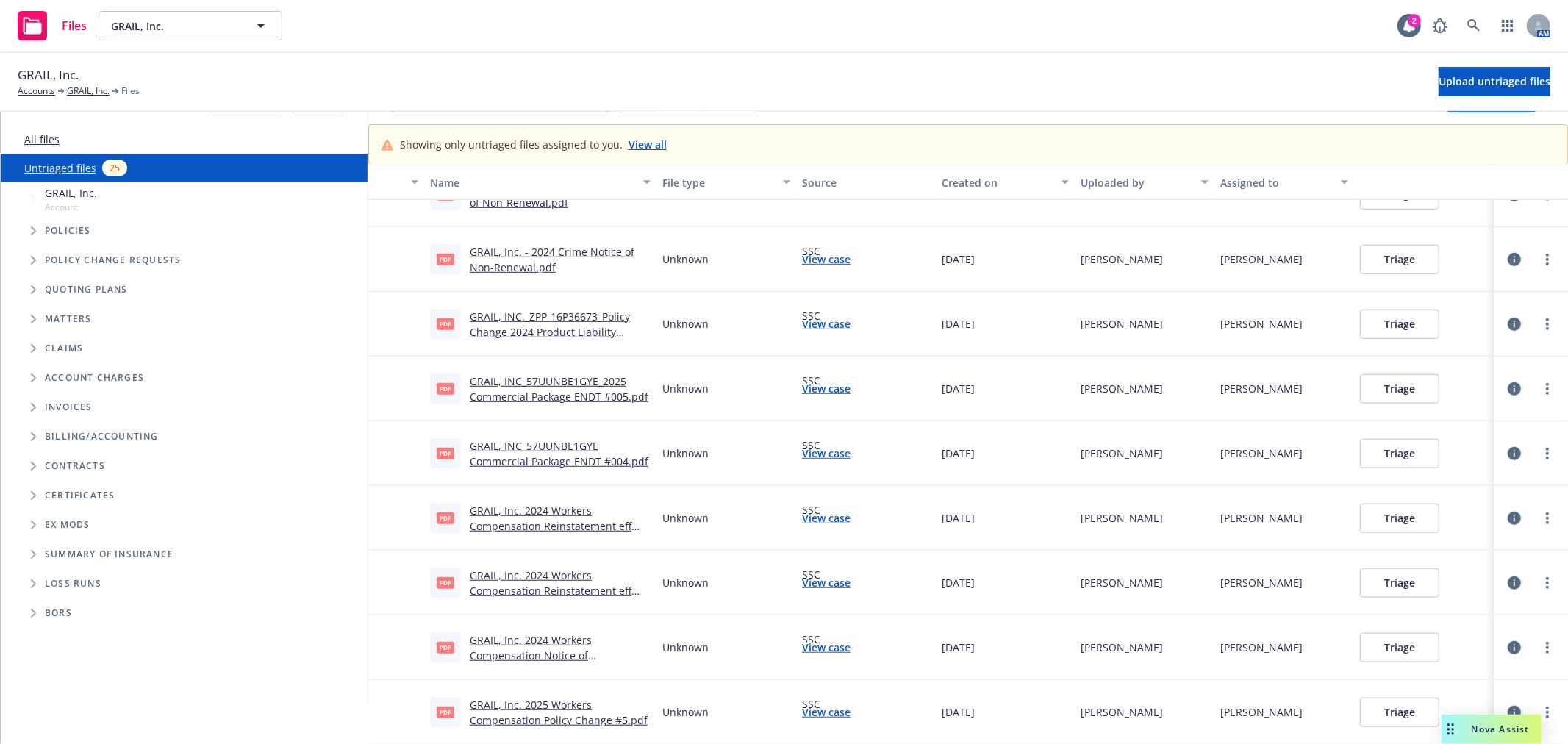
click at [561, 711] on link "GRAIL, Inc. 2025 Workers Compensation Policy Change #5.pdf" at bounding box center [559, 712] width 178 height 29
click at [1546, 711] on circle "more" at bounding box center [1547, 713] width 3 height 3
click at [1482, 572] on link "Archive" at bounding box center [1479, 576] width 130 height 29
click at [556, 651] on link "GRAIL, Inc. 2024 Workers Compensation Notice of Cancellation eff 05-19-25.pdf" at bounding box center [536, 655] width 133 height 45
click at [1539, 706] on link "more" at bounding box center [1547, 712] width 17 height 17
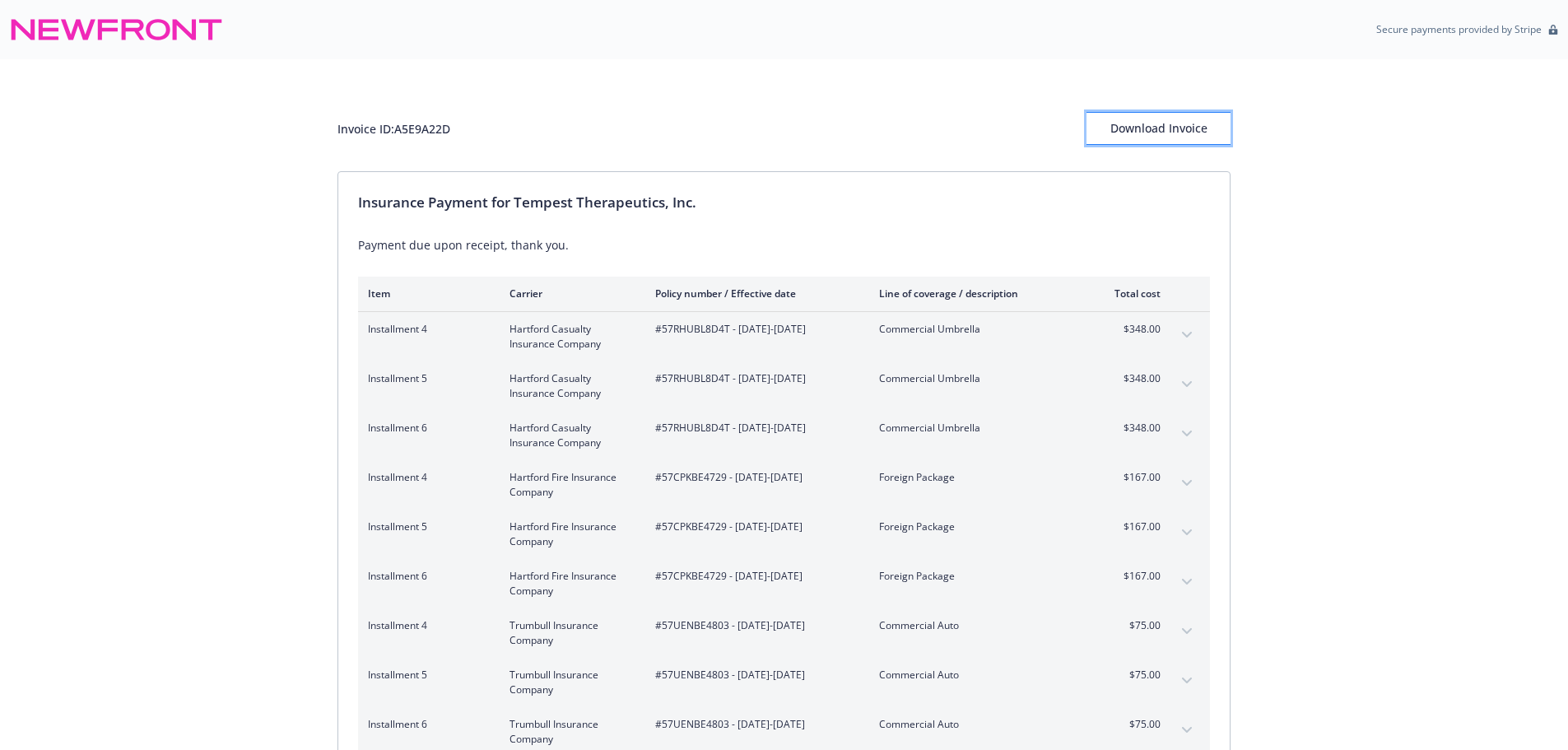
click at [1163, 126] on div "Download Invoice" at bounding box center [1159, 128] width 144 height 31
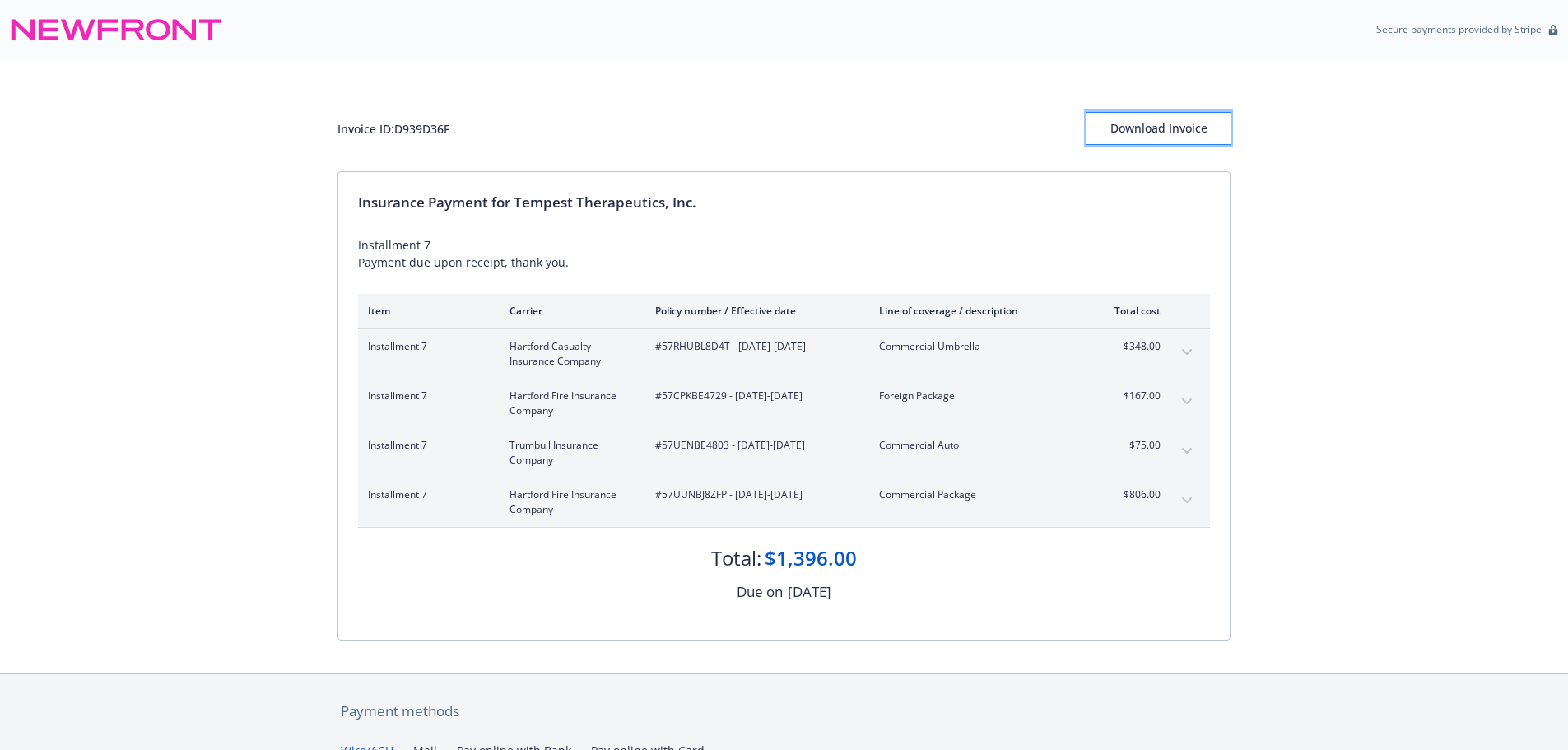
click at [1197, 131] on div "Download Invoice" at bounding box center [1159, 128] width 144 height 31
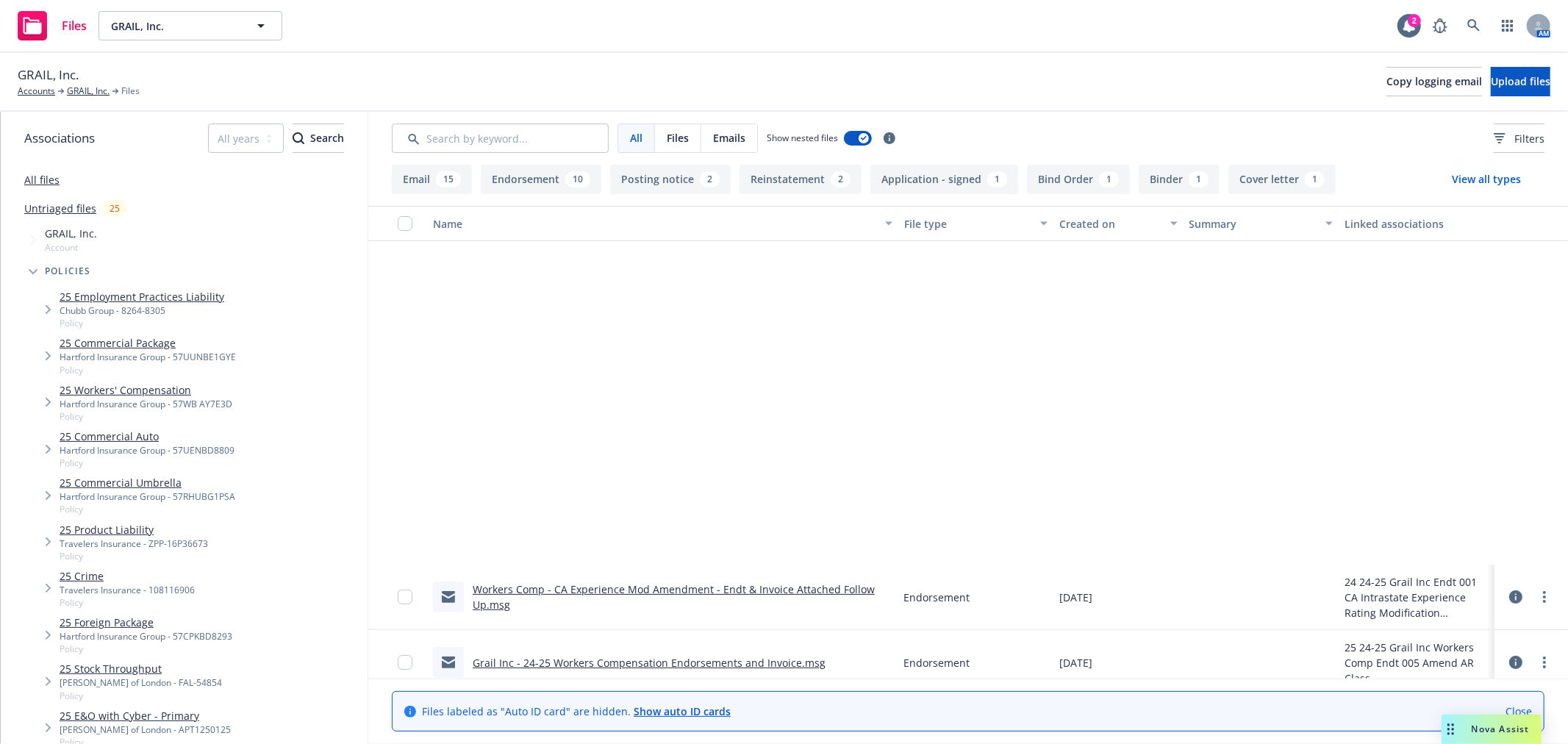
scroll to position [408, 0]
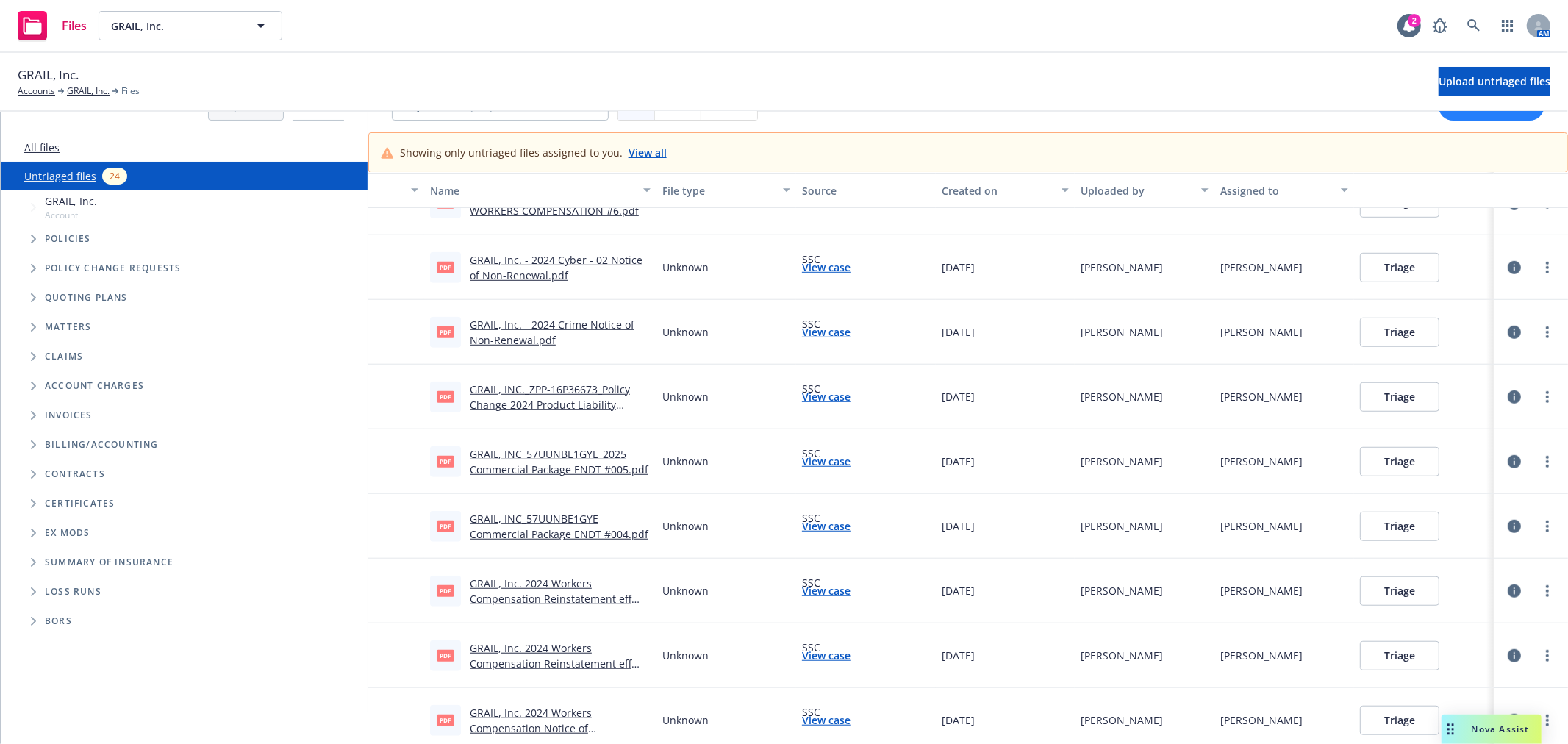
scroll to position [41, 0]
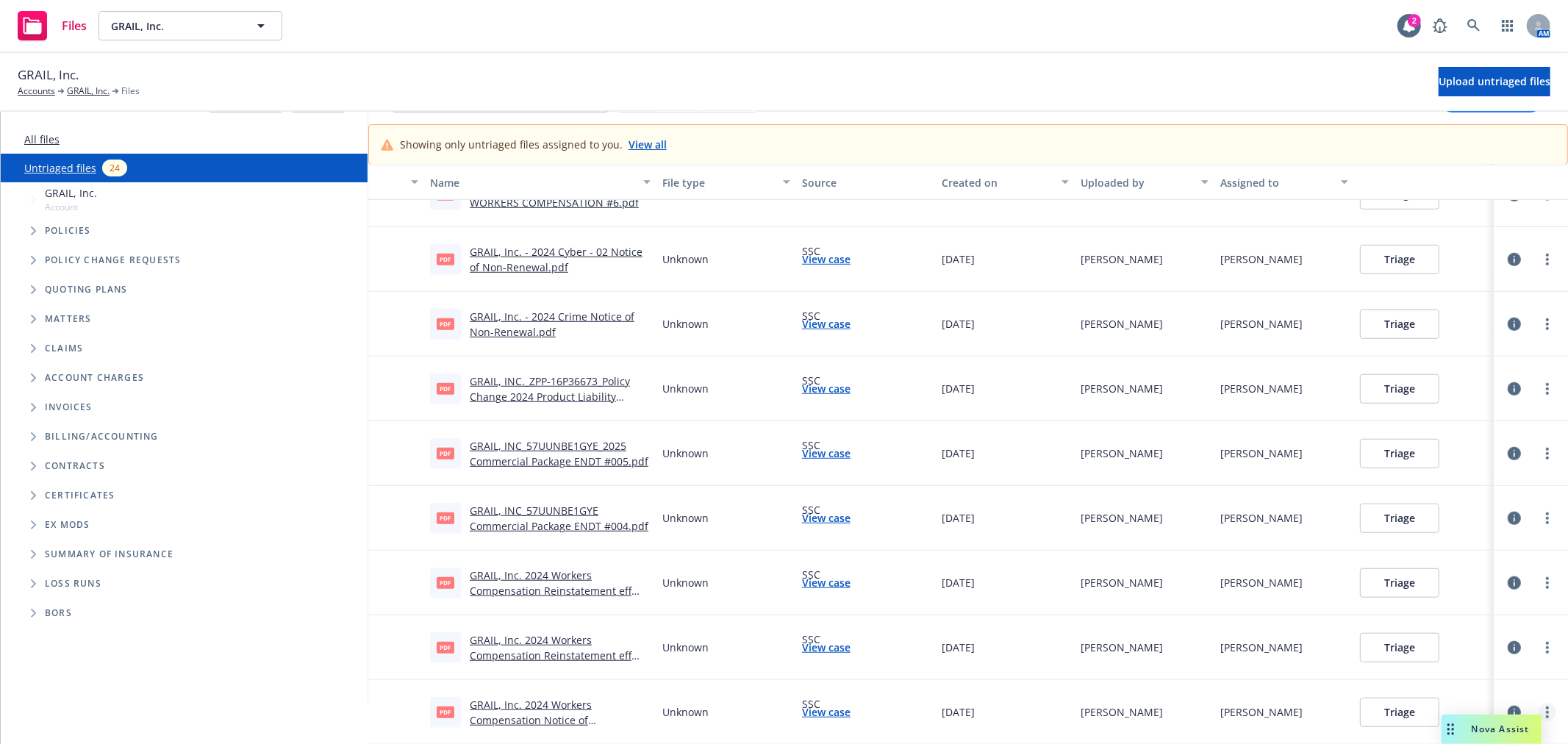
click at [1539, 703] on link "more" at bounding box center [1547, 712] width 17 height 17
click at [1489, 566] on link "Archive" at bounding box center [1479, 575] width 130 height 29
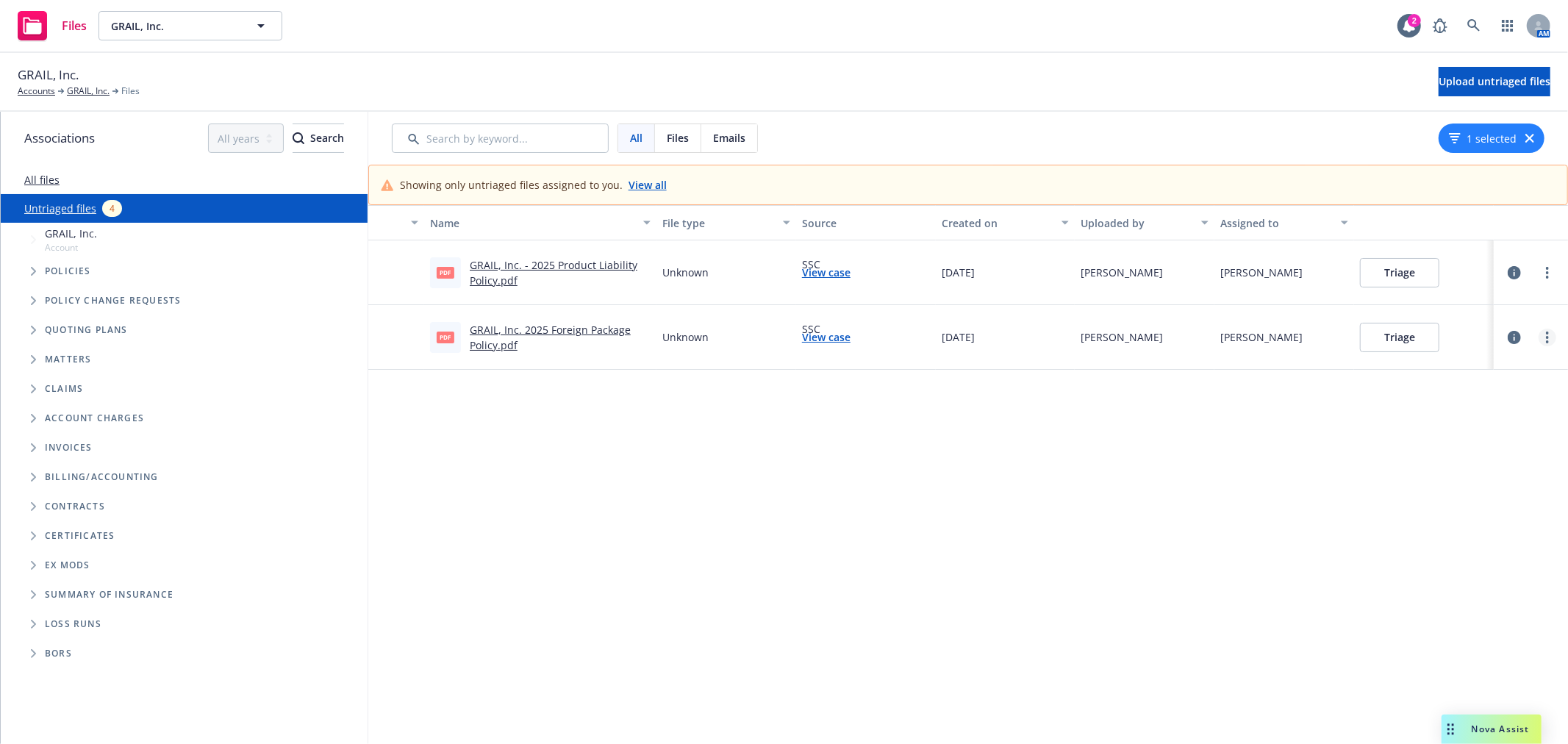
click at [1544, 339] on link "more" at bounding box center [1547, 337] width 17 height 17
click at [1505, 368] on link "Archive" at bounding box center [1479, 367] width 130 height 29
click at [1539, 276] on link "more" at bounding box center [1547, 273] width 17 height 17
click at [1502, 307] on link "Archive" at bounding box center [1479, 303] width 130 height 29
click at [1348, 452] on div "Name File type Source Created on Uploaded by Assigned to pdf GRAIL, Inc. - 2025…" at bounding box center [968, 494] width 1200 height 579
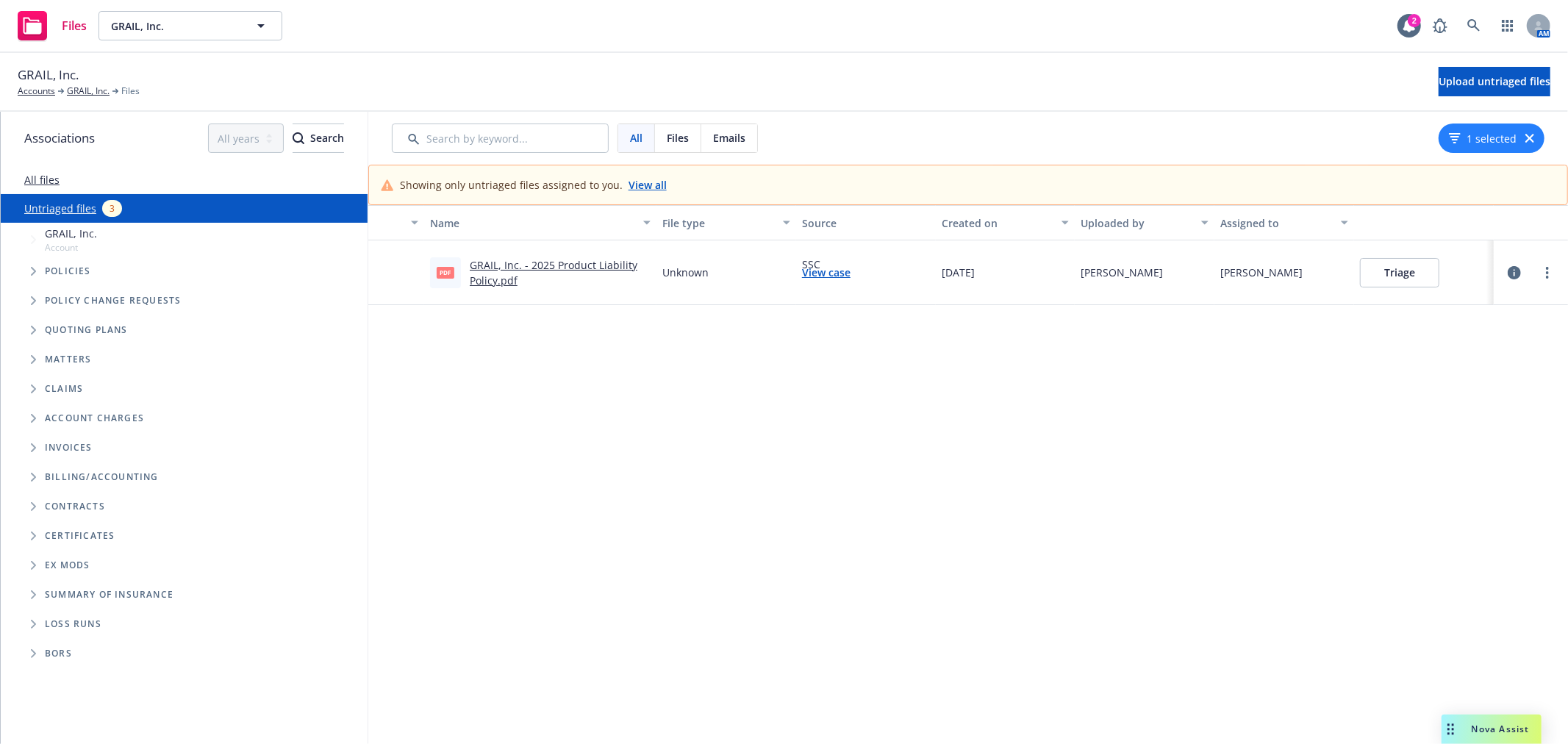
drag, startPoint x: 758, startPoint y: 473, endPoint x: 959, endPoint y: 319, distance: 253.2
click at [758, 473] on div "Name File type Source Created on Uploaded by Assigned to pdf GRAIL, Inc. - 2025…" at bounding box center [968, 494] width 1200 height 579
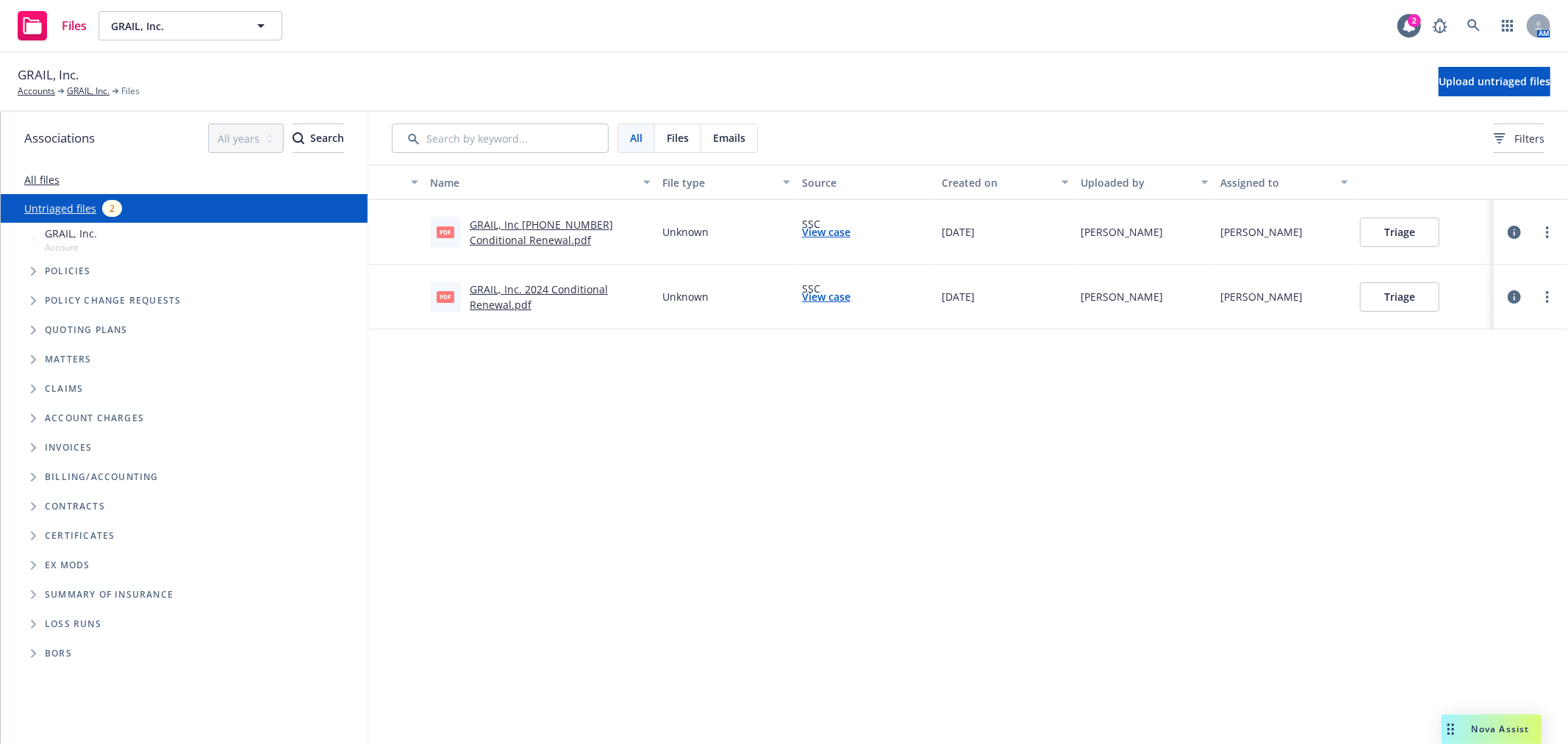
click at [502, 299] on link "GRAIL, Inc. 2024 Conditional Renewal.pdf" at bounding box center [539, 296] width 138 height 29
click at [1388, 298] on button "Triage" at bounding box center [1400, 296] width 79 height 29
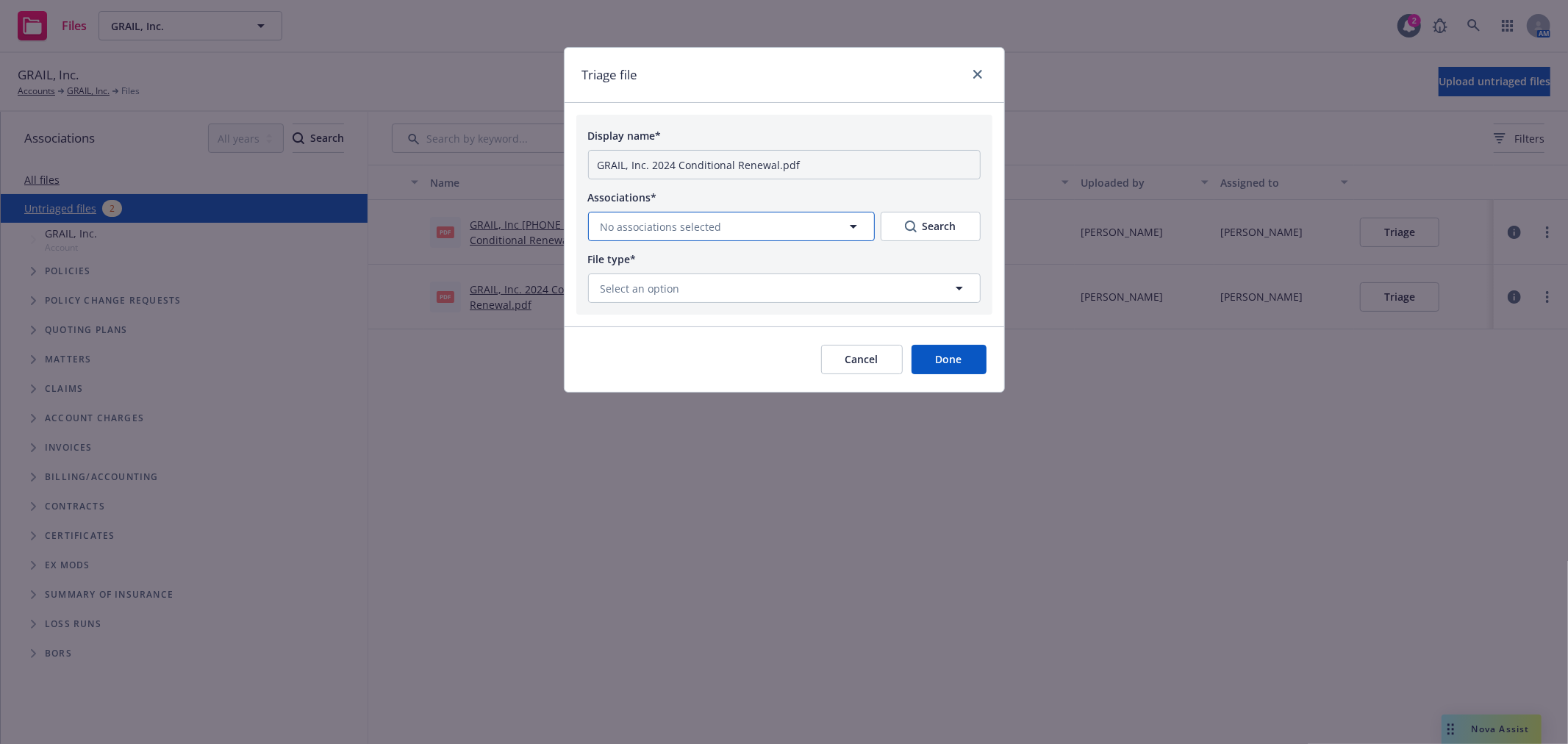
click at [761, 226] on button "No associations selected" at bounding box center [731, 226] width 287 height 29
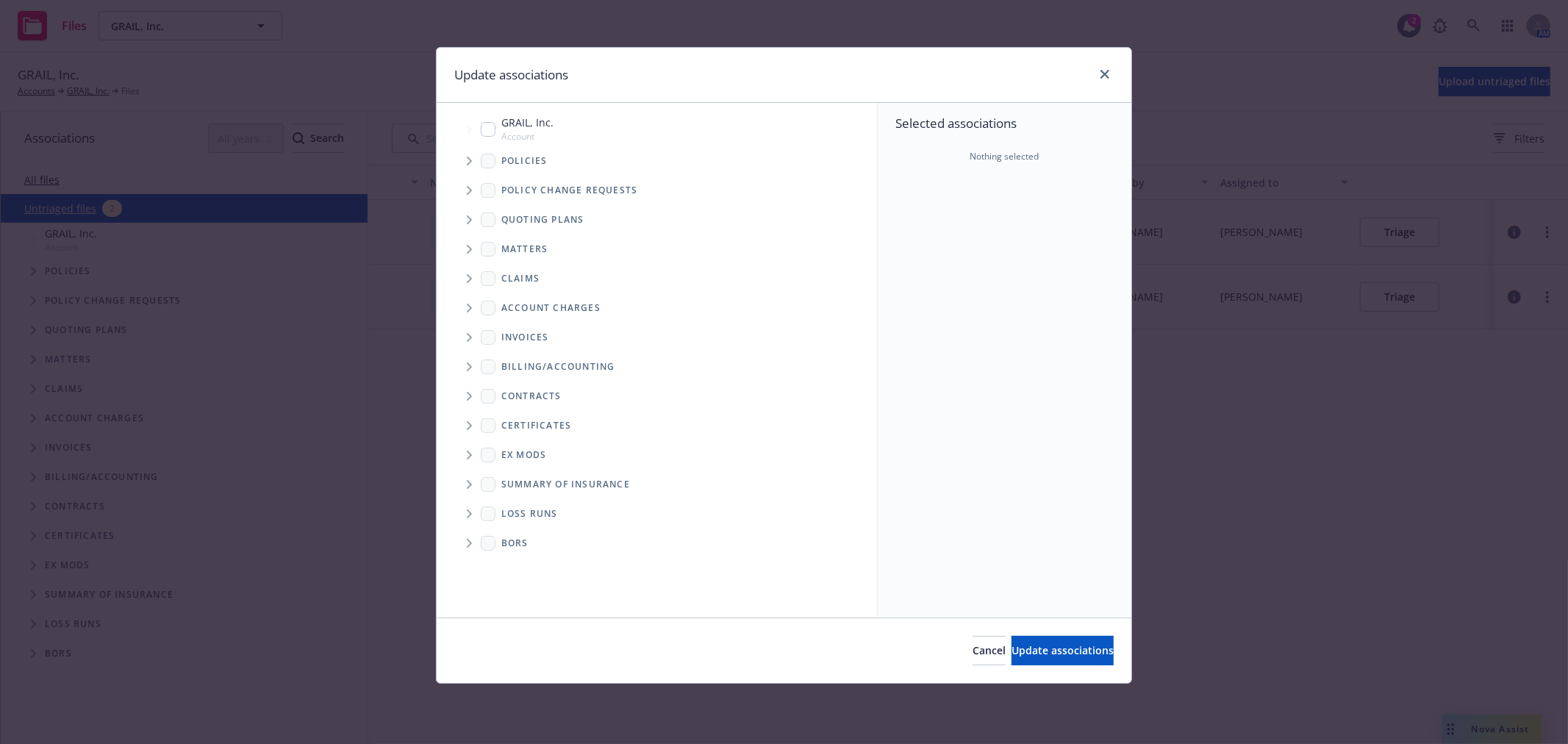
click at [469, 157] on icon "Tree Example" at bounding box center [469, 161] width 6 height 9
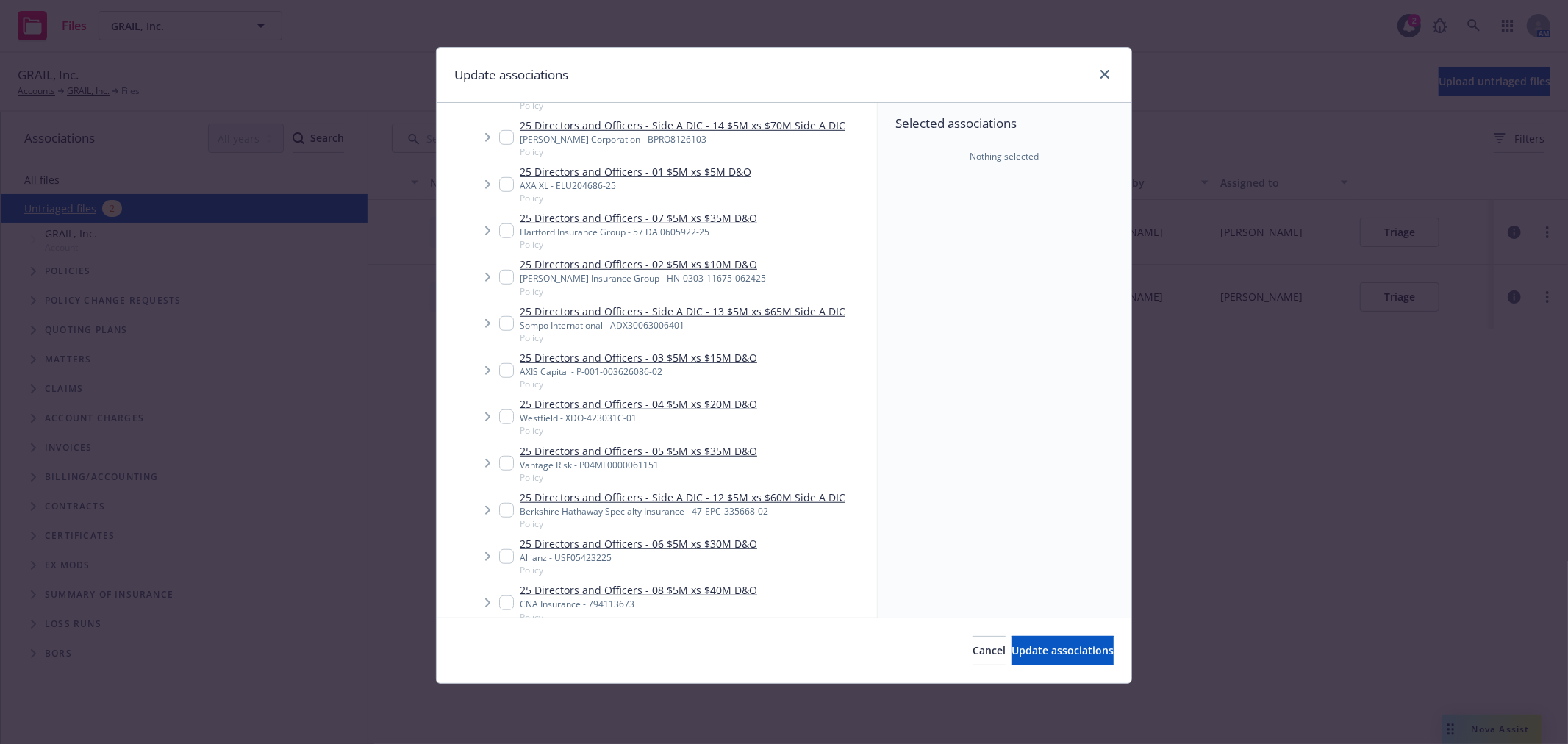
scroll to position [980, 0]
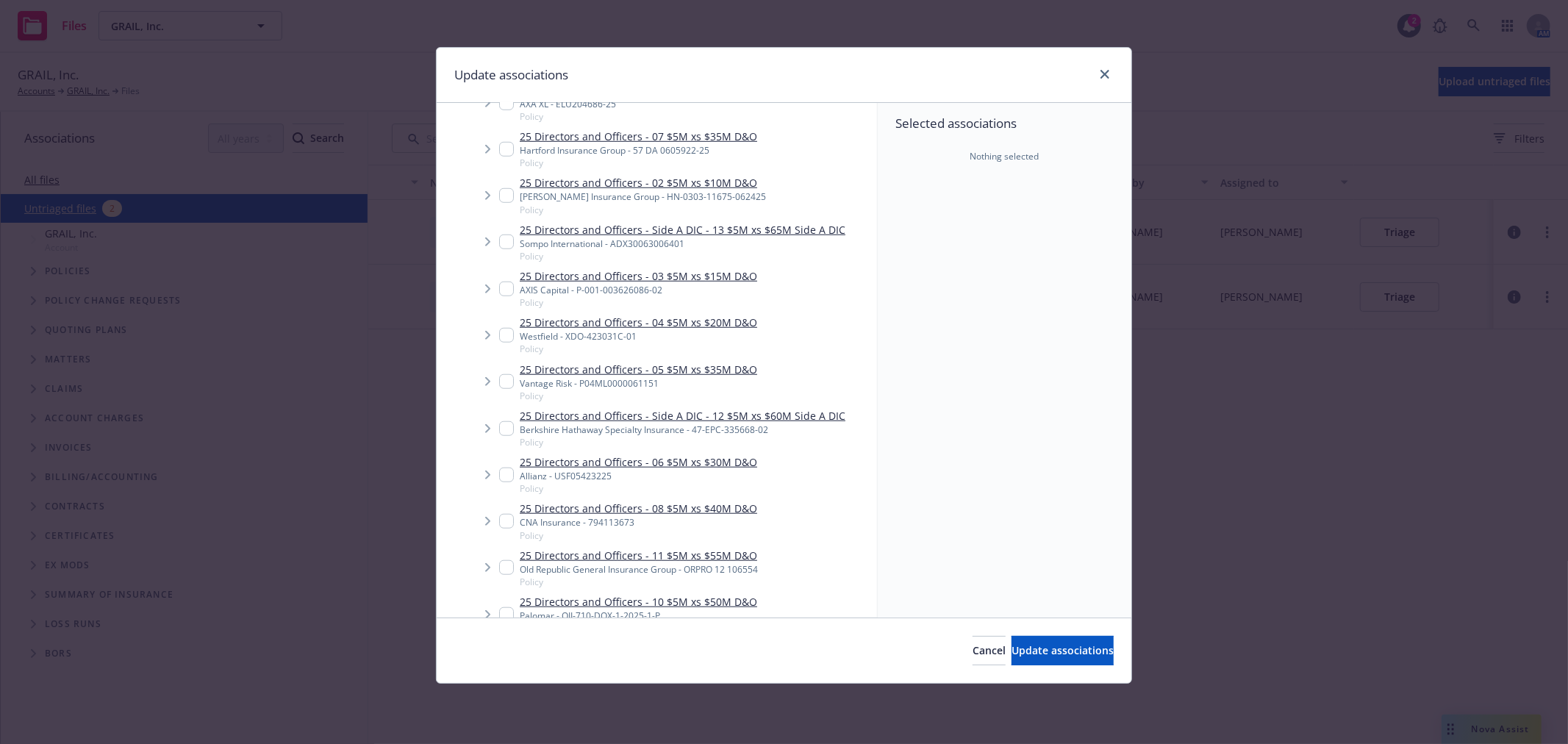
click at [503, 527] on input "Tree Example" at bounding box center [506, 521] width 15 height 15
checkbox input "true"
click at [1108, 72] on icon "close" at bounding box center [1105, 74] width 9 height 9
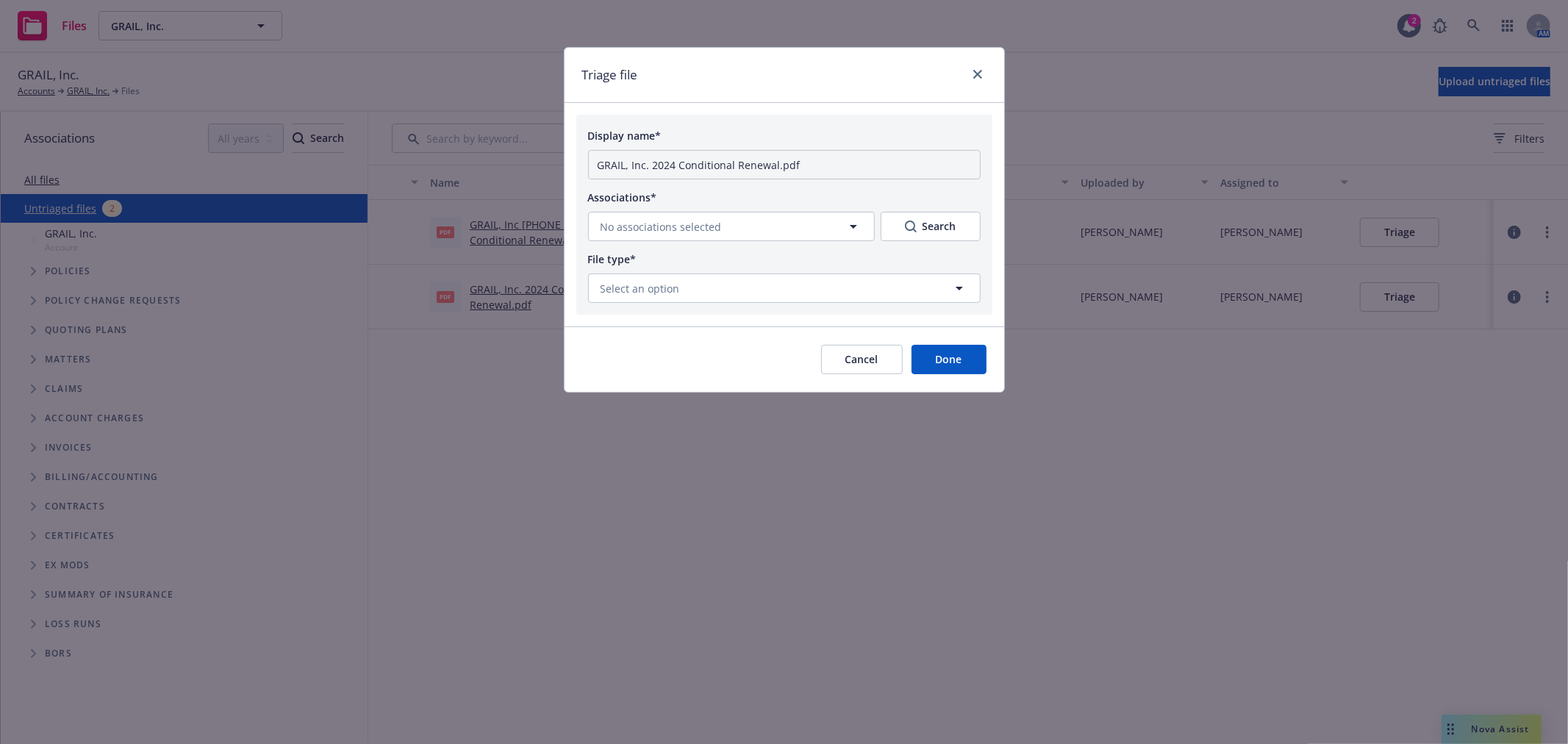
click at [969, 64] on div "Triage file" at bounding box center [784, 75] width 439 height 55
click at [981, 72] on link "close" at bounding box center [978, 74] width 17 height 17
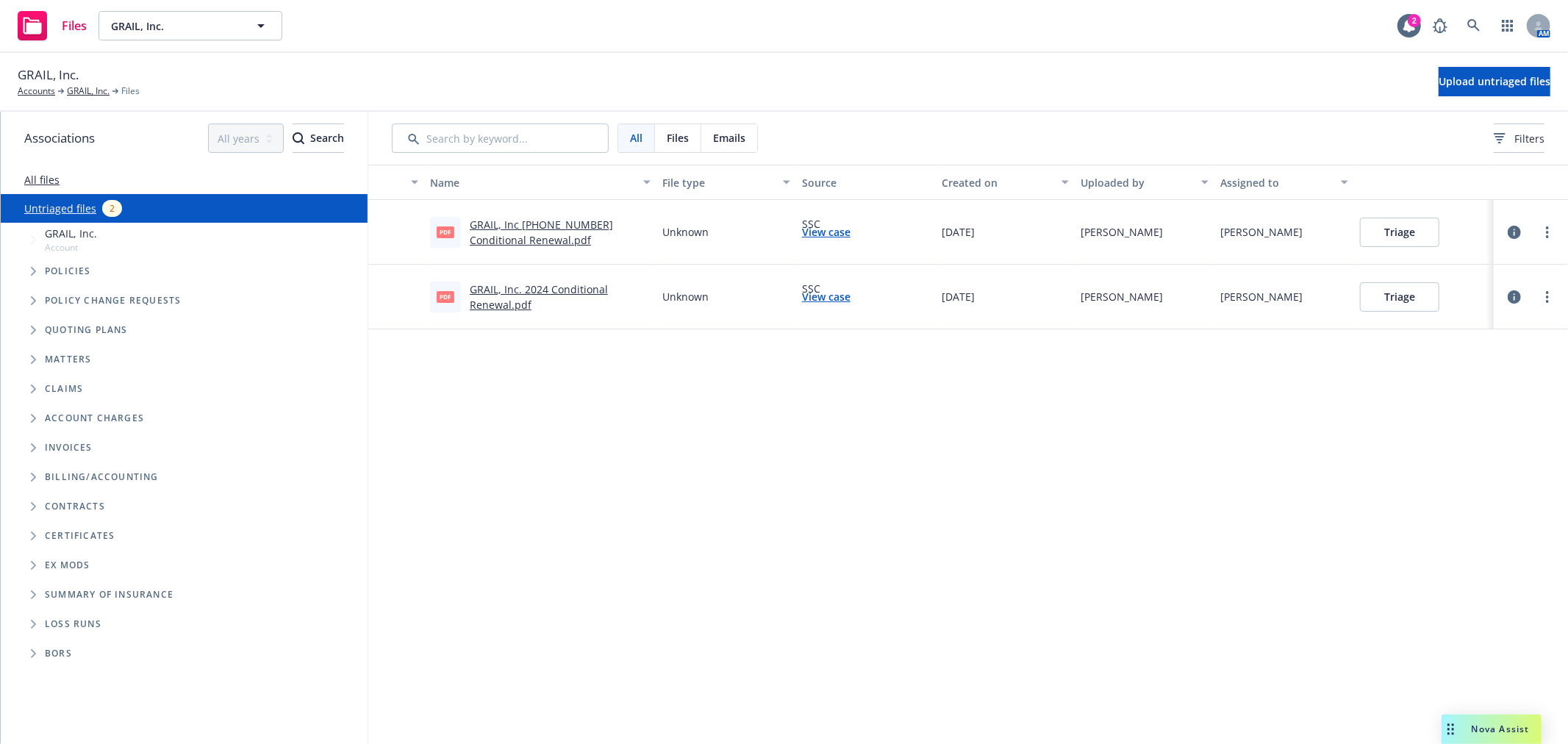
click at [494, 285] on link "GRAIL, Inc. 2024 Conditional Renewal.pdf" at bounding box center [539, 296] width 138 height 29
click at [1413, 296] on button "Triage" at bounding box center [1400, 296] width 79 height 29
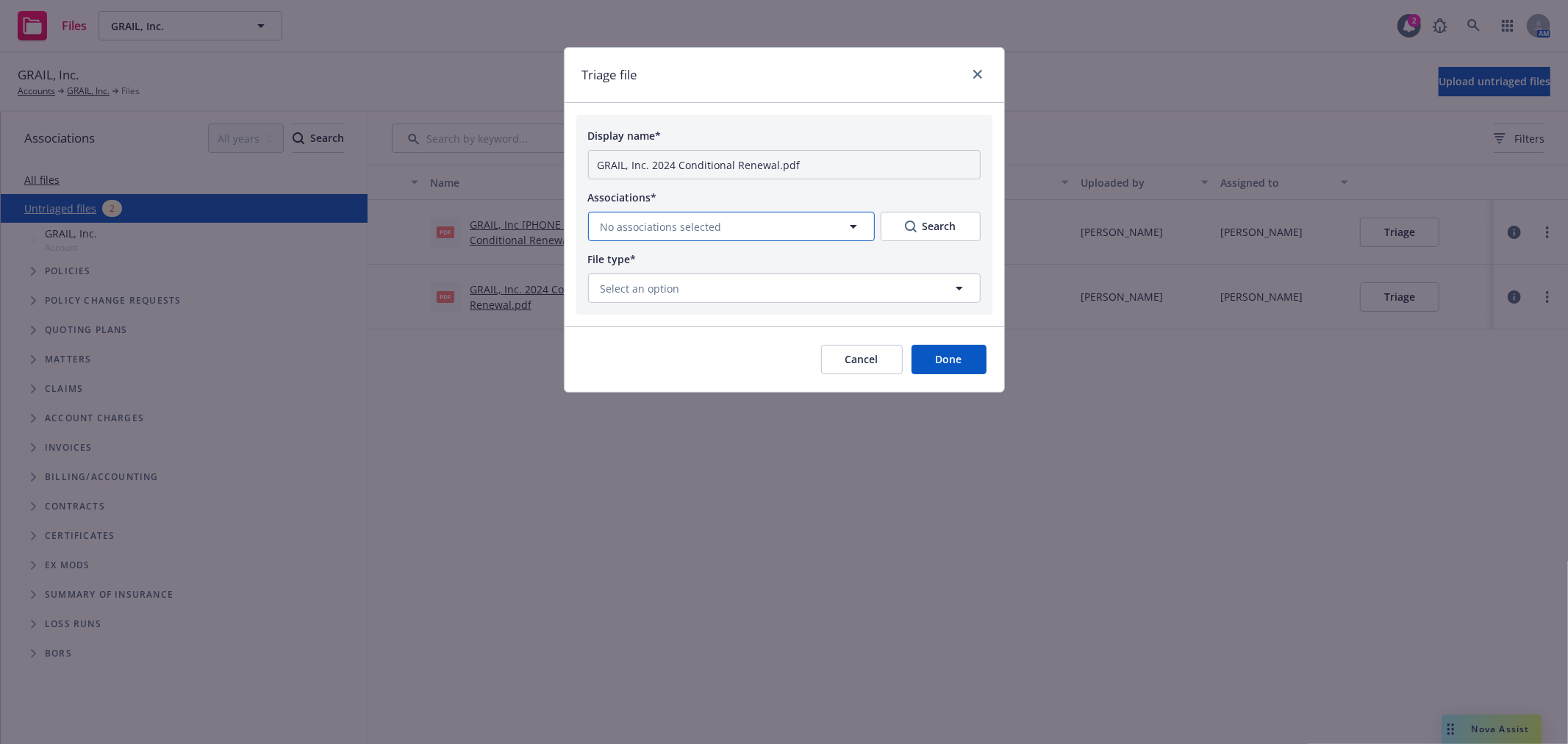
click at [688, 228] on span "No associations selected" at bounding box center [661, 227] width 122 height 15
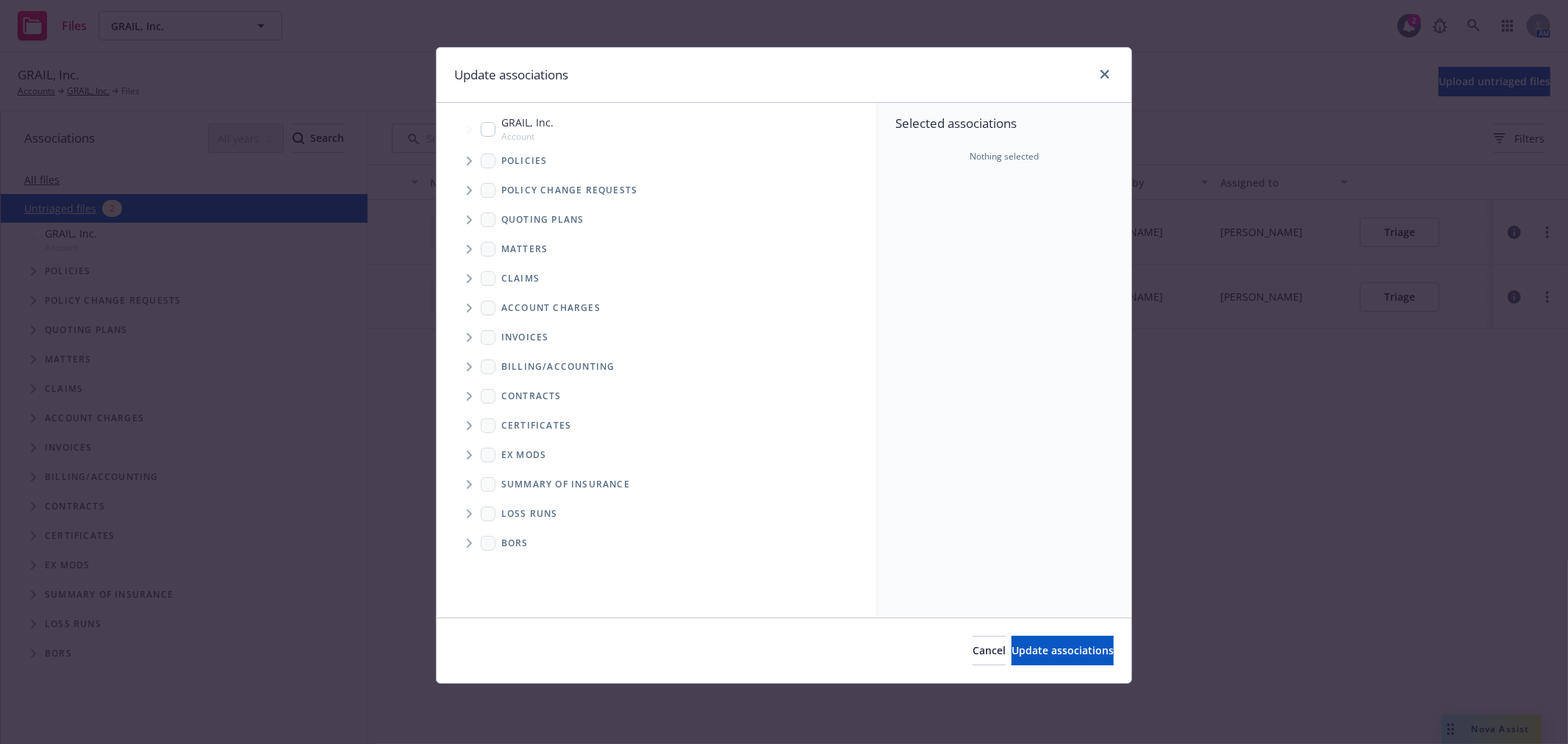
click at [467, 162] on icon "Tree Example" at bounding box center [469, 161] width 6 height 9
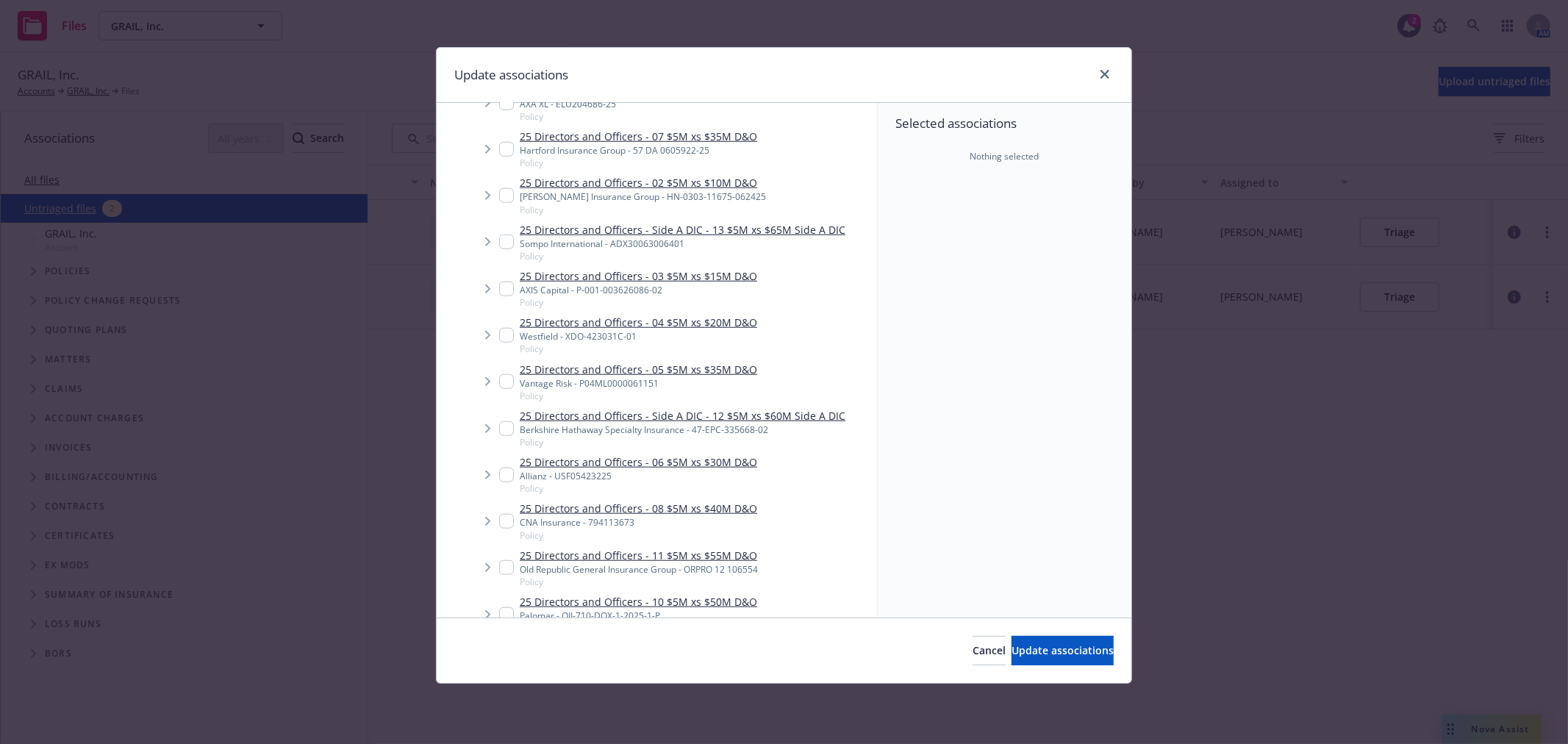
scroll to position [1062, 0]
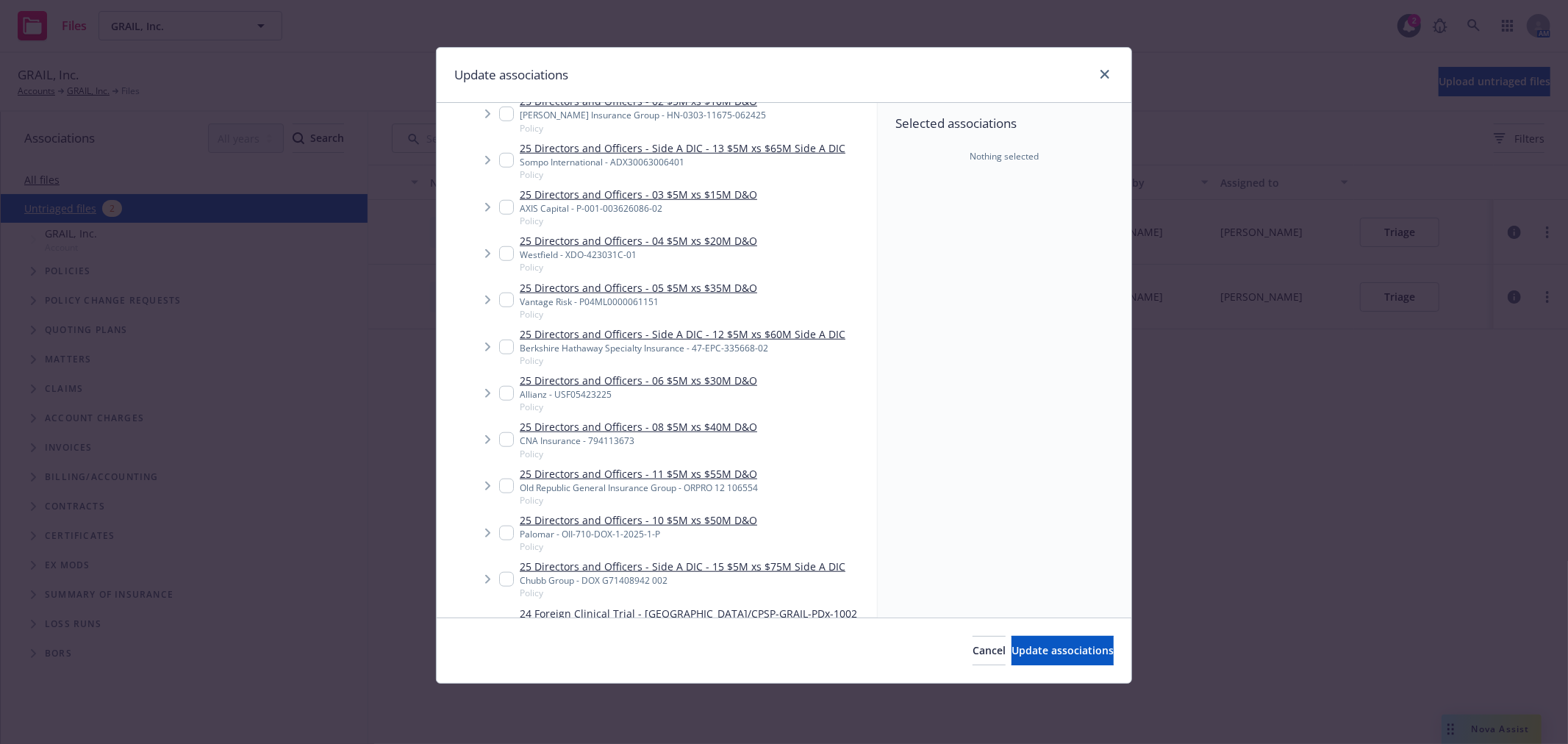
click at [507, 436] on input "Tree Example" at bounding box center [506, 440] width 15 height 15
checkbox input "true"
click at [1036, 655] on span "Update associations" at bounding box center [1063, 650] width 103 height 14
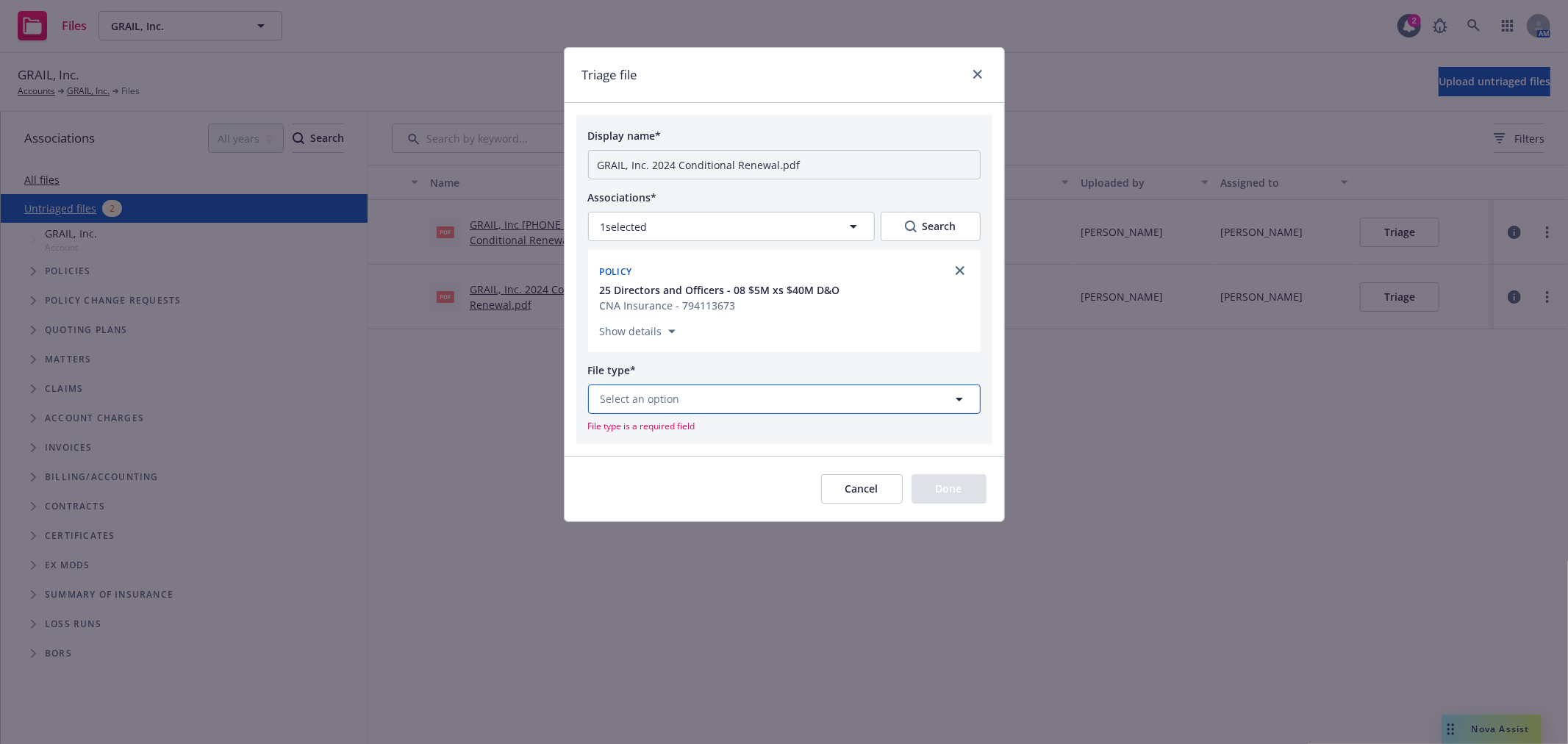
click at [750, 396] on button "Select an option" at bounding box center [784, 399] width 393 height 29
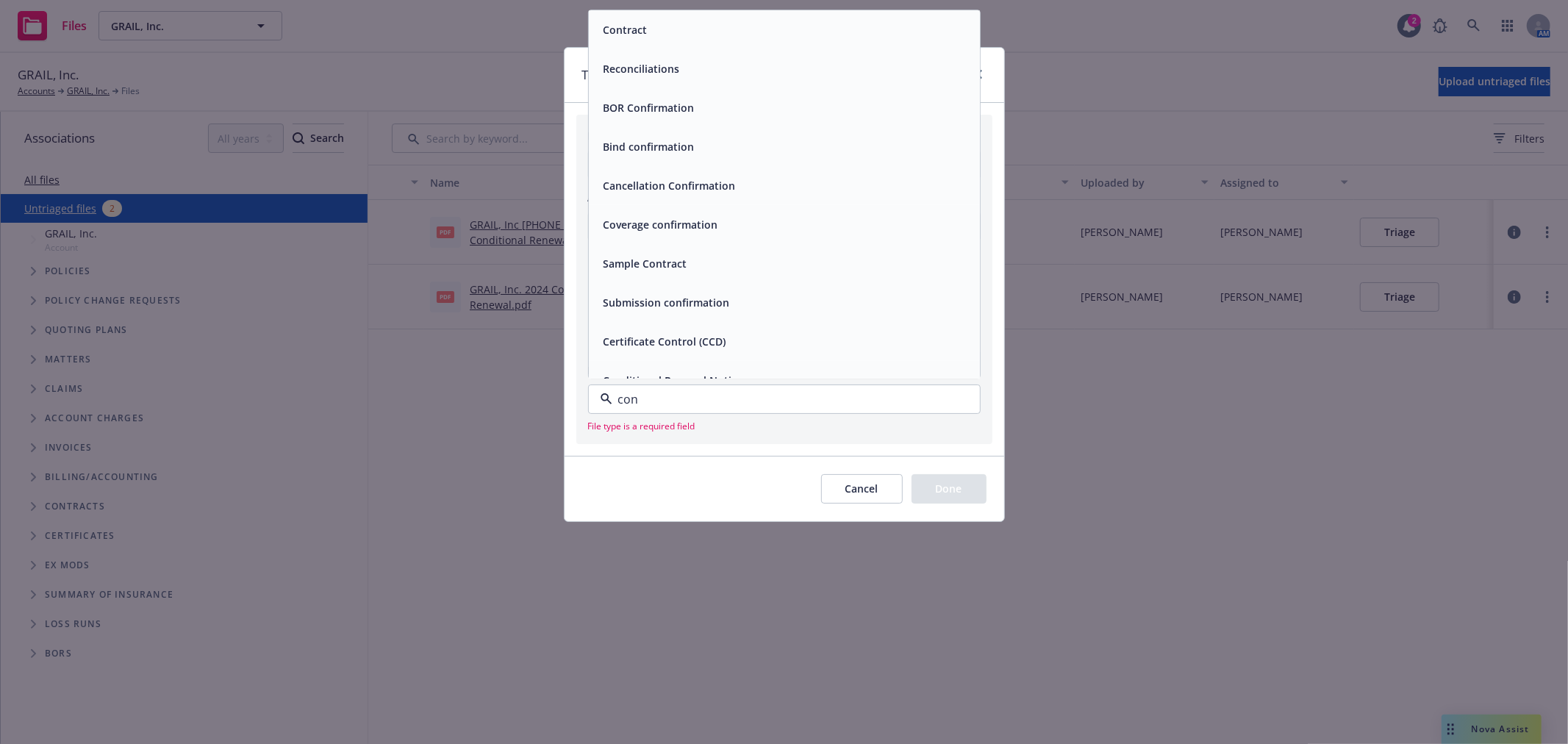
type input "cond"
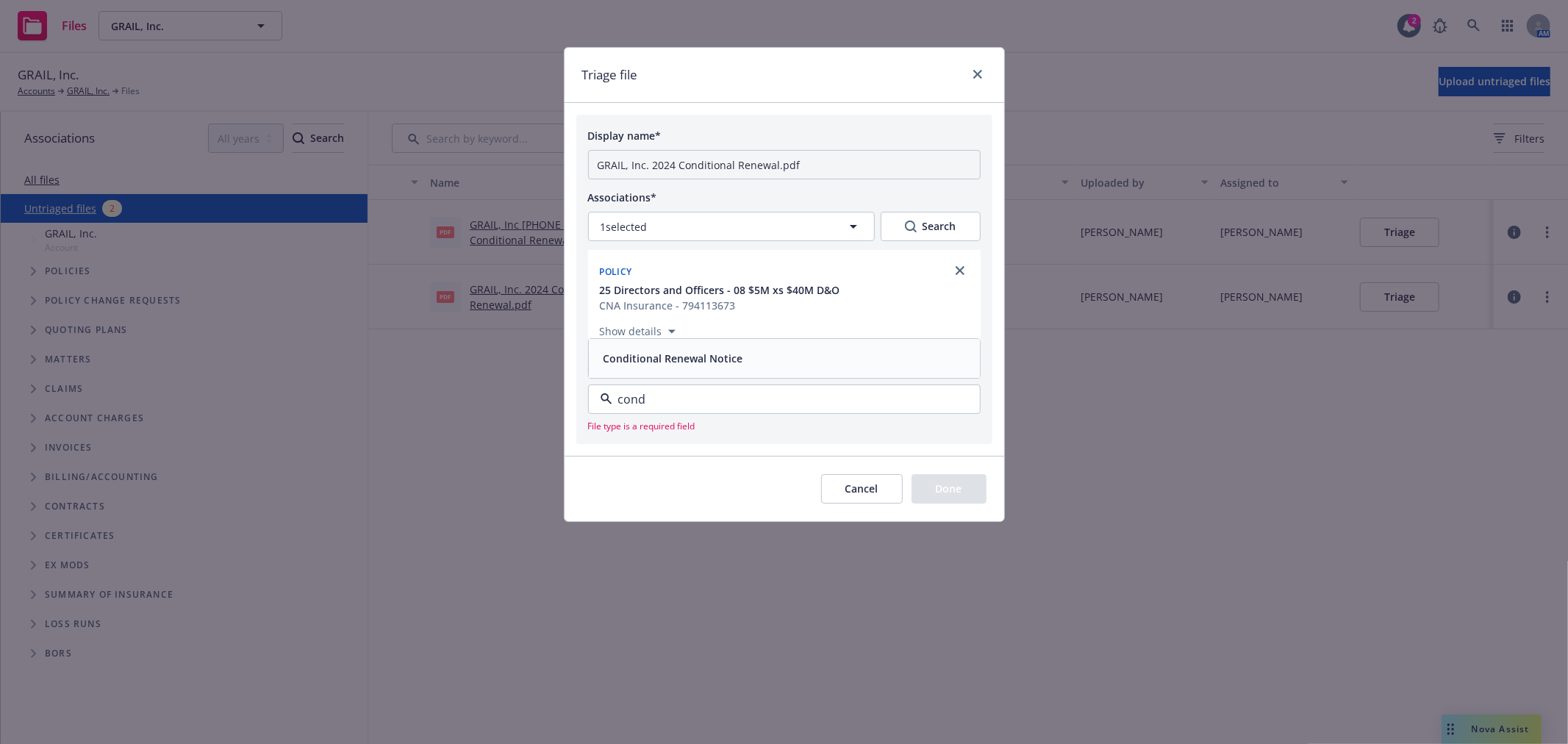
click at [750, 362] on div "Conditional Renewal Notice" at bounding box center [784, 358] width 374 height 21
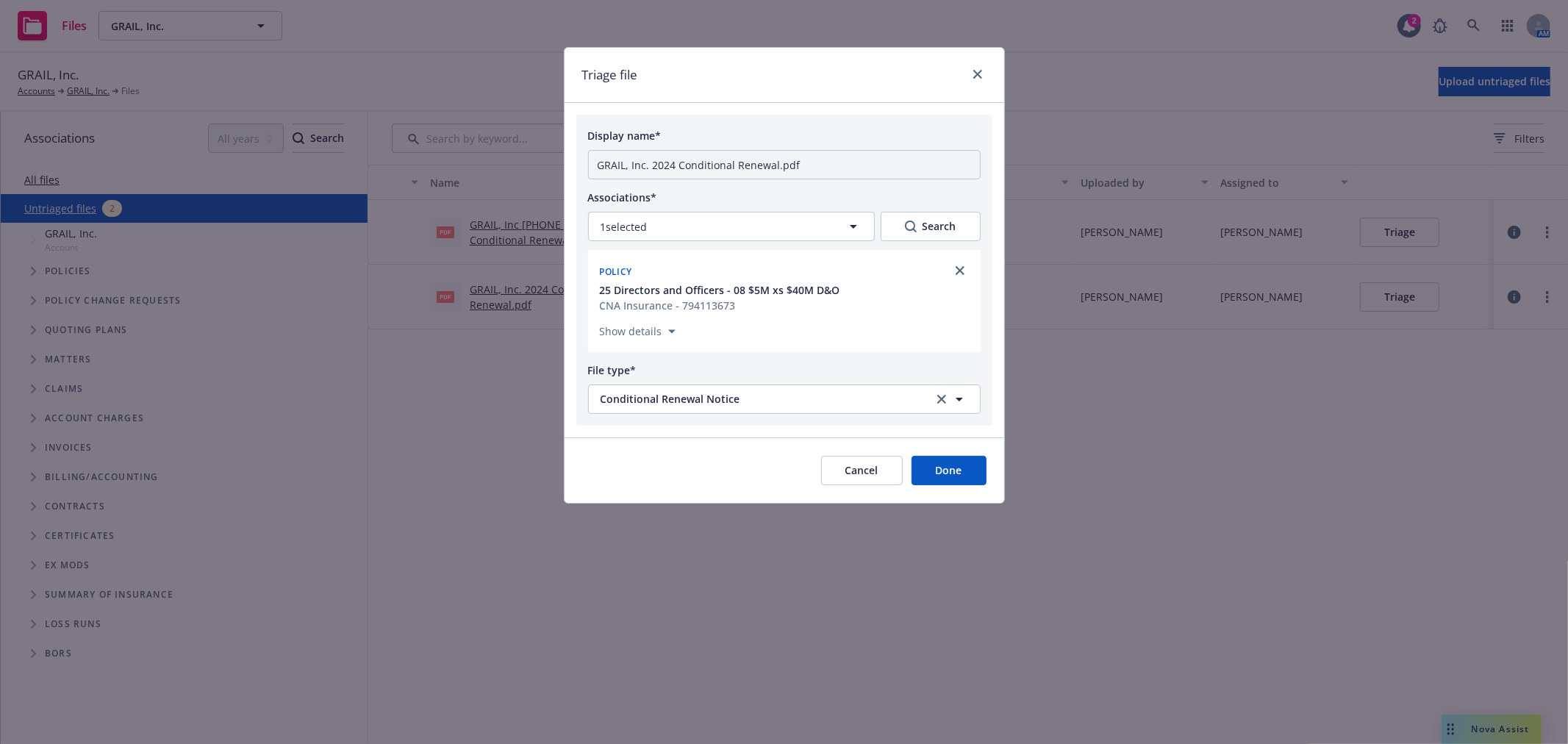
click at [950, 481] on button "Done" at bounding box center [949, 471] width 75 height 29
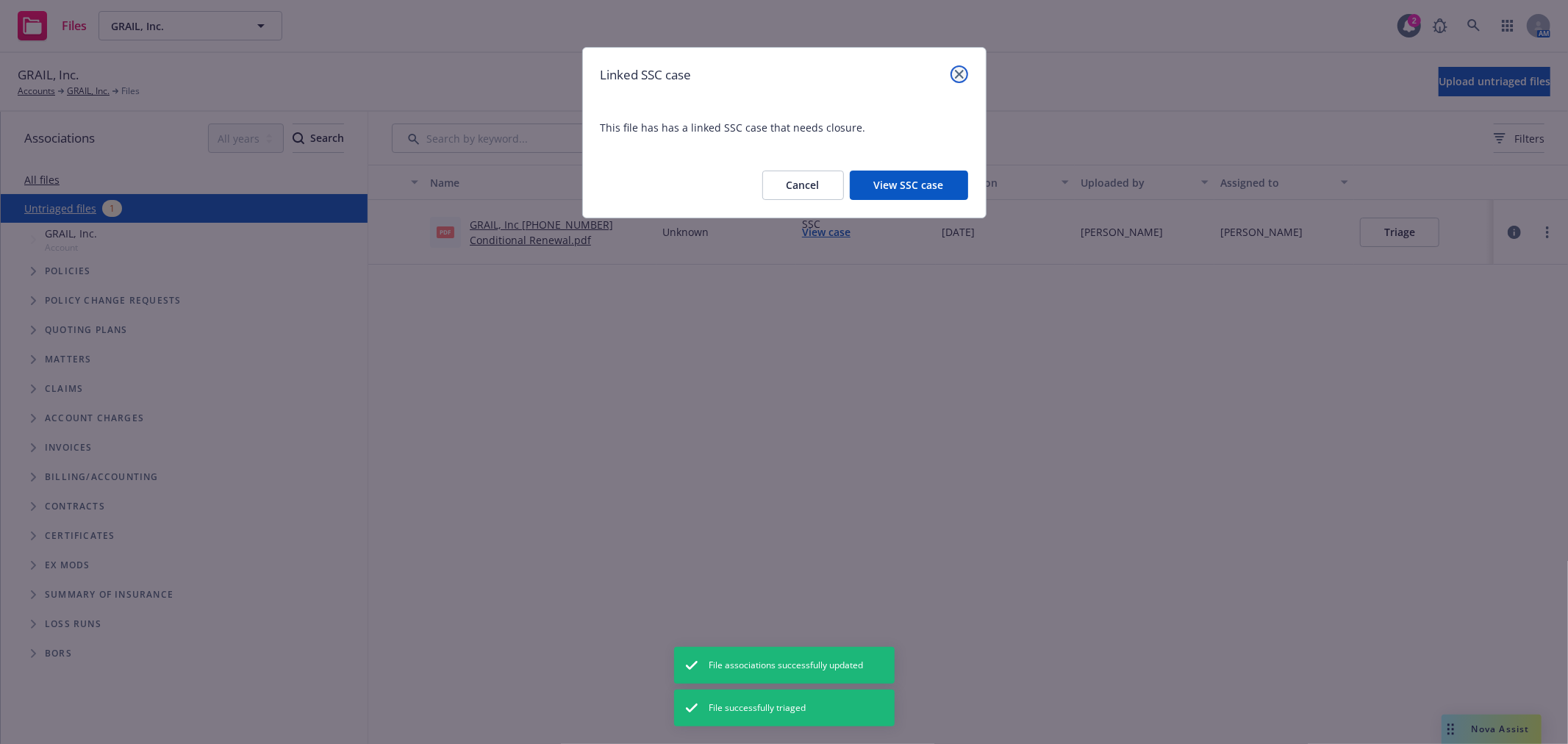
click at [964, 72] on link "close" at bounding box center [959, 74] width 17 height 17
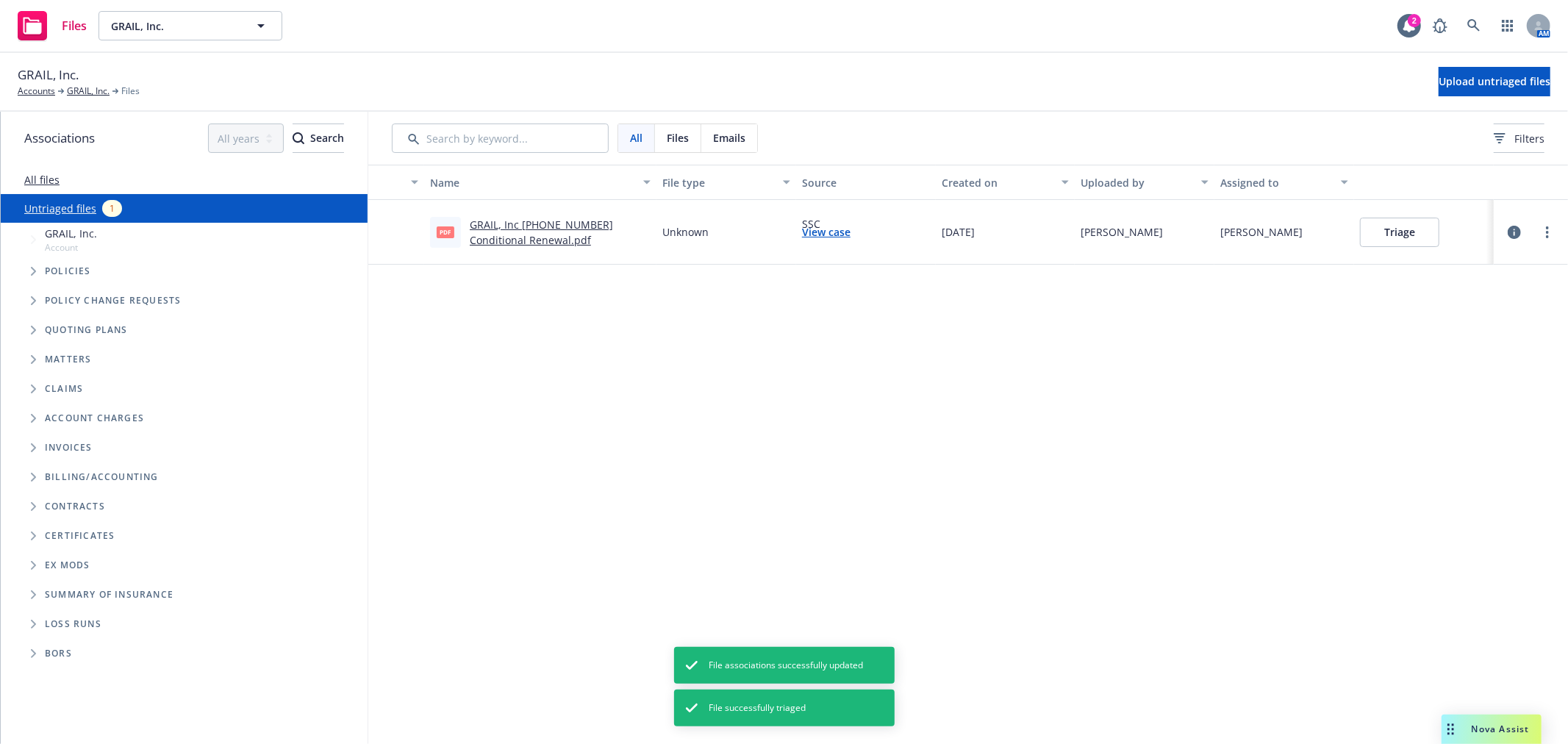
click at [535, 210] on div "pdf GRAIL, Inc [PHONE_NUMBER] Conditional Renewal.pdf" at bounding box center [540, 232] width 232 height 64
click at [542, 223] on link "GRAIL, Inc [PHONE_NUMBER] Conditional Renewal.pdf" at bounding box center [541, 232] width 143 height 29
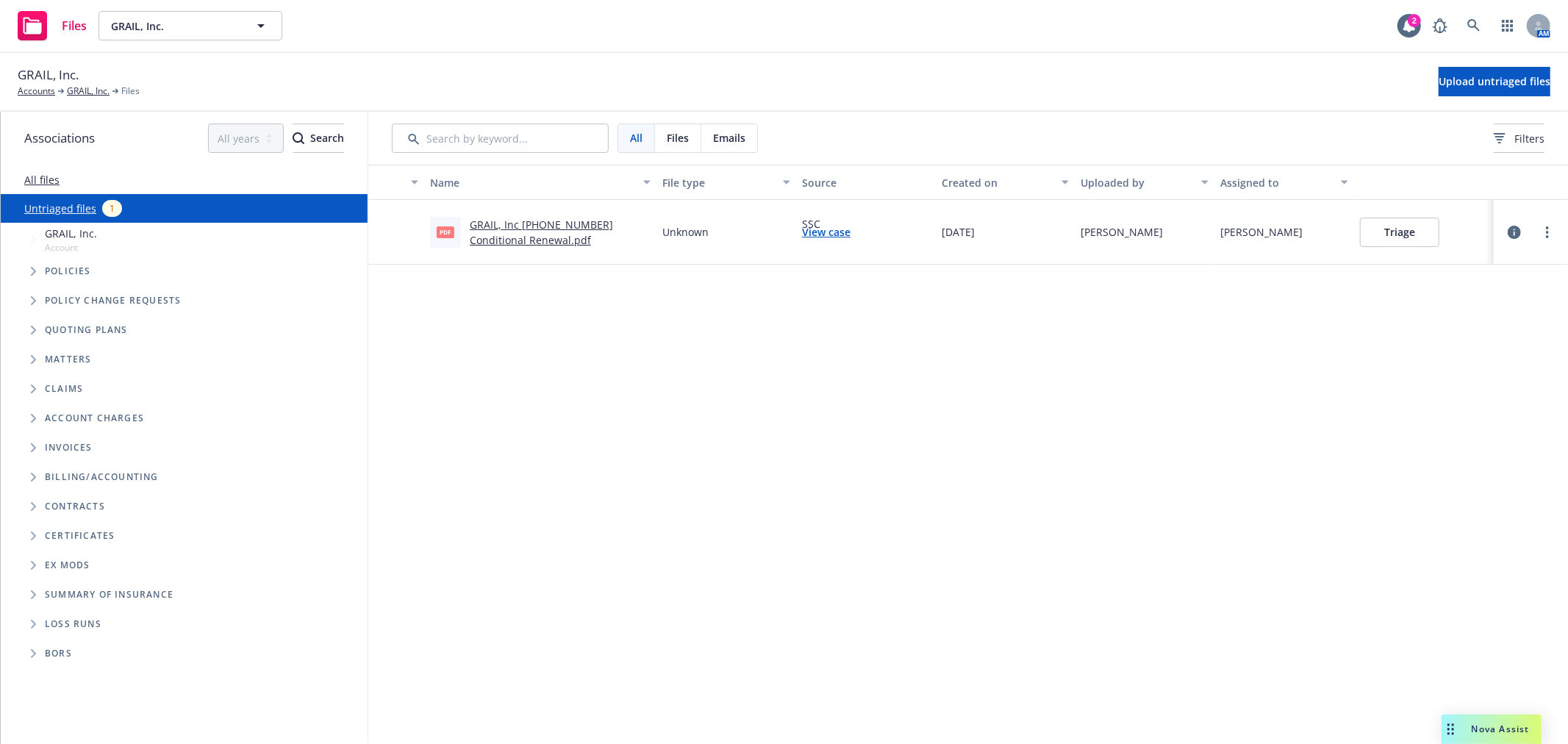
click at [1405, 231] on button "Triage" at bounding box center [1400, 232] width 79 height 29
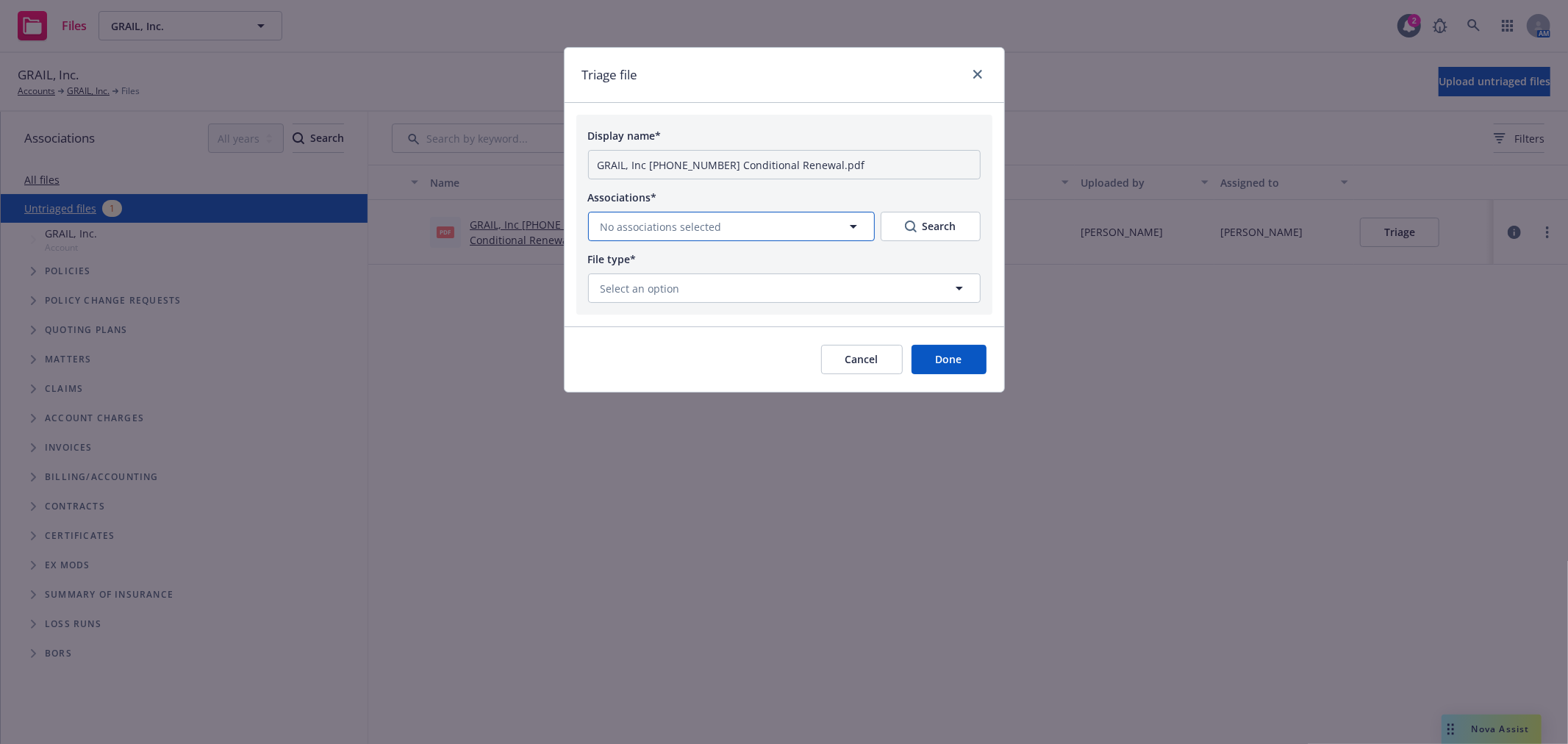
click at [706, 223] on span "No associations selected" at bounding box center [661, 227] width 122 height 15
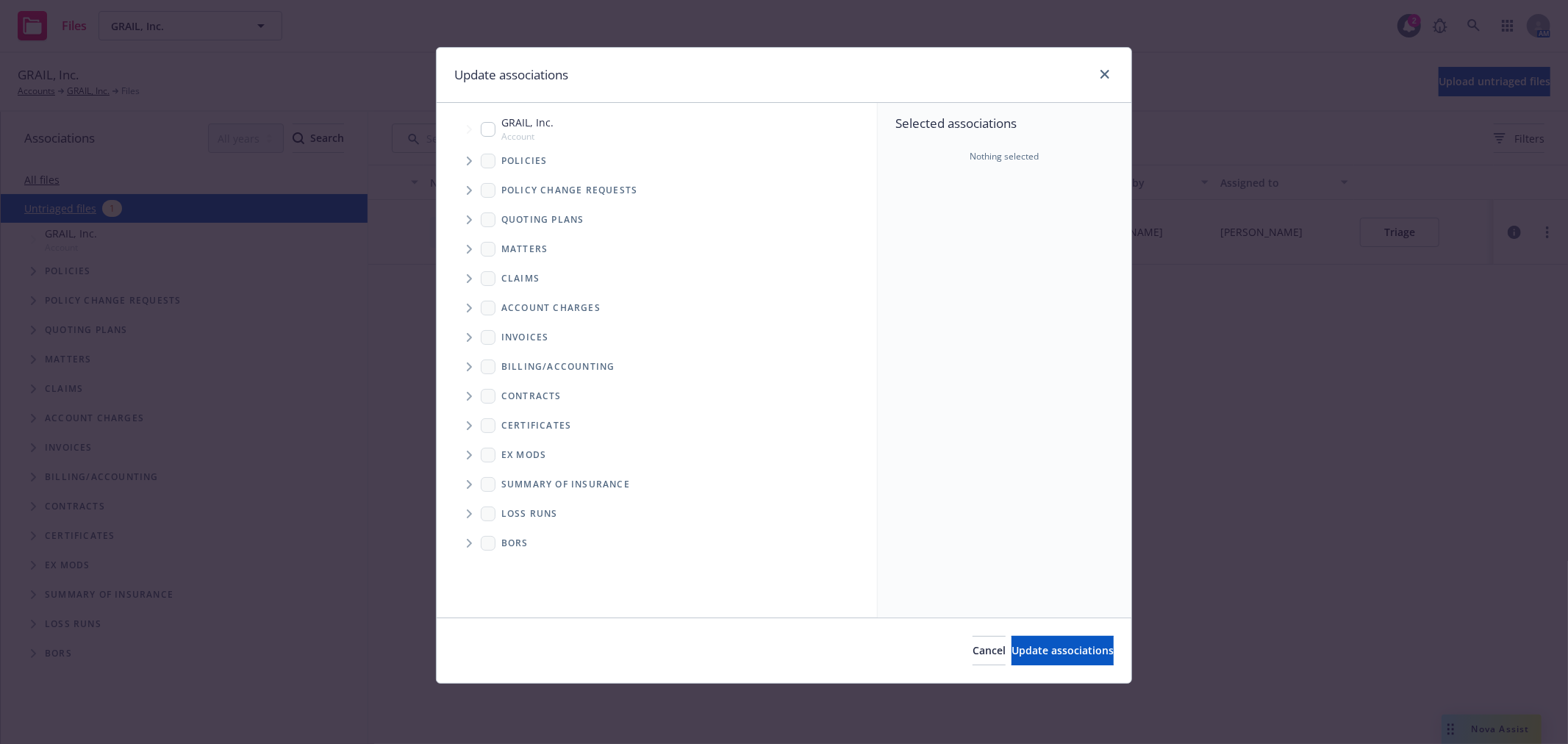
click at [467, 157] on icon "Tree Example" at bounding box center [469, 161] width 6 height 9
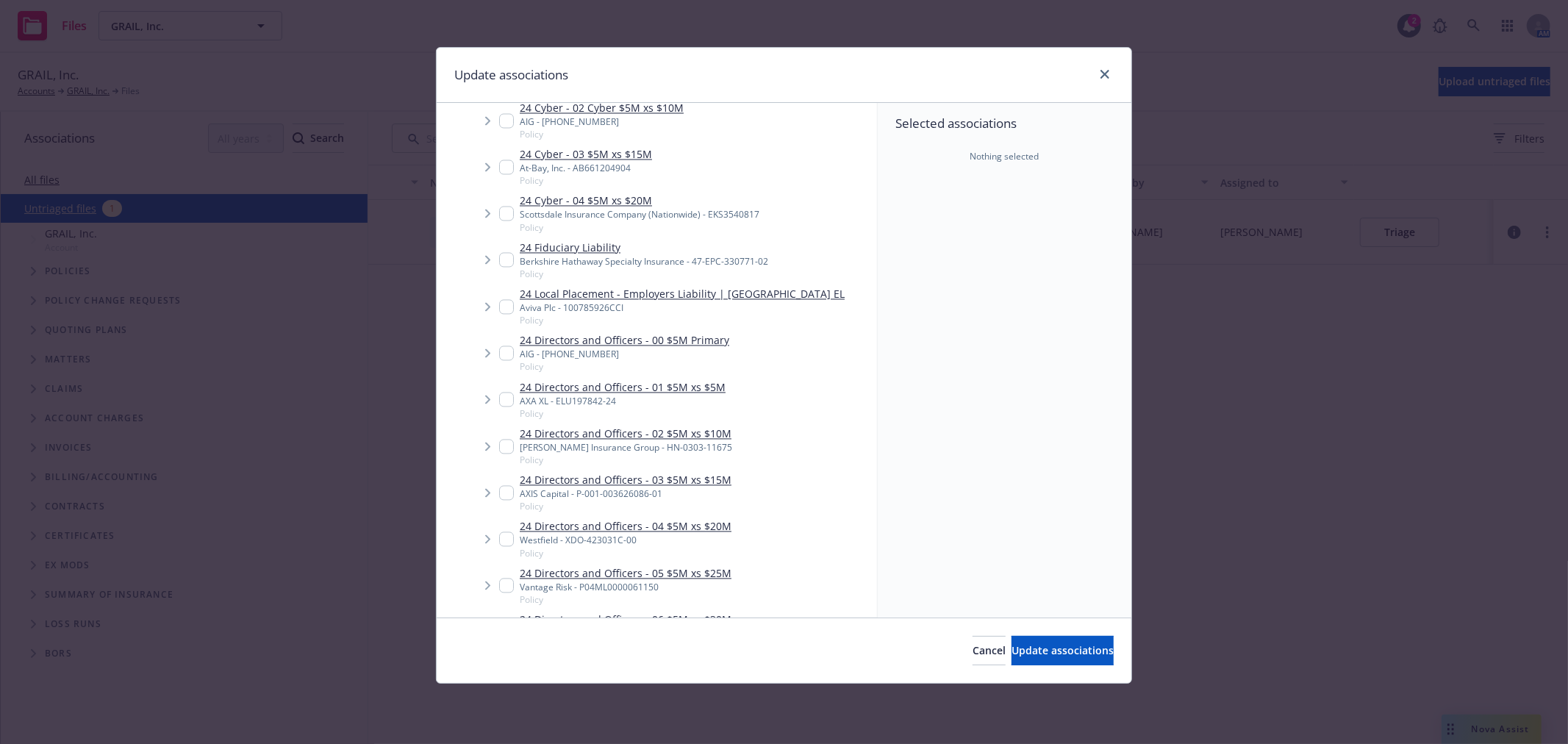
scroll to position [2532, 0]
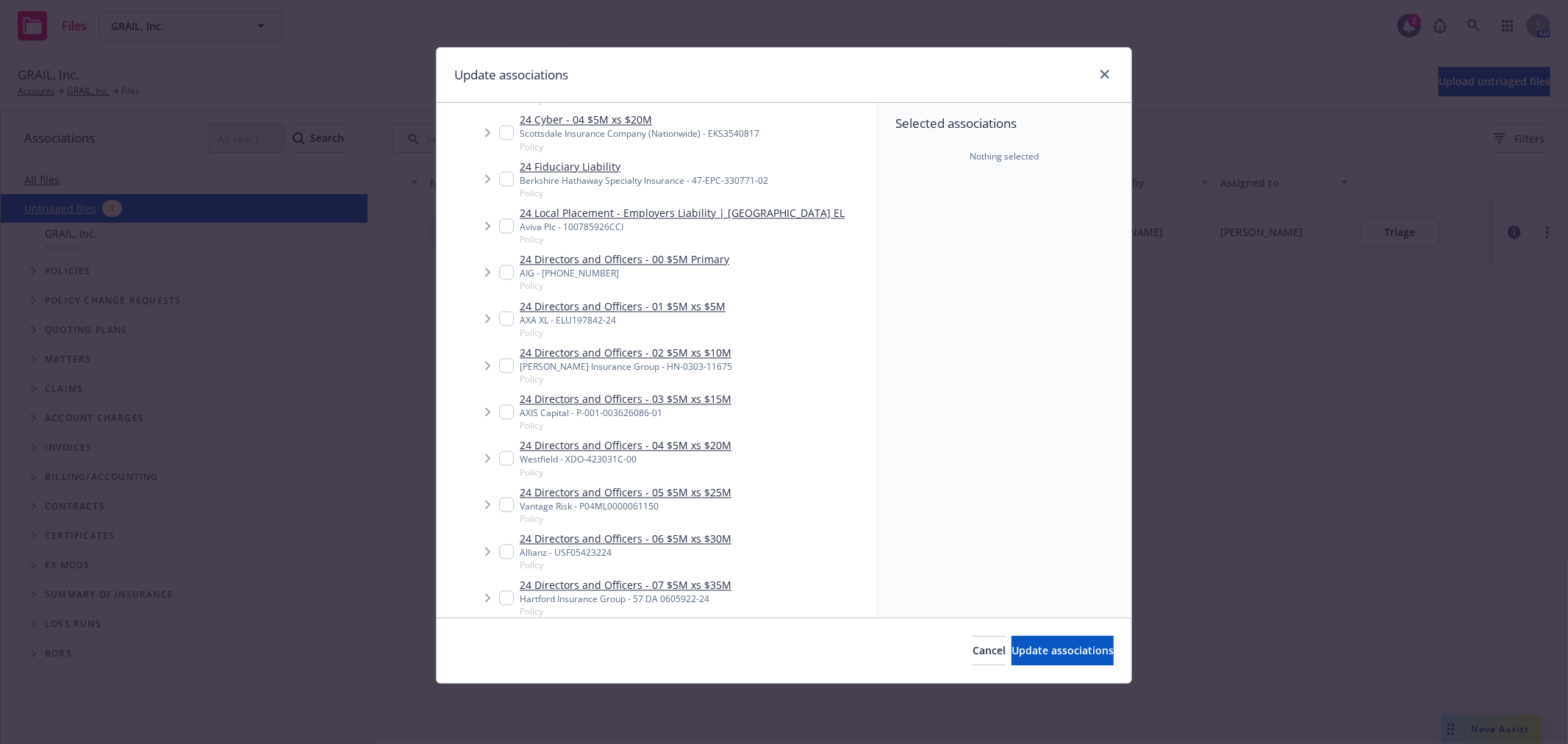
click at [505, 268] on input "Tree Example" at bounding box center [506, 272] width 15 height 15
checkbox input "true"
click at [1036, 653] on span "Update associations" at bounding box center [1063, 650] width 103 height 14
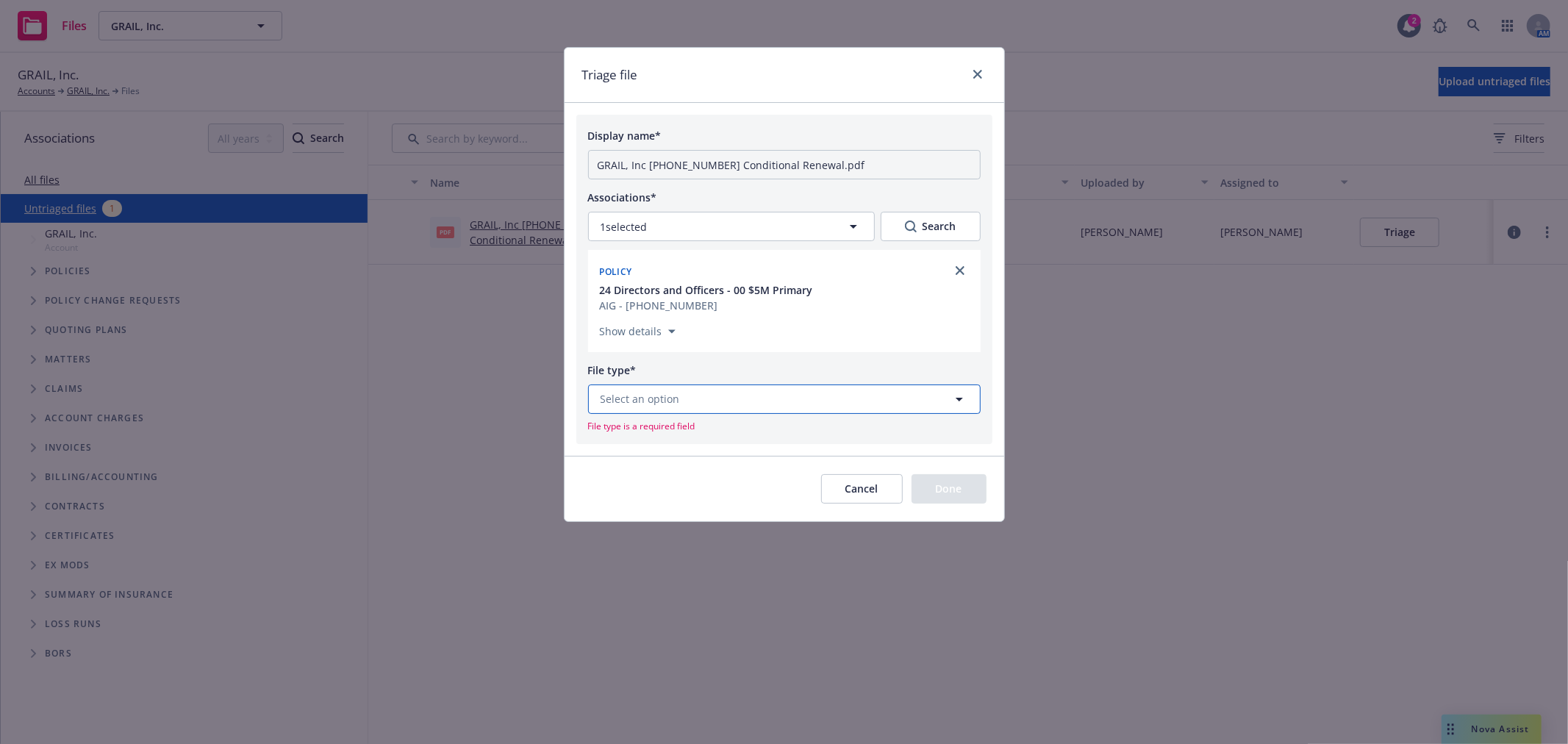
click at [772, 398] on button "Select an option" at bounding box center [784, 399] width 393 height 29
type input "cond"
click at [781, 335] on div "Show details" at bounding box center [784, 328] width 369 height 25
click at [735, 406] on button "Select an option" at bounding box center [784, 399] width 393 height 29
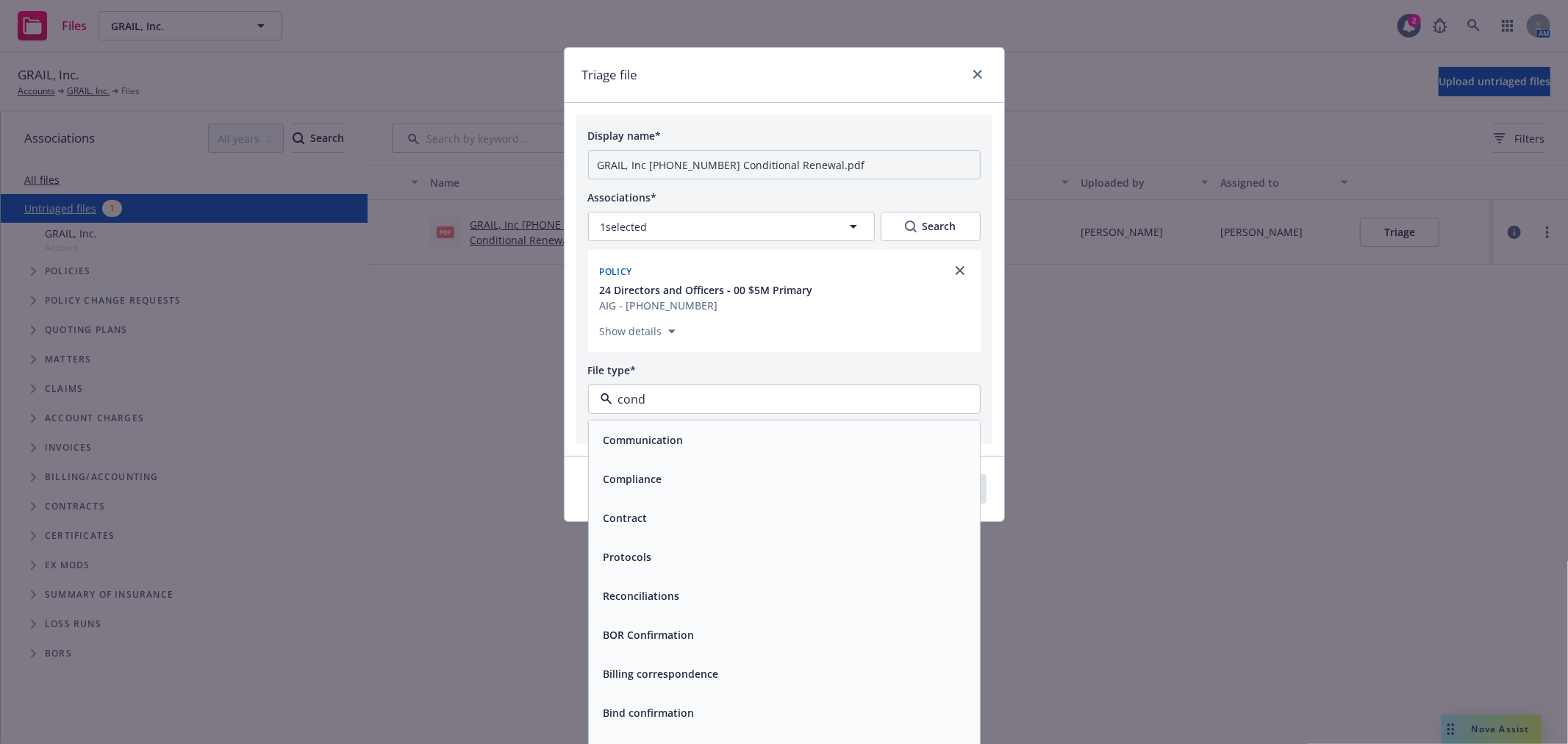
type input "condi"
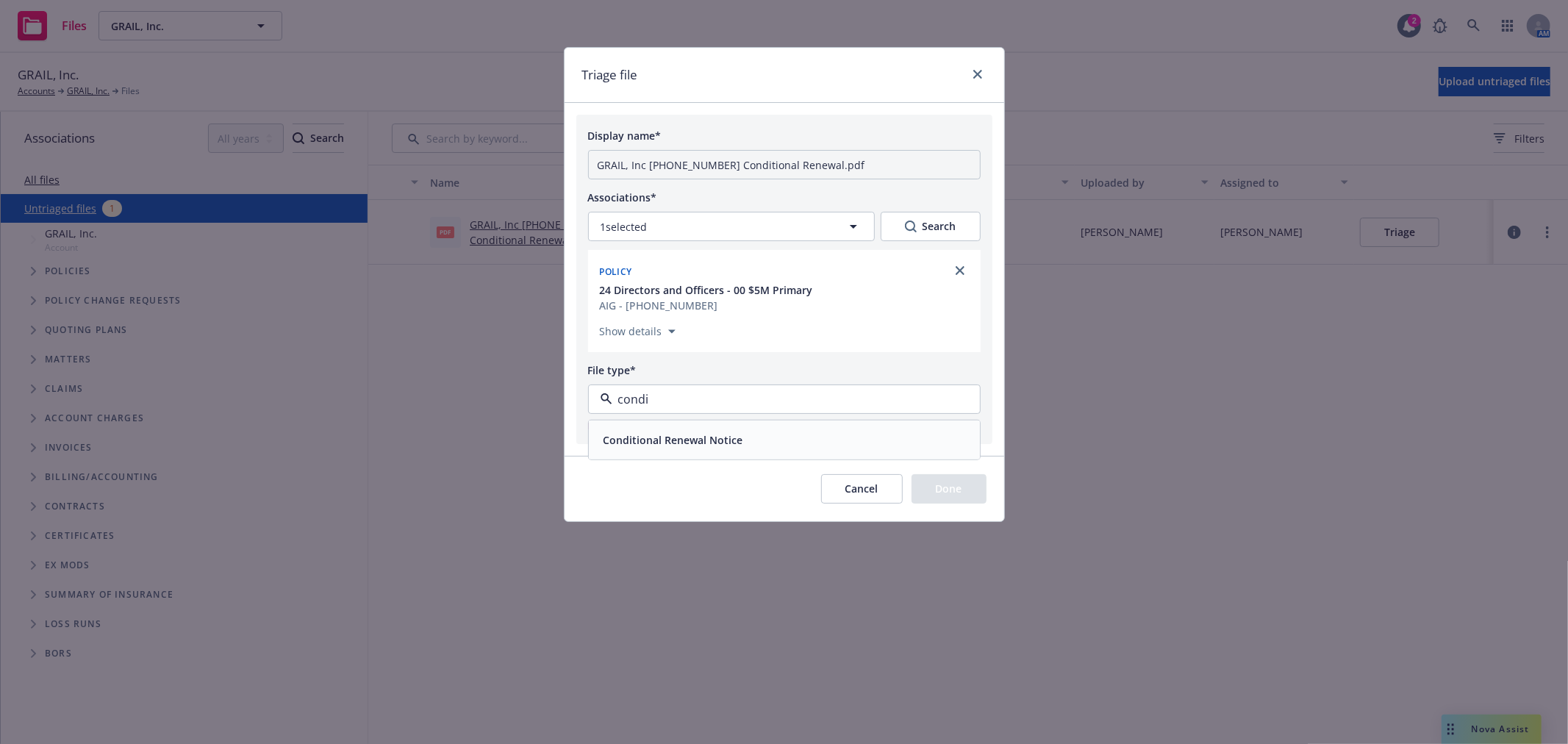
click at [744, 432] on div "Conditional Renewal Notice" at bounding box center [784, 440] width 374 height 21
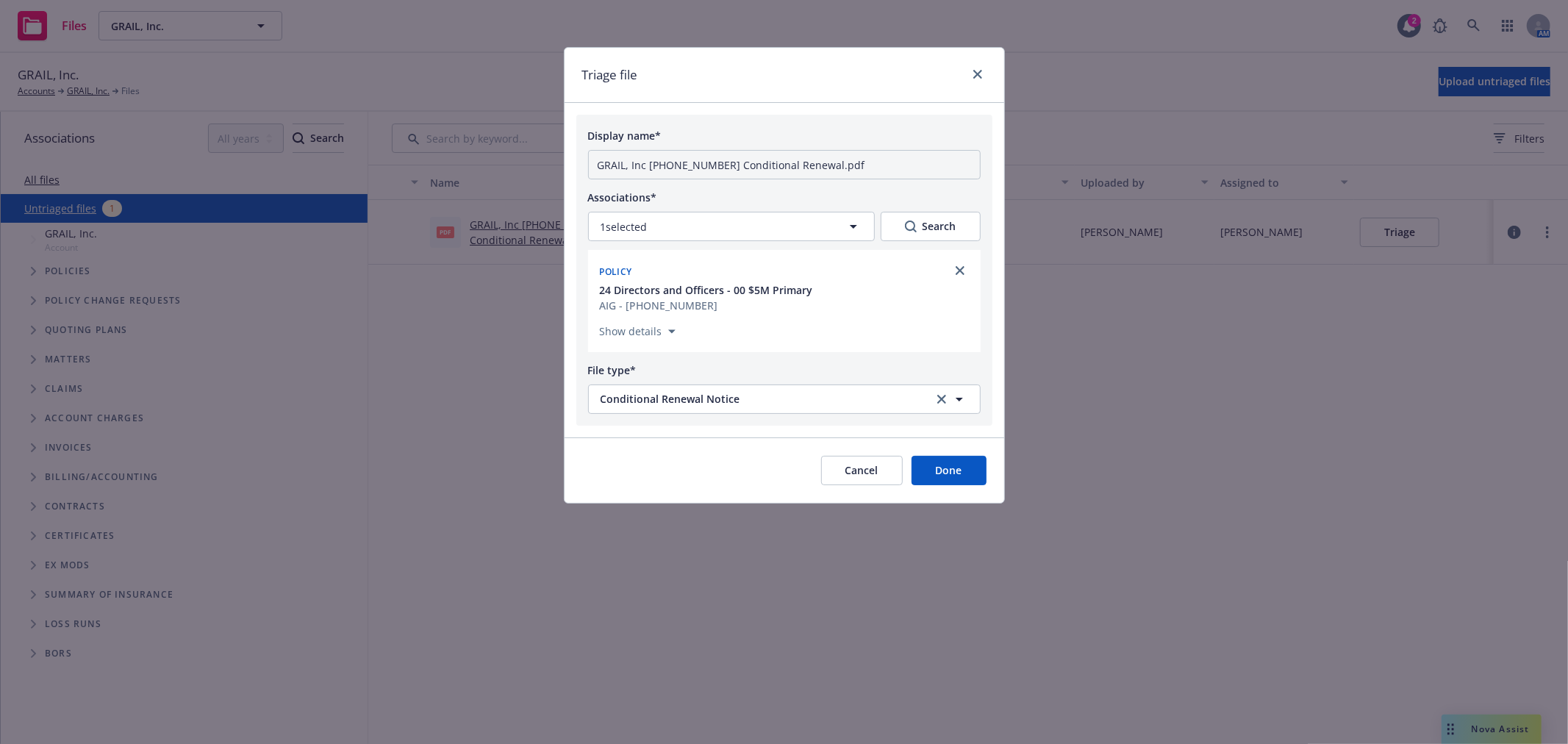
click at [946, 467] on button "Done" at bounding box center [949, 471] width 75 height 29
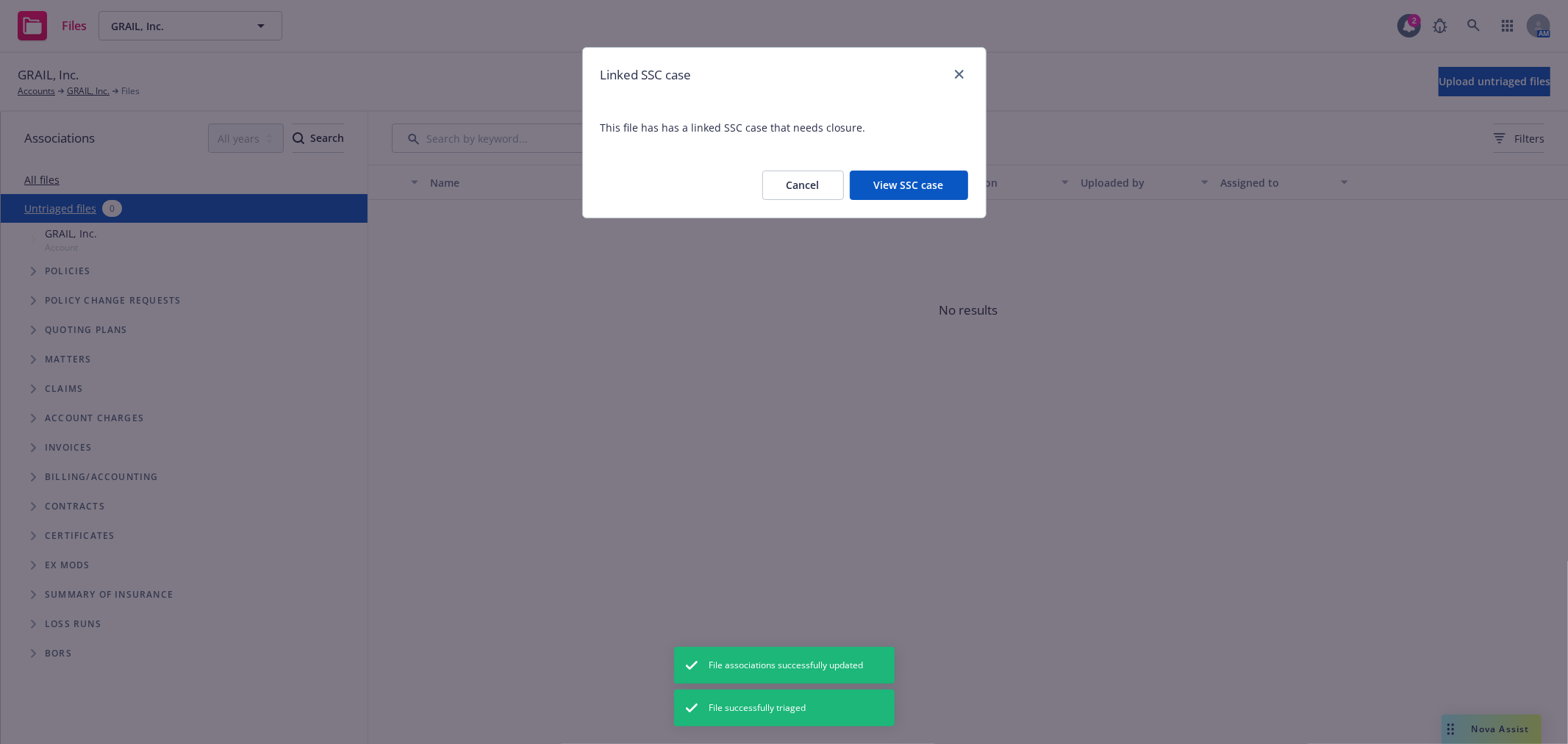
click at [807, 185] on button "Cancel" at bounding box center [803, 185] width 82 height 29
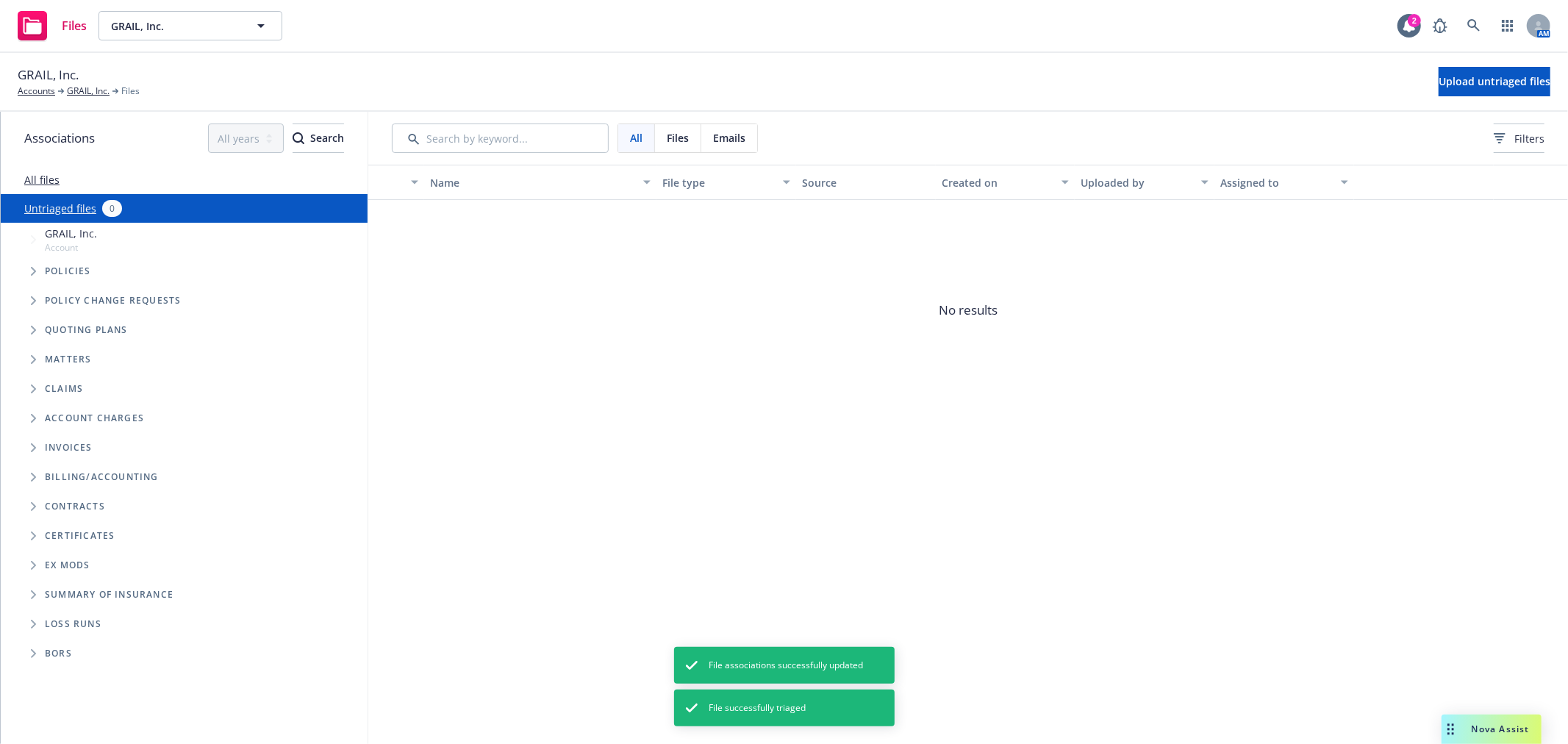
click at [862, 401] on span "No results" at bounding box center [968, 311] width 1200 height 221
